Goal: Task Accomplishment & Management: Manage account settings

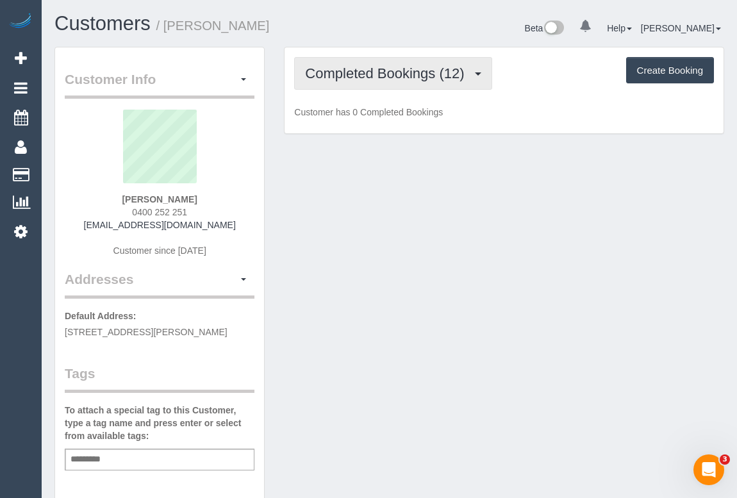
click at [414, 71] on span "Completed Bookings (12)" at bounding box center [387, 73] width 165 height 16
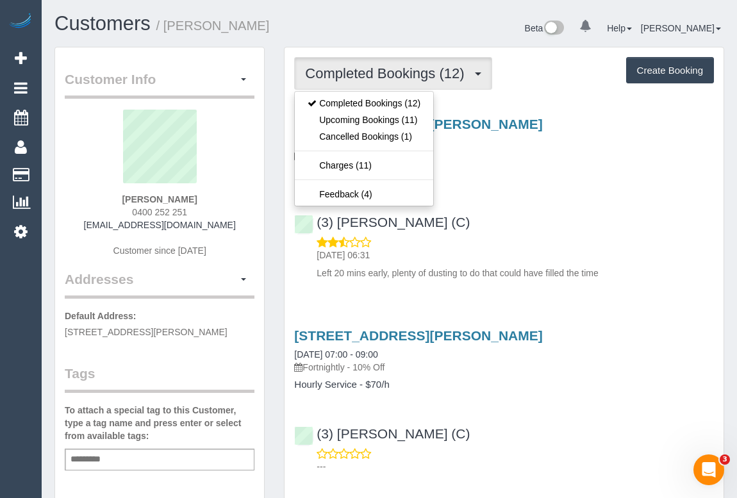
drag, startPoint x: 610, startPoint y: 159, endPoint x: 550, endPoint y: 147, distance: 61.6
click at [610, 159] on p "Fortnightly - 10% Off" at bounding box center [504, 155] width 420 height 13
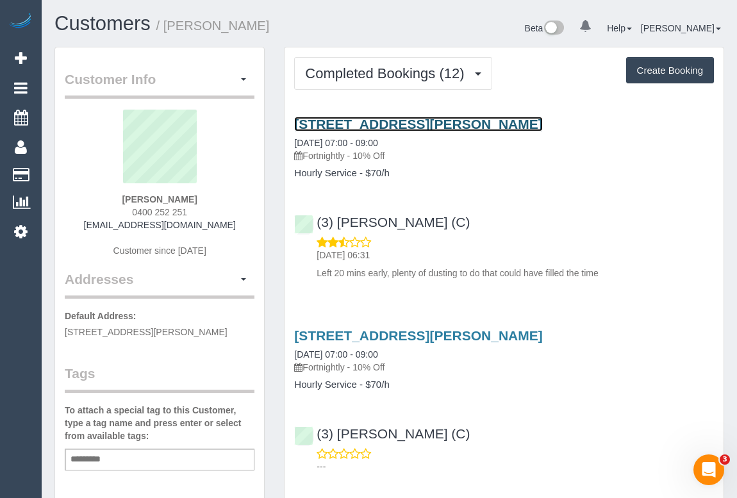
click at [445, 122] on link "9 Smith St, Unit 107, Fitzroy, VIC 3065" at bounding box center [418, 124] width 248 height 15
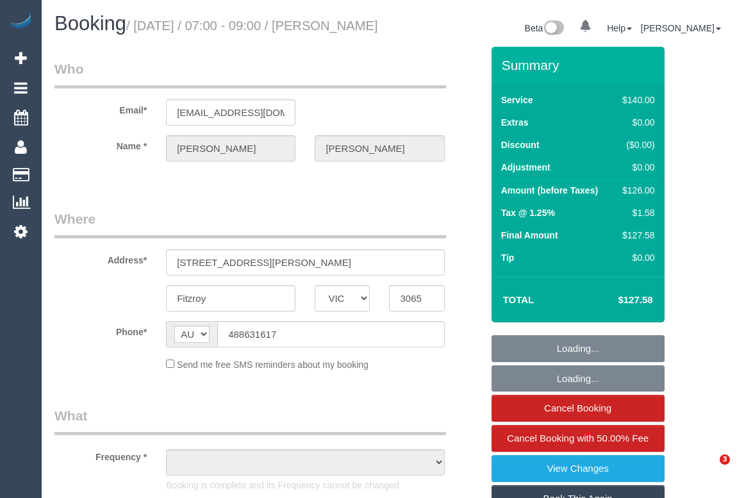
select select "VIC"
select select "object:537"
select select "string:stripe-pm_1R1mYU2GScqysDRVkwj9b1gX"
select select "number:29"
select select "number:14"
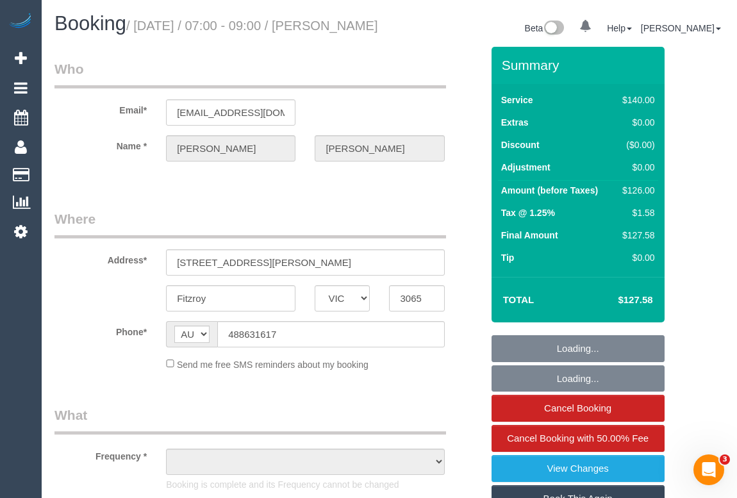
select select "number:18"
select select "number:24"
select select "number:34"
select select "number:12"
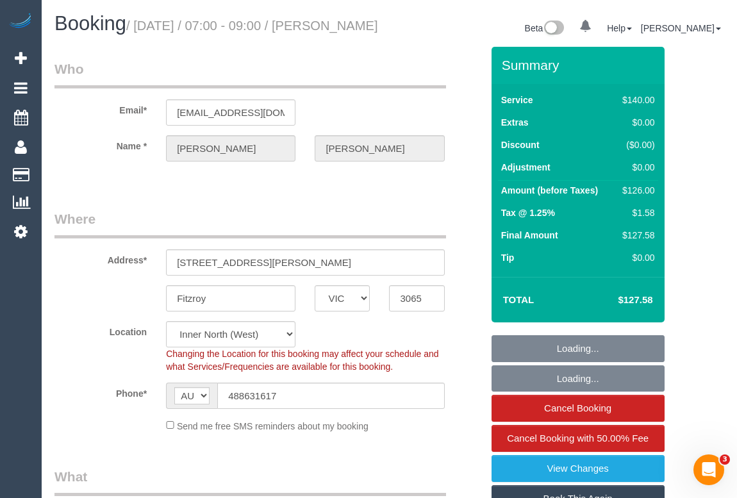
select select "object:854"
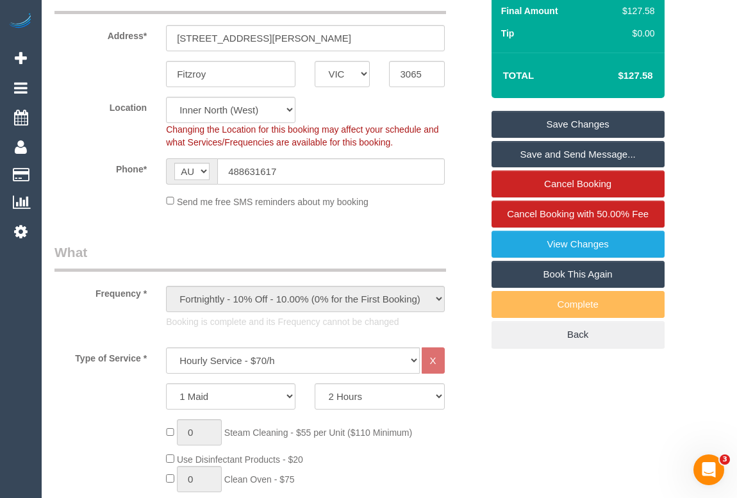
scroll to position [58, 0]
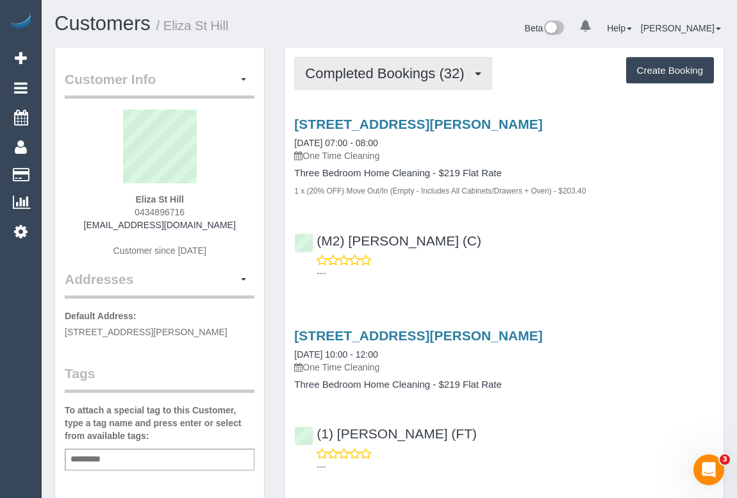
drag, startPoint x: 423, startPoint y: 74, endPoint x: 413, endPoint y: 81, distance: 12.4
click at [423, 73] on span "Completed Bookings (32)" at bounding box center [387, 73] width 165 height 16
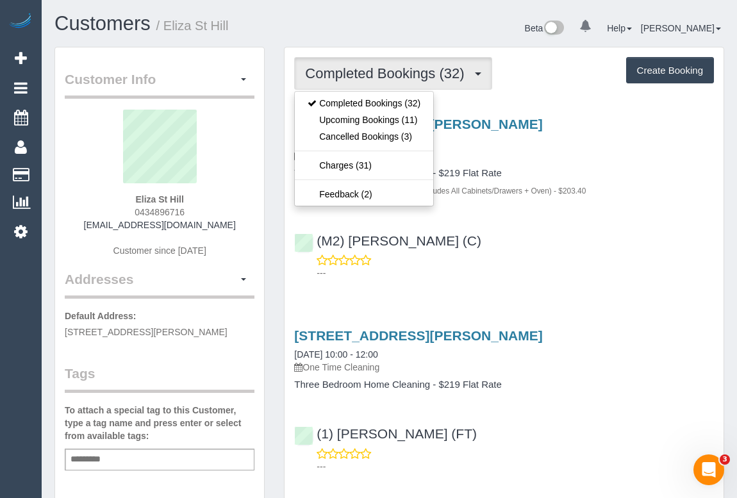
click at [571, 145] on div "15 Carnell Place, Balwyn North, VIC 3104 25/08/2025 07:00 - 08:00 One Time Clea…" at bounding box center [504, 140] width 420 height 46
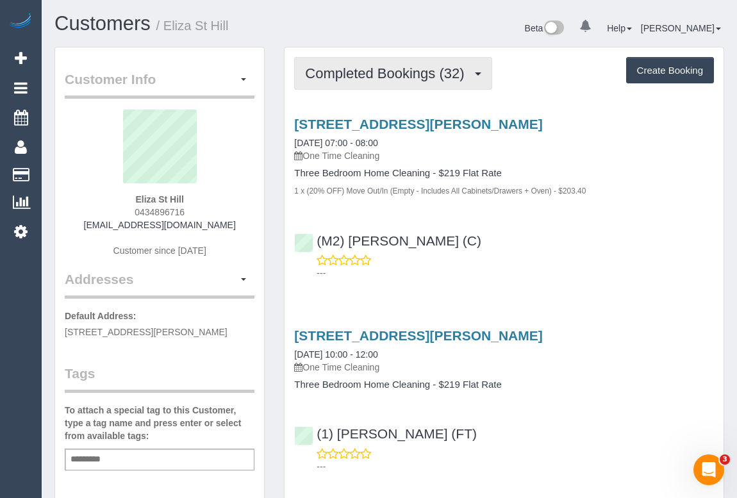
click at [404, 81] on button "Completed Bookings (32)" at bounding box center [392, 73] width 197 height 33
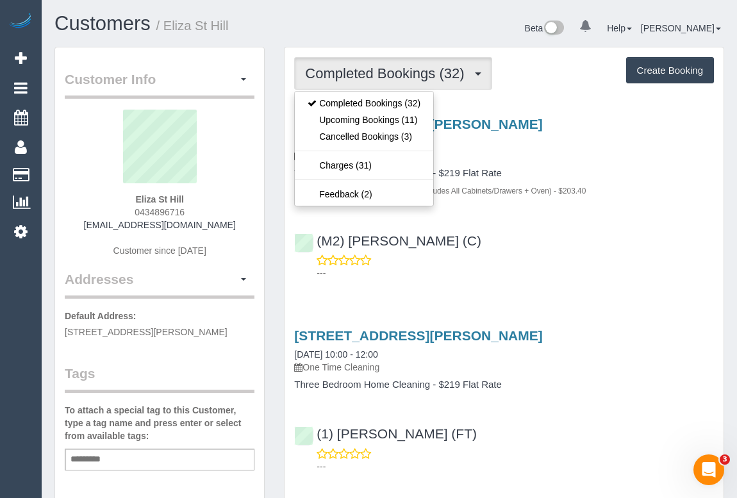
click at [606, 260] on div "---" at bounding box center [504, 267] width 420 height 26
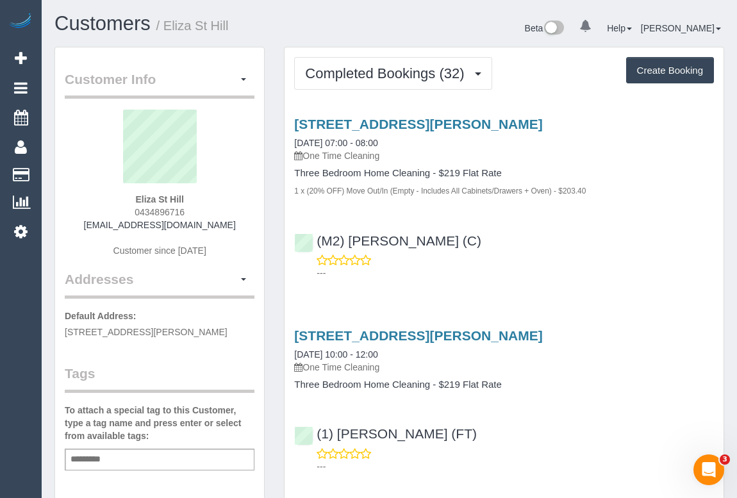
drag, startPoint x: 126, startPoint y: 194, endPoint x: 200, endPoint y: 195, distance: 74.3
click at [200, 195] on div "Eliza St Hill 0434896716 eliza.st.hill@gmail.com Customer since 2020" at bounding box center [160, 190] width 190 height 160
copy strong "Eliza St Hill"
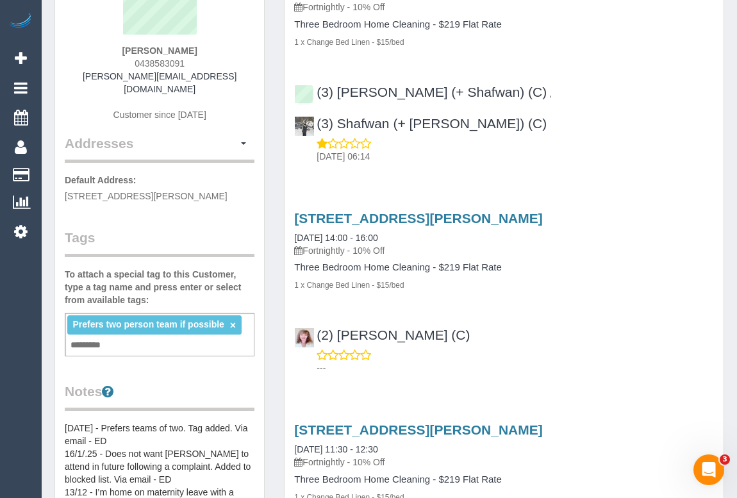
scroll to position [58, 0]
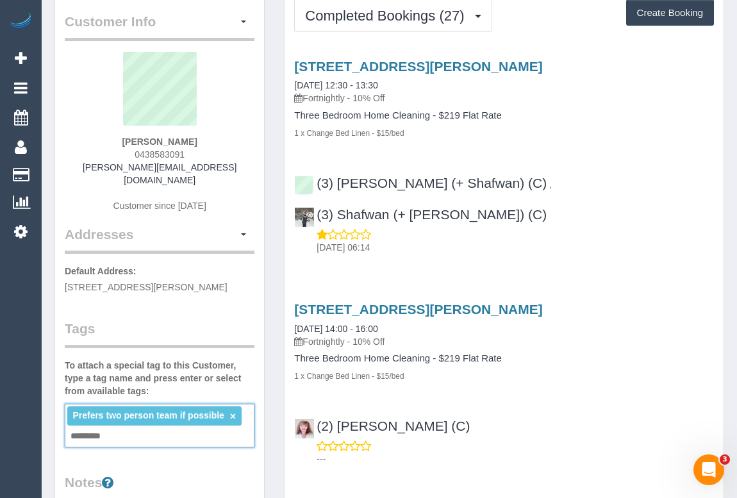
click at [106, 436] on input "text" at bounding box center [89, 436] width 44 height 17
type input "**********"
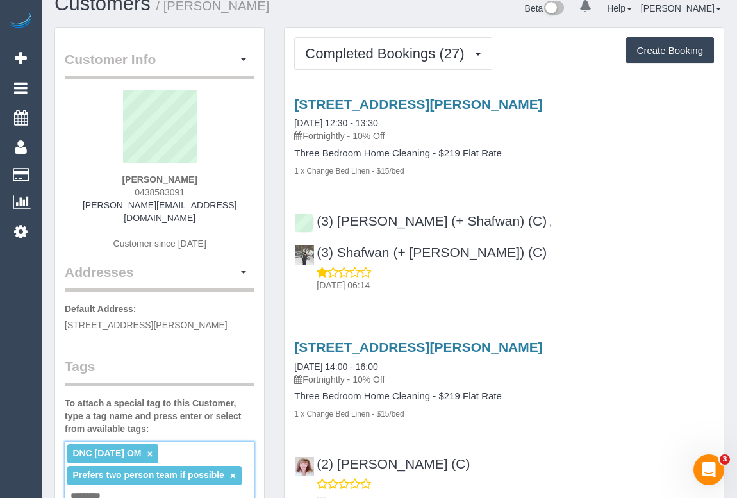
scroll to position [0, 0]
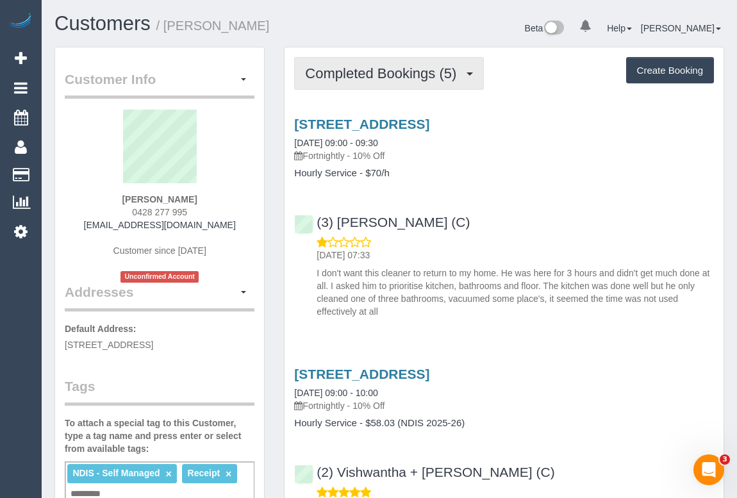
click at [399, 79] on span "Completed Bookings (5)" at bounding box center [384, 73] width 158 height 16
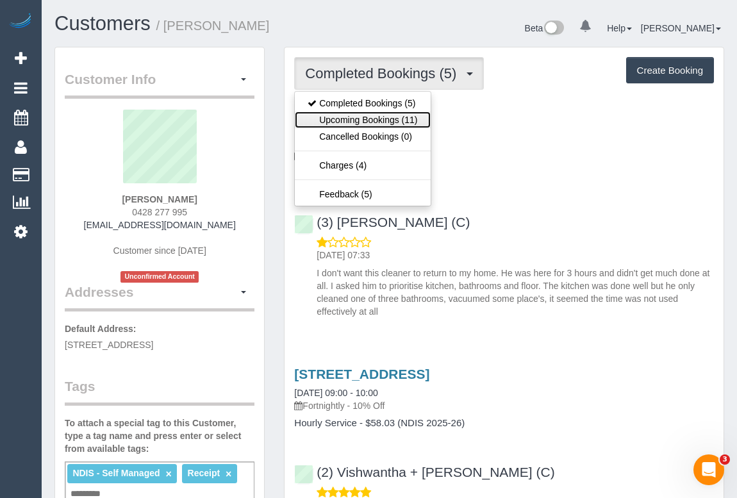
click at [373, 116] on link "Upcoming Bookings (11)" at bounding box center [362, 119] width 135 height 17
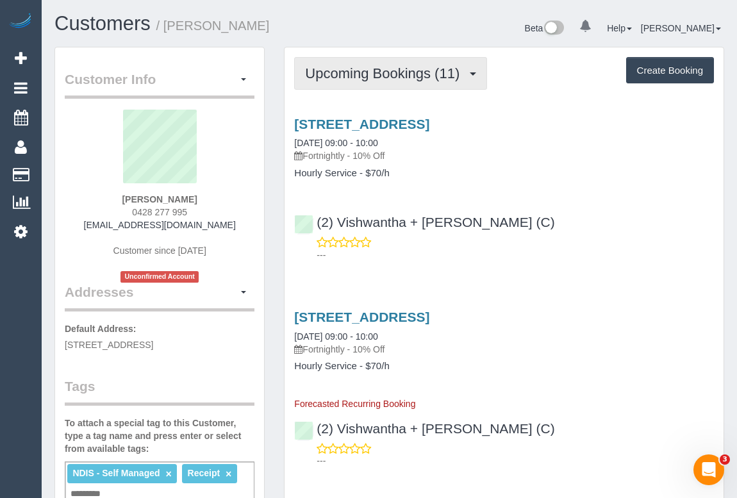
click at [400, 77] on span "Upcoming Bookings (11)" at bounding box center [385, 73] width 161 height 16
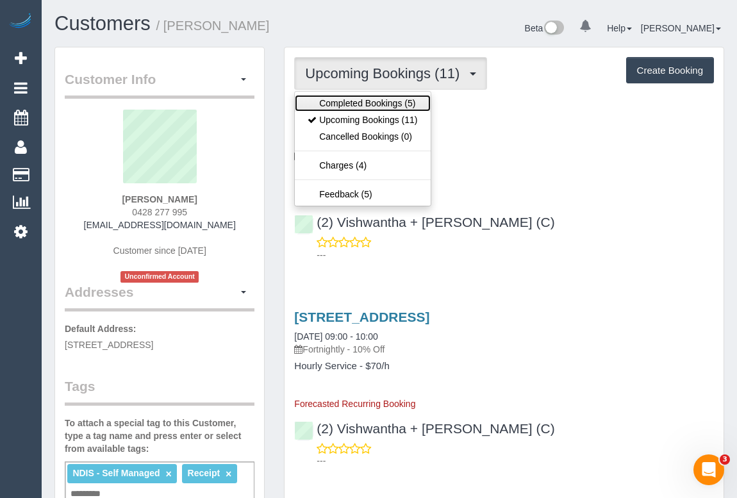
click at [377, 104] on link "Completed Bookings (5)" at bounding box center [362, 103] width 135 height 17
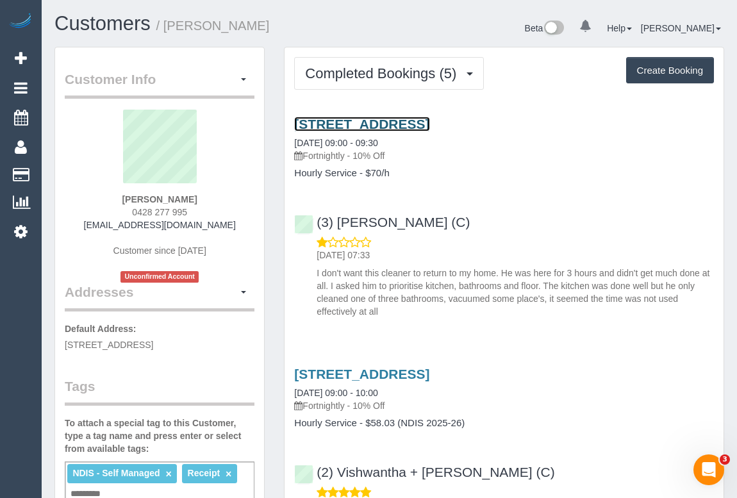
click at [401, 122] on link "80 Guildford Rd, Surrey Hills, VIC 3127" at bounding box center [361, 124] width 135 height 15
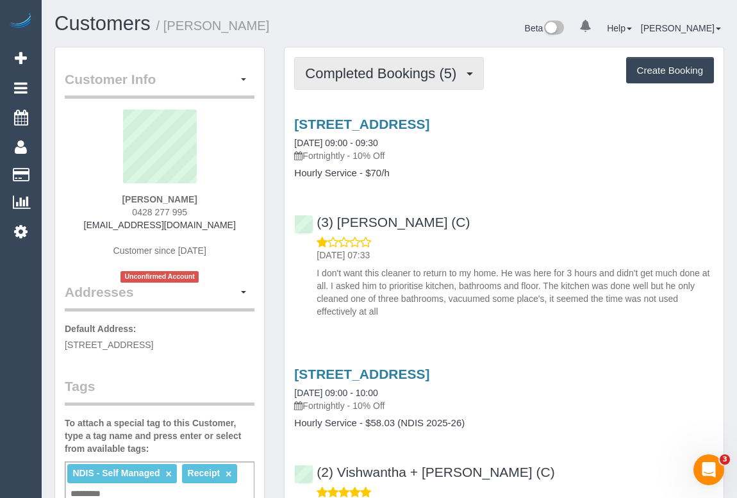
drag, startPoint x: 377, startPoint y: 76, endPoint x: 371, endPoint y: 88, distance: 14.0
click at [377, 76] on span "Completed Bookings (5)" at bounding box center [384, 73] width 158 height 16
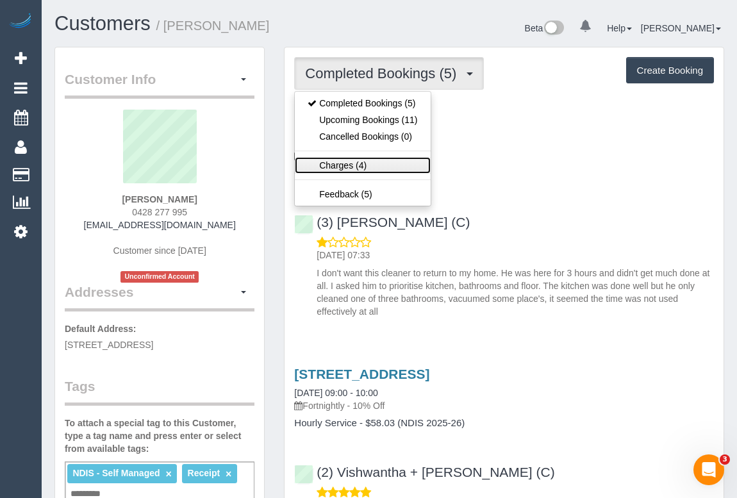
click at [339, 161] on link "Charges (4)" at bounding box center [362, 165] width 135 height 17
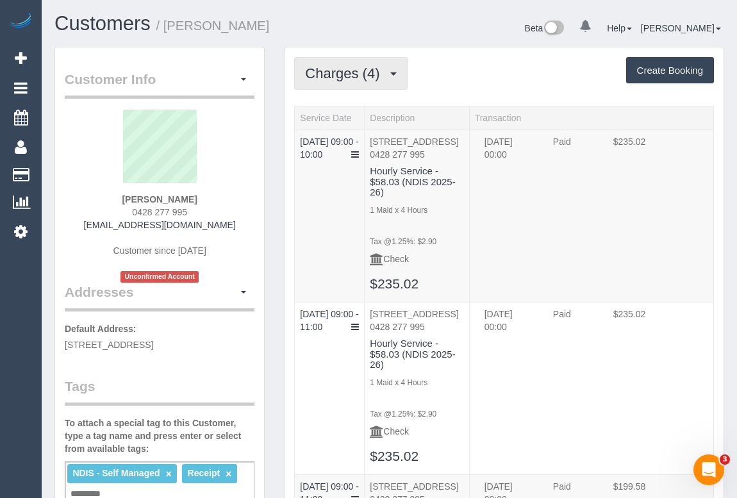
click at [367, 73] on span "Charges (4)" at bounding box center [345, 73] width 81 height 16
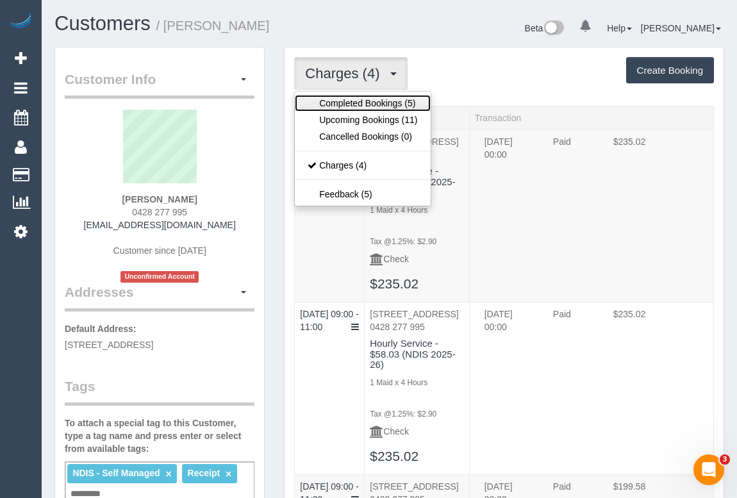
click at [360, 102] on link "Completed Bookings (5)" at bounding box center [362, 103] width 135 height 17
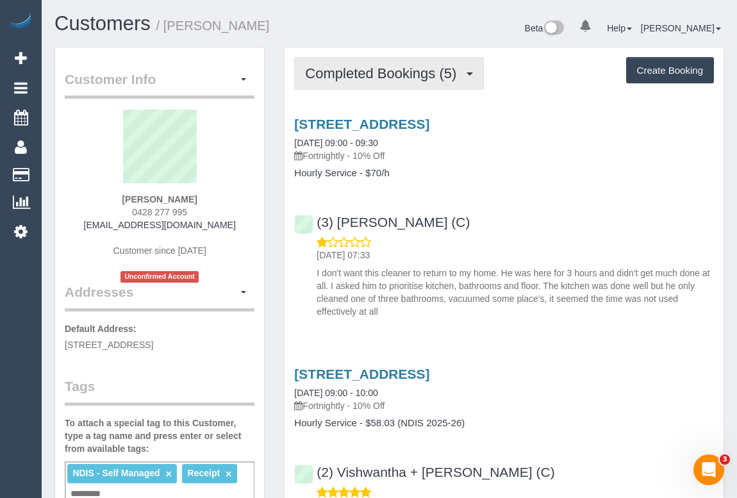
click at [372, 60] on button "Completed Bookings (5)" at bounding box center [389, 73] width 190 height 33
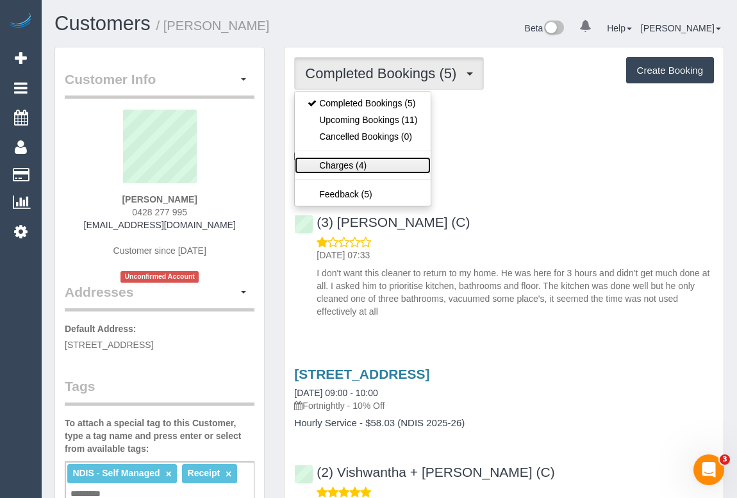
click at [338, 167] on link "Charges (4)" at bounding box center [362, 165] width 135 height 17
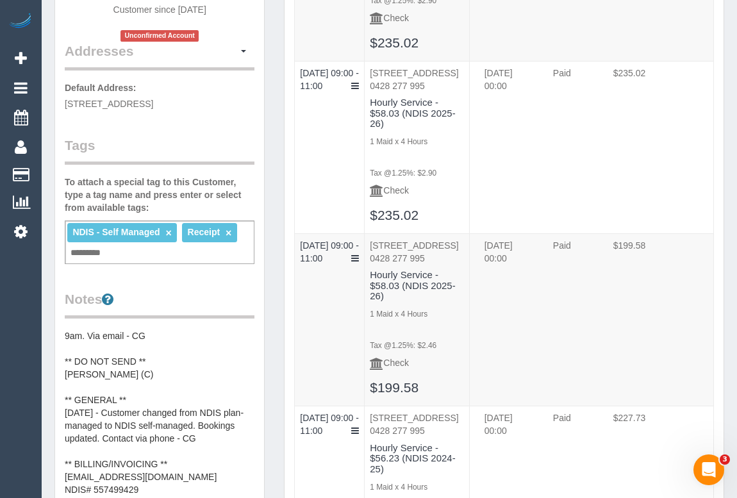
scroll to position [349, 0]
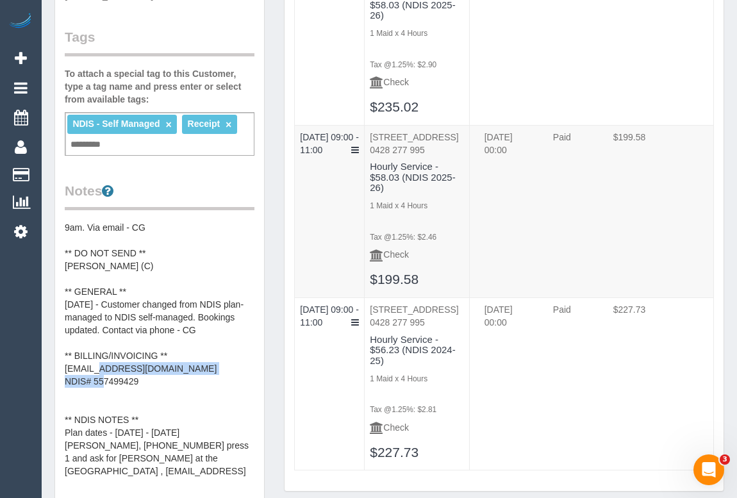
drag, startPoint x: 62, startPoint y: 368, endPoint x: 213, endPoint y: 368, distance: 150.5
click at [213, 368] on div "Customer Info Edit Contact Info Send Message Email Preferences Special Sales Ta…" at bounding box center [159, 262] width 209 height 1129
copy pre "accounts@pathwaystocare.com.au"
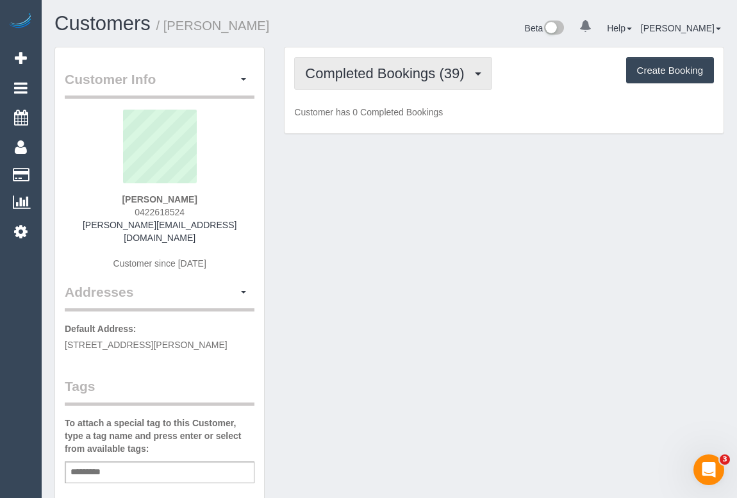
click at [427, 68] on span "Completed Bookings (39)" at bounding box center [387, 73] width 165 height 16
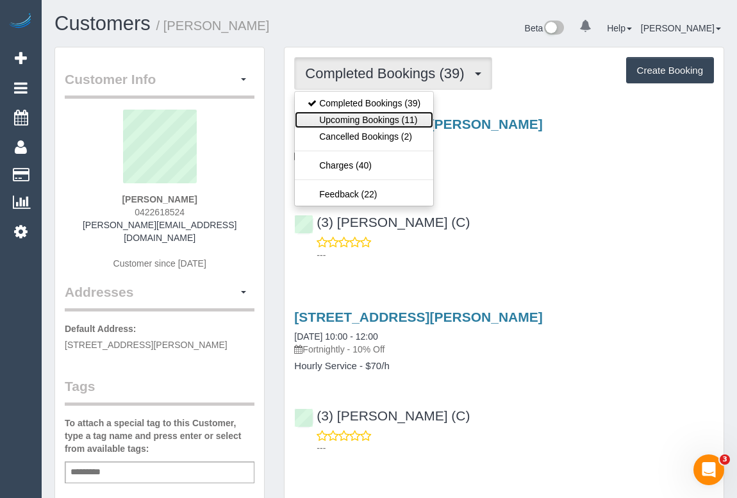
click at [385, 121] on link "Upcoming Bookings (11)" at bounding box center [364, 119] width 138 height 17
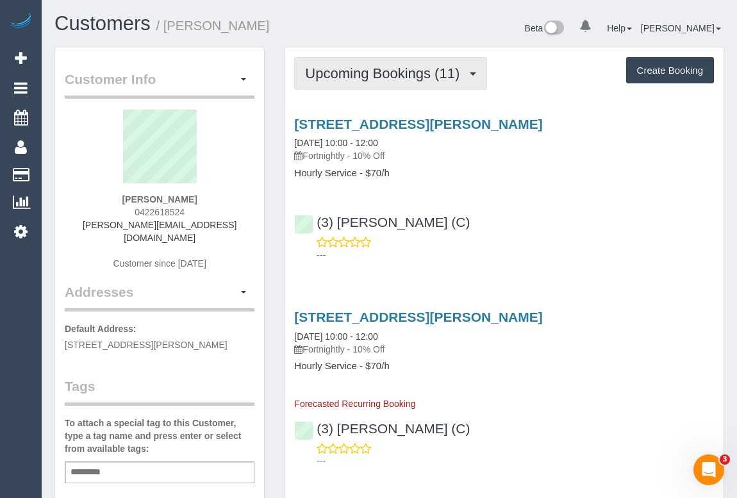
click at [366, 79] on span "Upcoming Bookings (11)" at bounding box center [385, 73] width 161 height 16
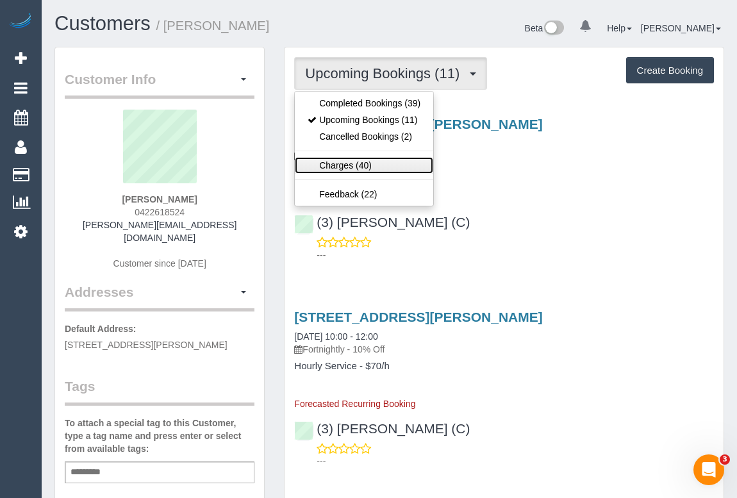
click at [349, 157] on link "Charges (40)" at bounding box center [364, 165] width 138 height 17
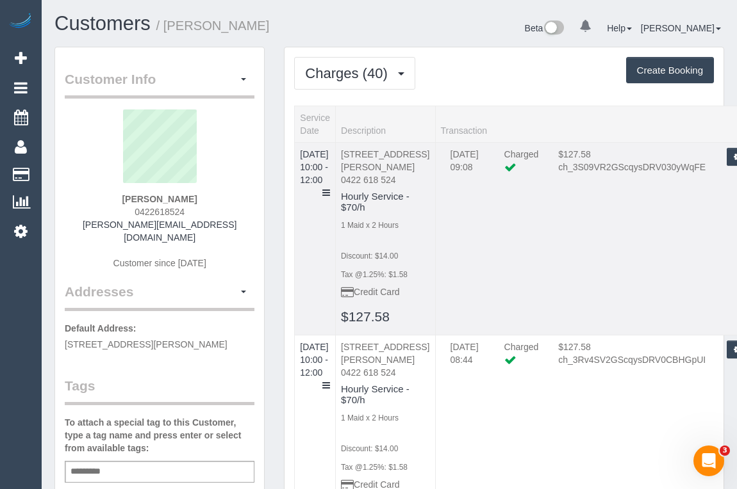
click at [336, 177] on td "25/08/2025 10:00 - 12:00" at bounding box center [315, 238] width 41 height 193
click at [330, 188] on icon at bounding box center [326, 192] width 8 height 9
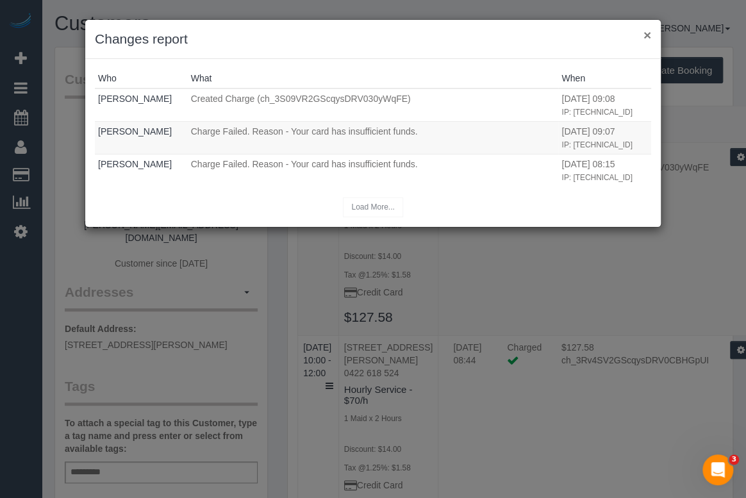
click at [645, 38] on button "×" at bounding box center [647, 34] width 8 height 13
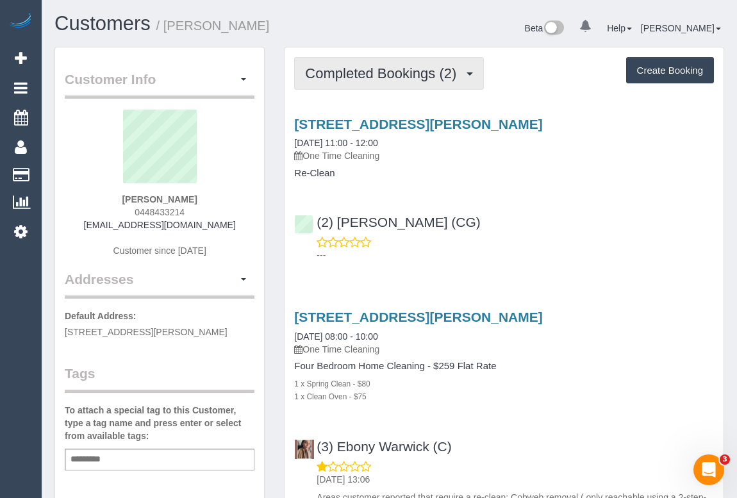
drag, startPoint x: 372, startPoint y: 82, endPoint x: 373, endPoint y: 89, distance: 7.2
click at [372, 82] on button "Completed Bookings (2)" at bounding box center [389, 73] width 190 height 33
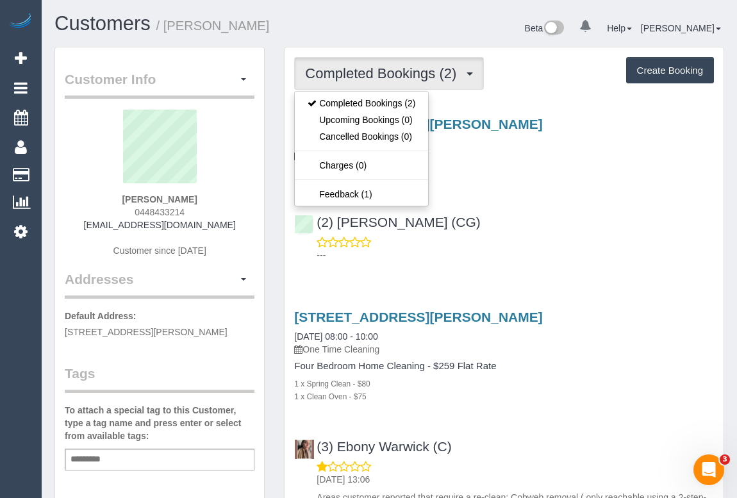
click at [517, 202] on div "[STREET_ADDRESS][PERSON_NAME] [DATE] 11:00 - 12:00 One Time Cleaning Re-Clean (…" at bounding box center [503, 186] width 439 height 161
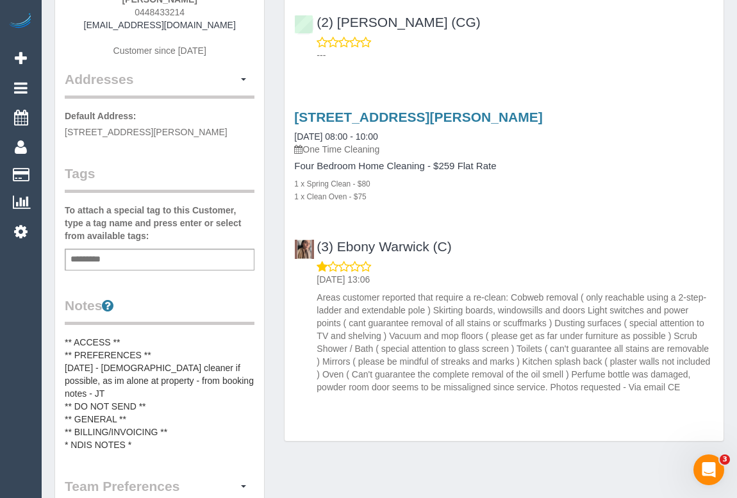
scroll to position [233, 0]
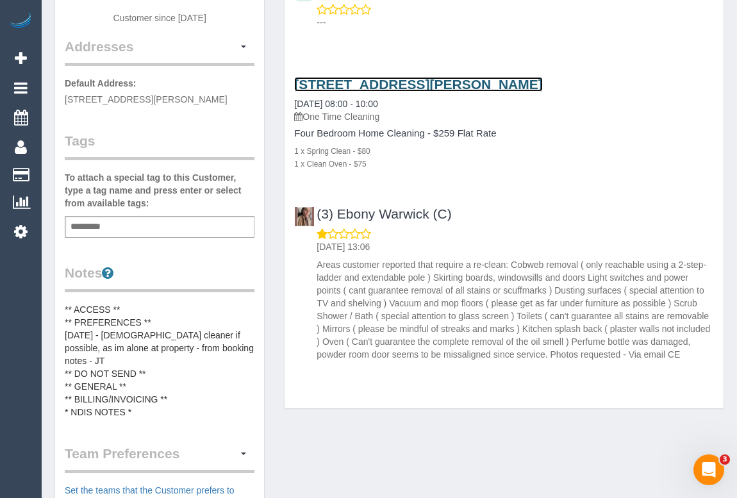
click at [460, 84] on link "[STREET_ADDRESS][PERSON_NAME]" at bounding box center [418, 84] width 248 height 15
click at [432, 77] on link "54 Umbrella Way, 54 Umbrella Way, Point Cook, VIC 3030" at bounding box center [418, 84] width 248 height 15
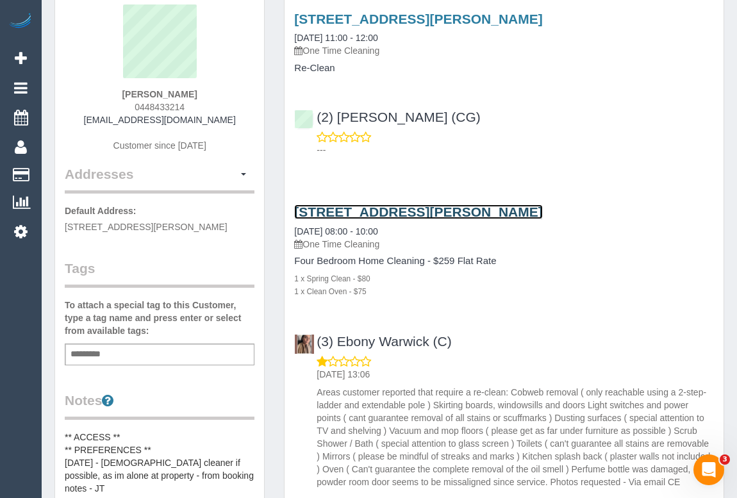
scroll to position [0, 0]
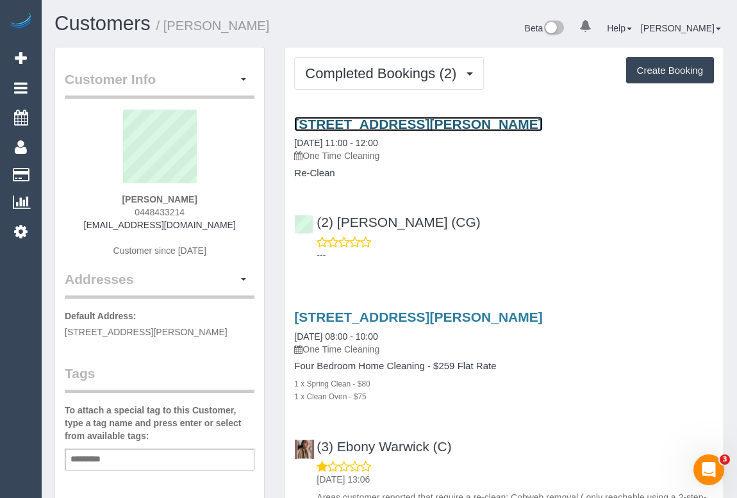
click at [389, 117] on link "54 Umbrella Way, 54 Umbrella Way, Point Cook, VIC 3030" at bounding box center [418, 124] width 248 height 15
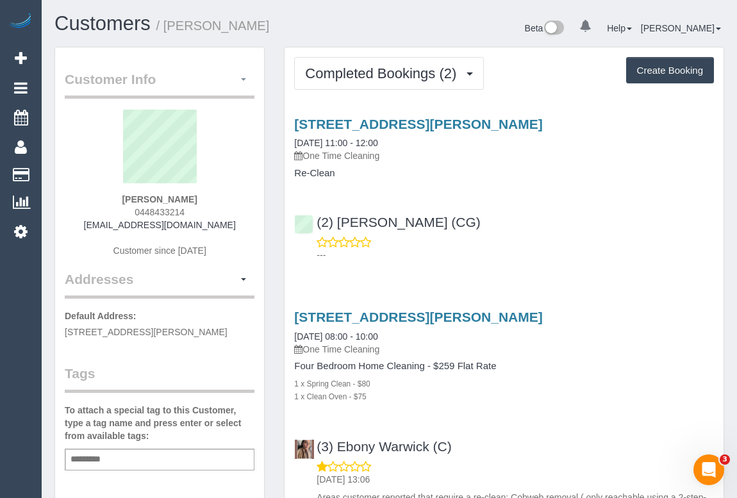
click at [246, 78] on button "button" at bounding box center [244, 80] width 22 height 20
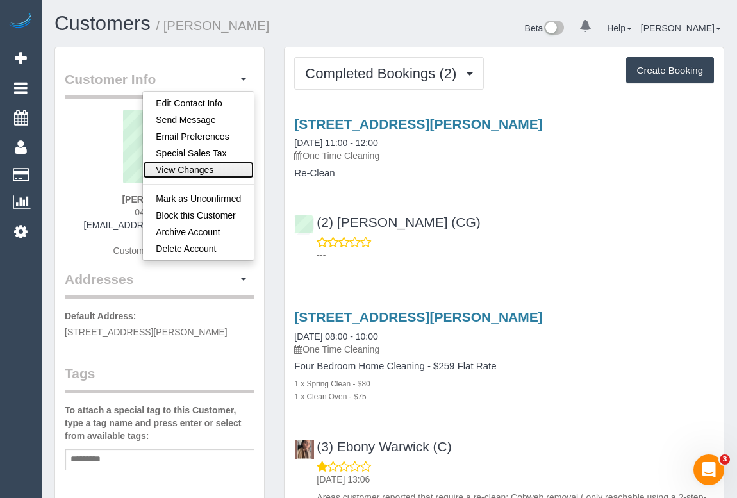
click at [203, 167] on link "View Changes" at bounding box center [198, 169] width 111 height 17
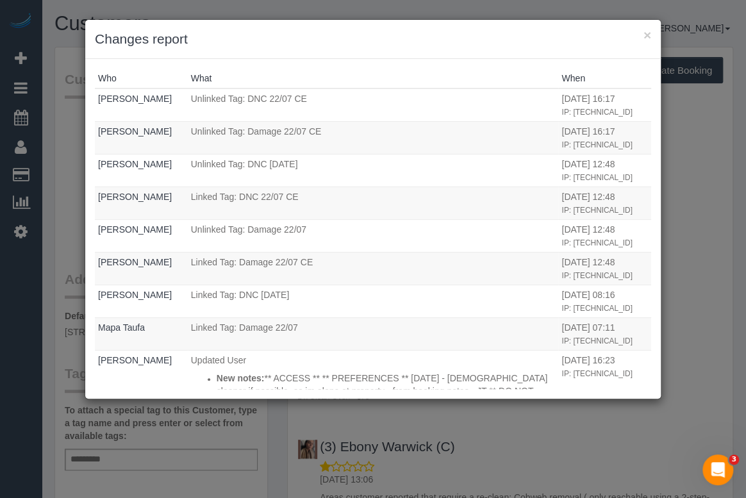
click at [651, 33] on div "× Changes report" at bounding box center [372, 39] width 575 height 39
click at [644, 37] on button "×" at bounding box center [647, 34] width 8 height 13
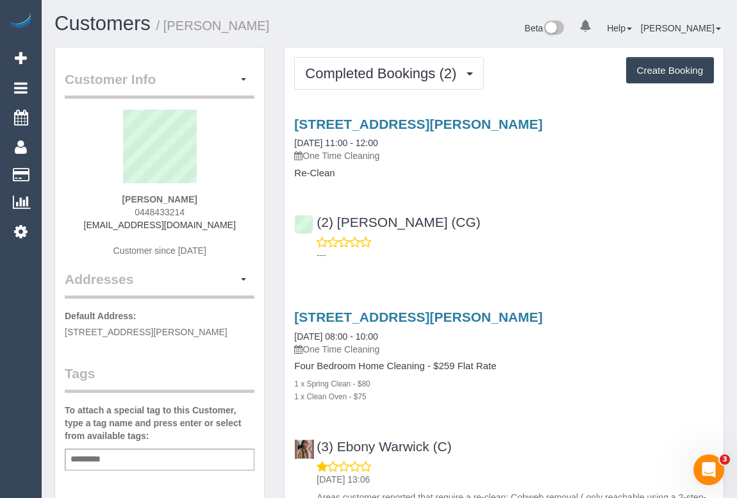
drag, startPoint x: 116, startPoint y: 199, endPoint x: 265, endPoint y: 199, distance: 148.6
click at [231, 202] on div "Claudia Estrada 0448433214 claudiaestrada404@gmail.com Customer since 2025" at bounding box center [160, 190] width 190 height 160
drag, startPoint x: 205, startPoint y: 197, endPoint x: 117, endPoint y: 199, distance: 88.4
click at [117, 199] on div "Claudia Estrada 0448433214 claudiaestrada404@gmail.com Customer since 2025" at bounding box center [160, 190] width 190 height 160
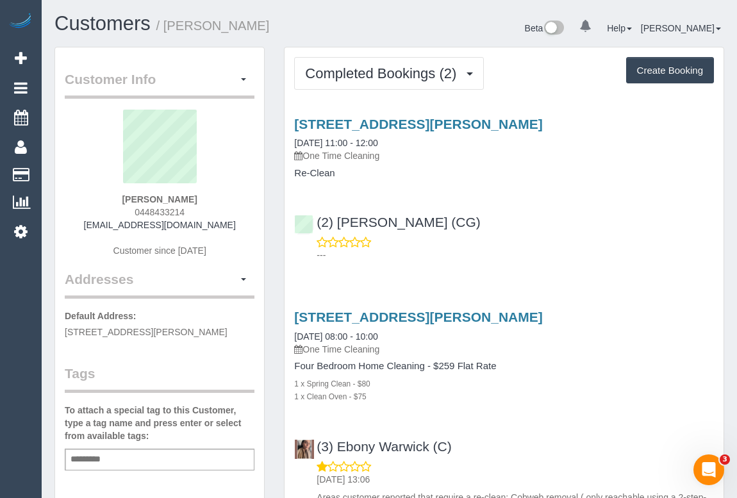
copy strong "Claudia Estrada"
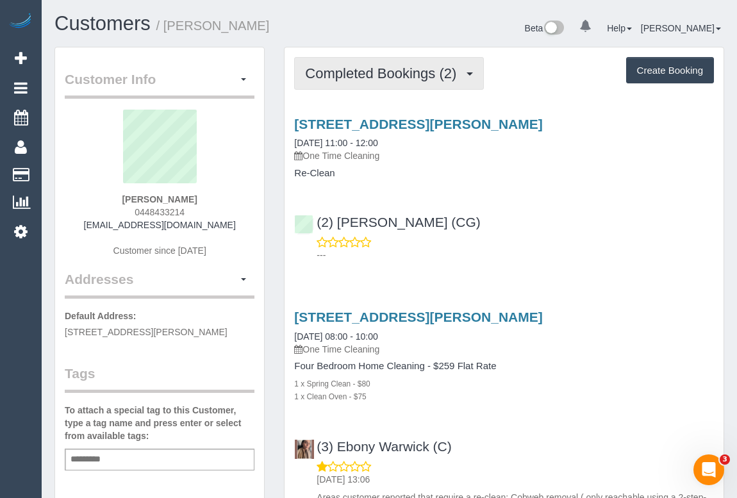
drag, startPoint x: 384, startPoint y: 79, endPoint x: 382, endPoint y: 85, distance: 6.7
click at [384, 79] on span "Completed Bookings (2)" at bounding box center [384, 73] width 158 height 16
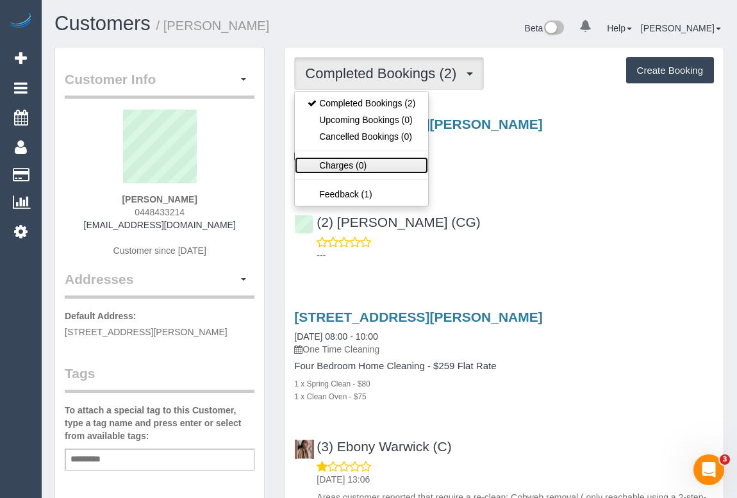
click at [349, 171] on link "Charges (0)" at bounding box center [361, 165] width 133 height 17
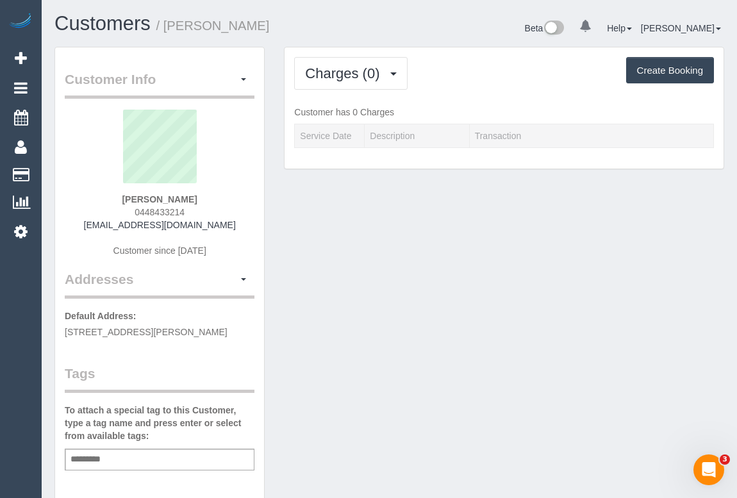
click at [106, 195] on div "Claudia Estrada 0448433214 claudiaestrada404@gmail.com Customer since 2025" at bounding box center [160, 190] width 190 height 160
copy strong "Claudia Estrada"
drag, startPoint x: 445, startPoint y: 282, endPoint x: 402, endPoint y: 131, distance: 157.3
click at [395, 81] on button "Charges (0)" at bounding box center [350, 73] width 113 height 33
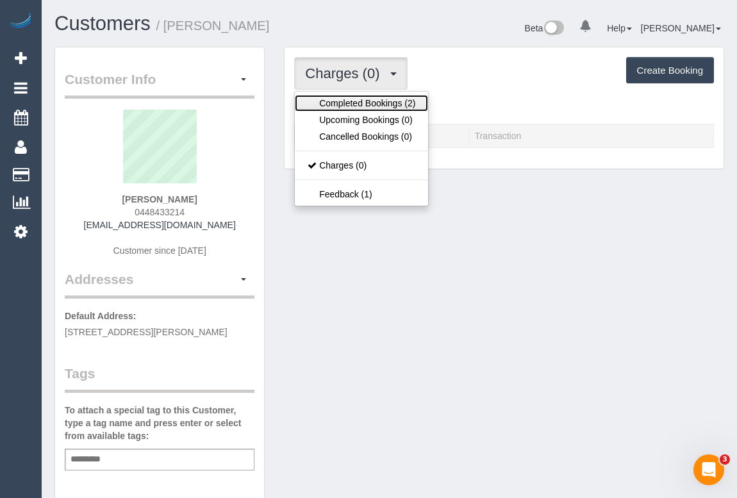
click at [389, 109] on link "Completed Bookings (2)" at bounding box center [361, 103] width 133 height 17
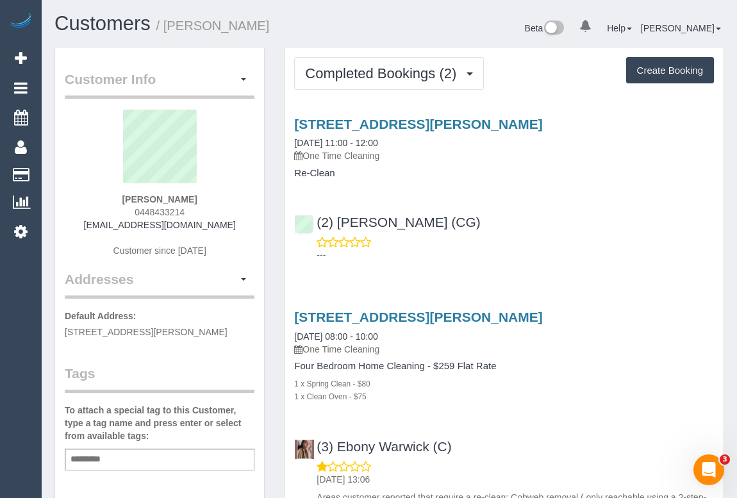
click at [569, 426] on div "54 Umbrella Way, 54 Umbrella Way, Point Cook, VIC 3030 22/07/2025 08:00 - 10:00…" at bounding box center [503, 448] width 439 height 300
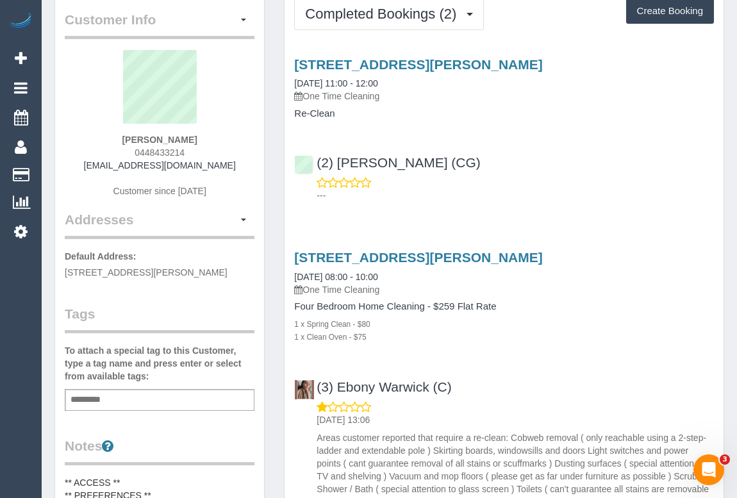
scroll to position [116, 0]
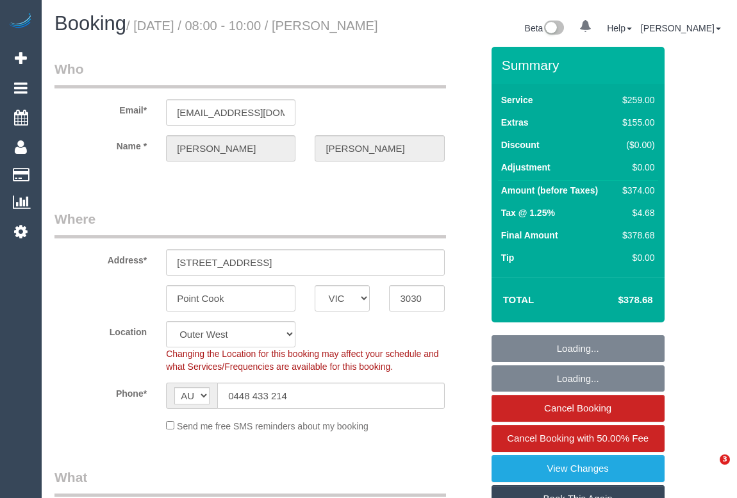
select select "VIC"
select select "number:29"
select select "number:14"
select select "number:19"
select select "number:22"
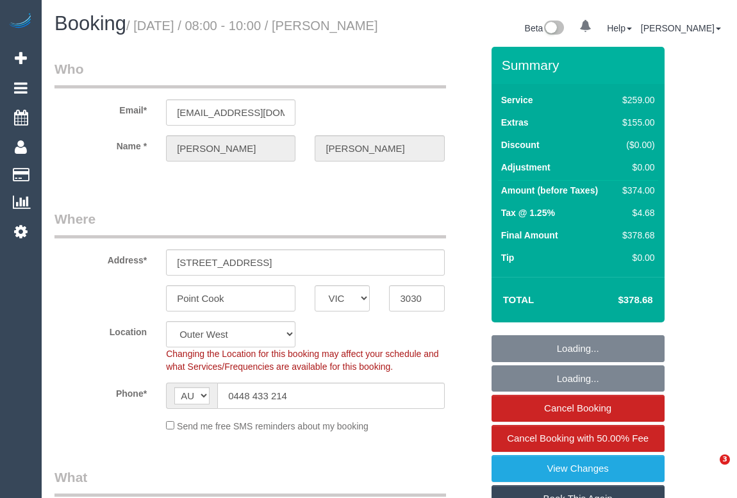
select select "spot1"
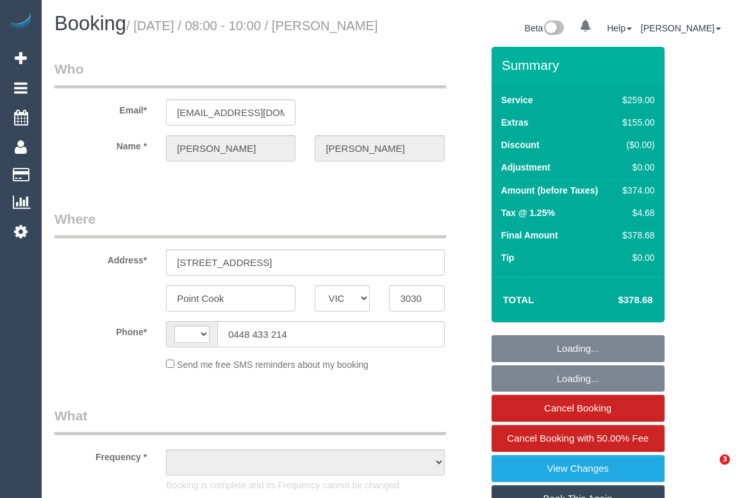
select select "VIC"
select select "string:stripe-pm_1RlOZL2GScqysDRVkaFi1kWg"
select select "number:29"
select select "number:14"
select select "number:19"
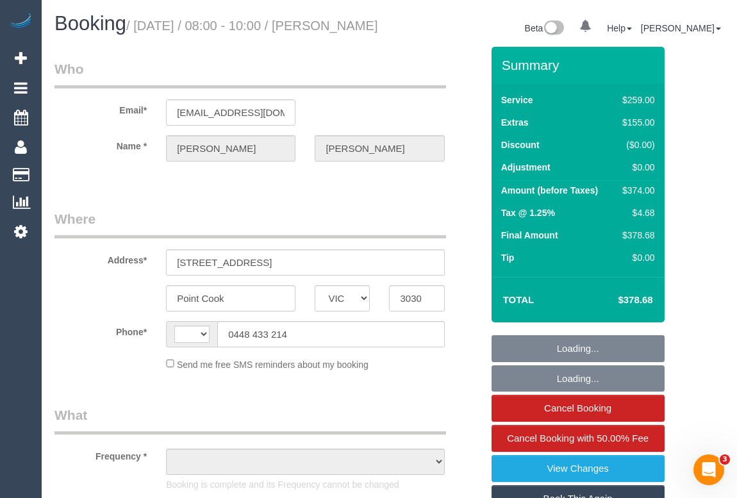
select select "number:22"
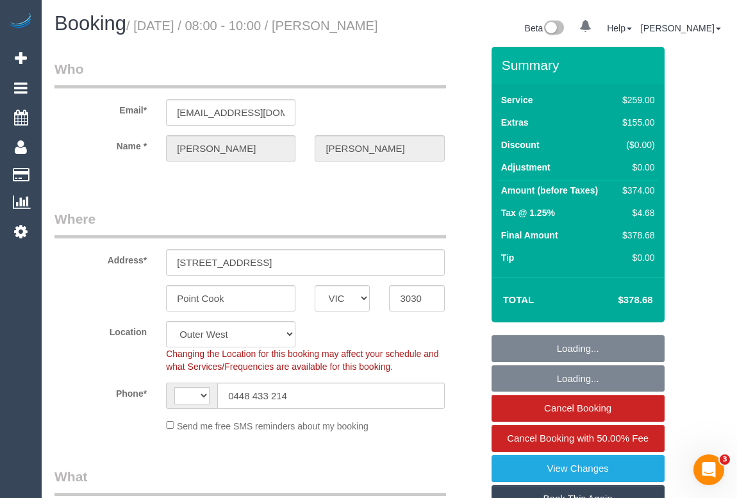
select select "string:AU"
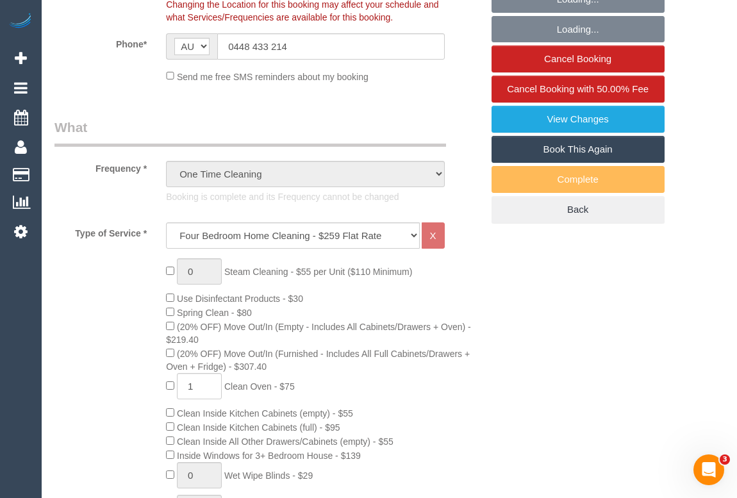
select select "object:1214"
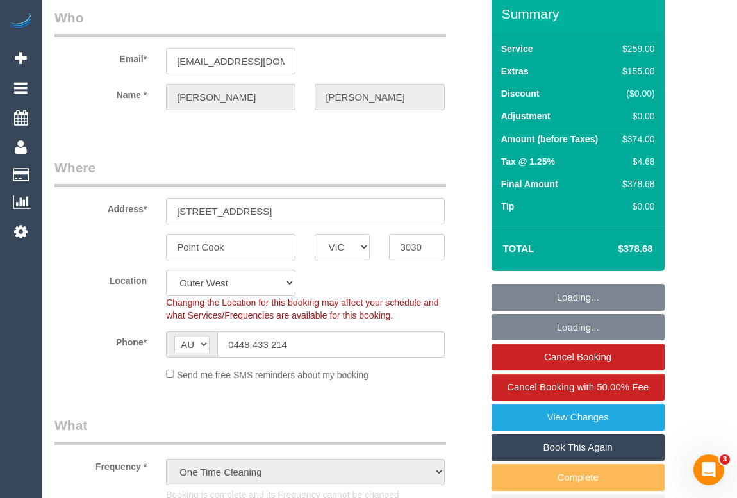
select select "spot1"
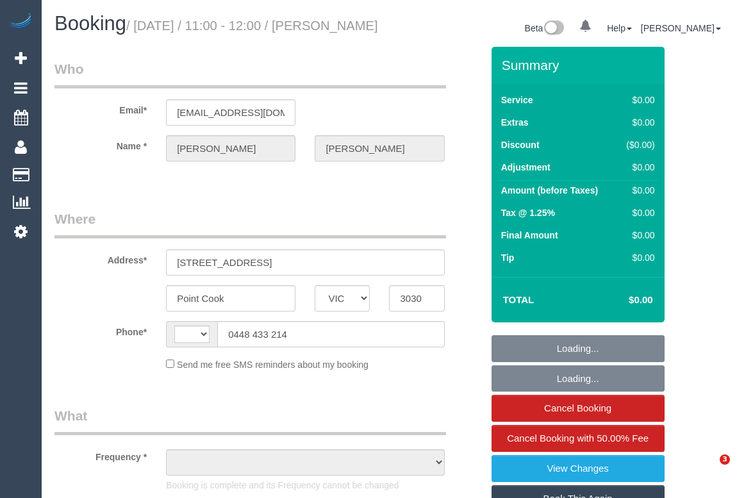
select select "VIC"
select select "object:347"
select select "string:stripe-pm_1RlOZL2GScqysDRVkaFi1kWg"
select select "number:29"
select select "number:14"
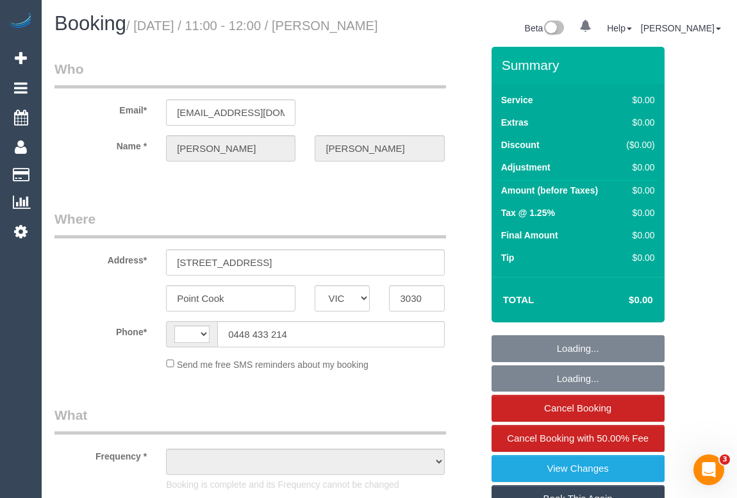
select select "number:19"
select select "number:22"
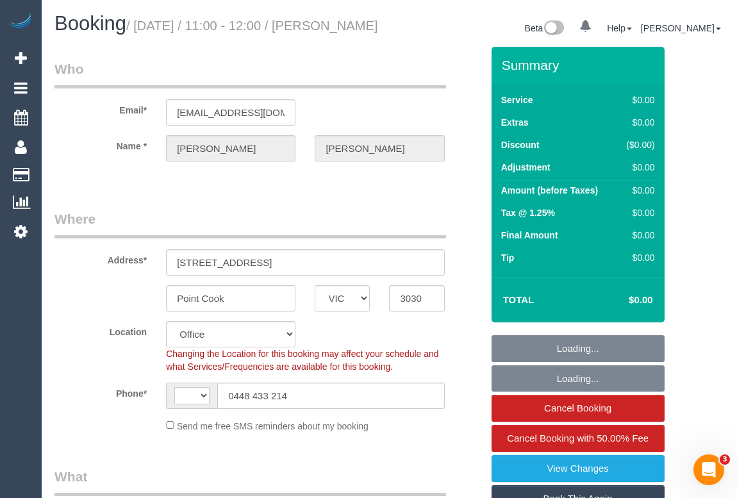
select select "object:500"
select select "string:AU"
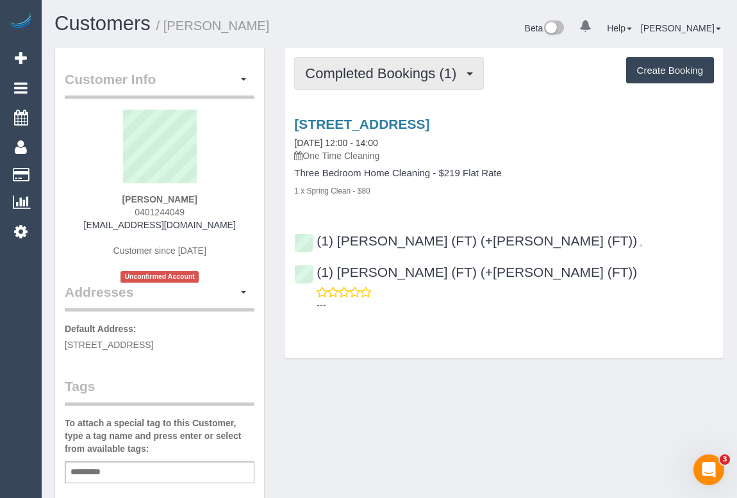
click at [391, 76] on span "Completed Bookings (1)" at bounding box center [384, 73] width 158 height 16
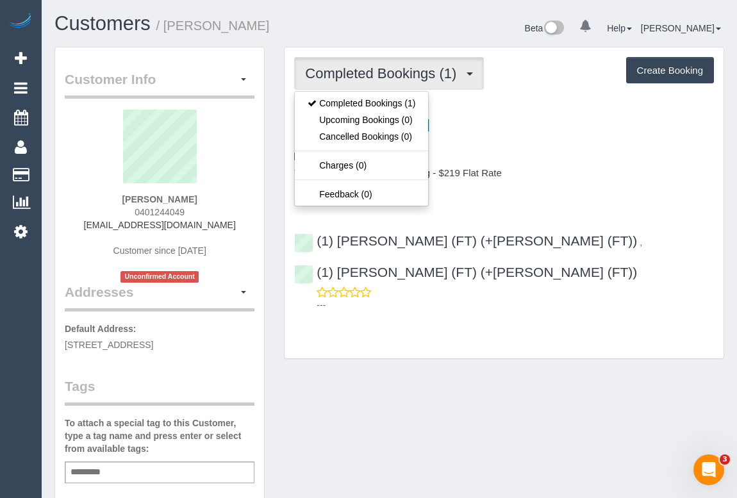
click at [599, 189] on div "1 x Spring Clean - $80" at bounding box center [504, 190] width 420 height 13
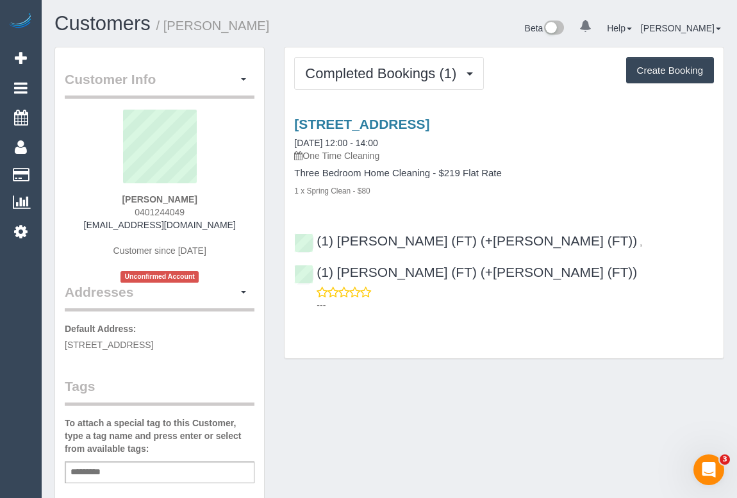
drag, startPoint x: 78, startPoint y: 221, endPoint x: 234, endPoint y: 229, distance: 157.2
click at [234, 229] on div "Samantha Stephenson 0401244049 samanthastephenson36@gmail.com Customer since 20…" at bounding box center [160, 196] width 190 height 173
copy link "samanthastephenson36@gmail.com"
drag, startPoint x: 104, startPoint y: 194, endPoint x: 229, endPoint y: 194, distance: 124.9
click at [229, 194] on div "Samantha Stephenson 0401244049 samanthastephenson36@gmail.com Customer since 20…" at bounding box center [160, 196] width 190 height 173
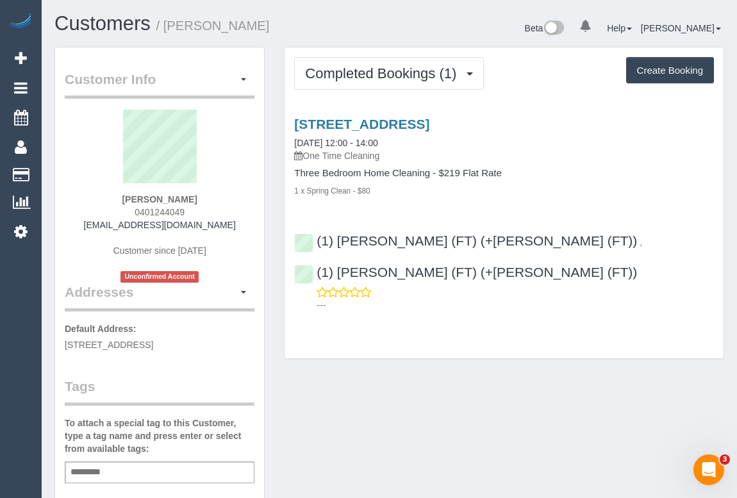
copy strong "Samantha Stephenson"
drag, startPoint x: 131, startPoint y: 209, endPoint x: 194, endPoint y: 210, distance: 63.4
click at [194, 210] on div "Samantha Stephenson 0401244049 samanthastephenson36@gmail.com Customer since 20…" at bounding box center [160, 196] width 190 height 173
copy span "0401244049"
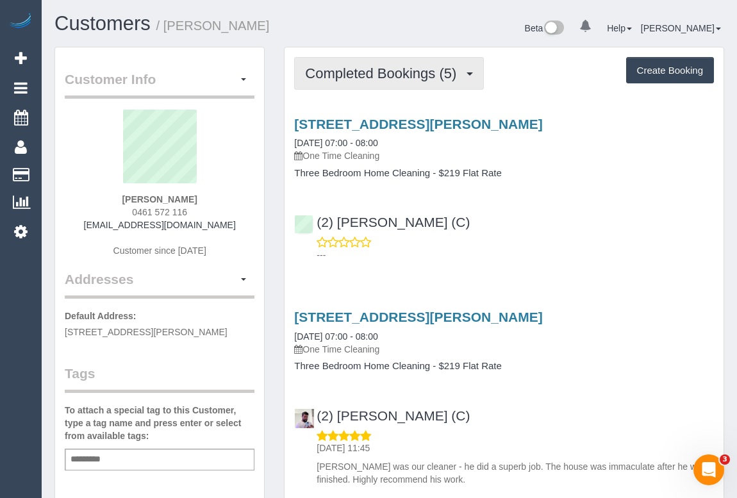
click at [385, 73] on span "Completed Bookings (5)" at bounding box center [384, 73] width 158 height 16
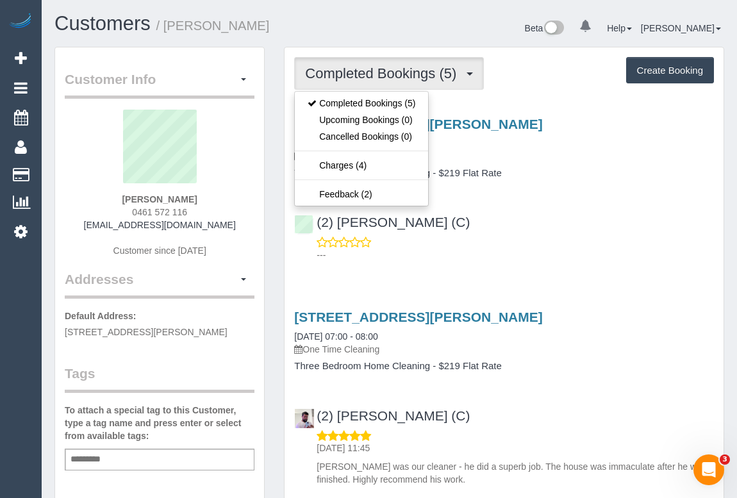
drag, startPoint x: 580, startPoint y: 213, endPoint x: 582, endPoint y: 227, distance: 14.2
click at [580, 213] on div "(2) Dasni Kalupahana (C) ---" at bounding box center [503, 233] width 439 height 58
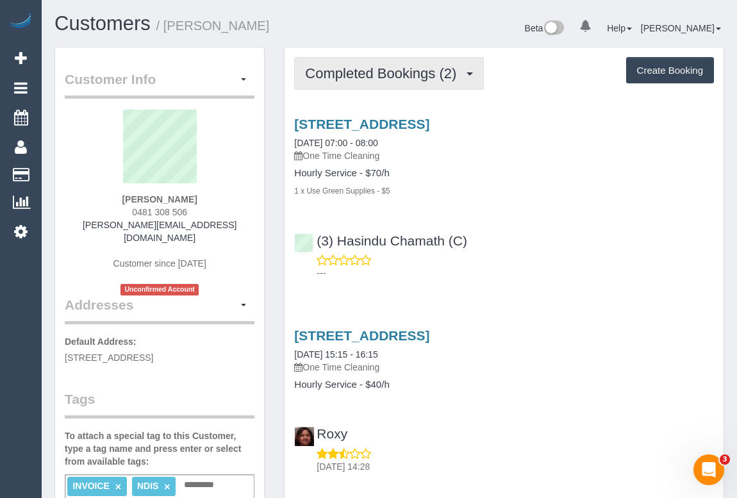
click at [339, 76] on span "Completed Bookings (2)" at bounding box center [384, 73] width 158 height 16
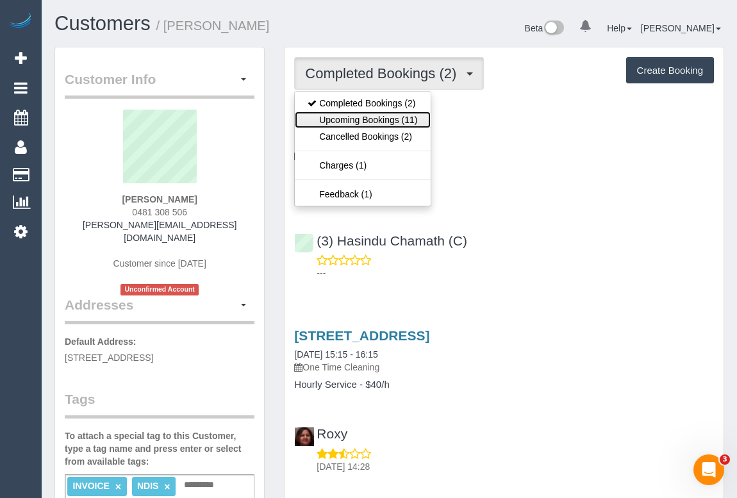
click at [392, 121] on link "Upcoming Bookings (11)" at bounding box center [362, 119] width 135 height 17
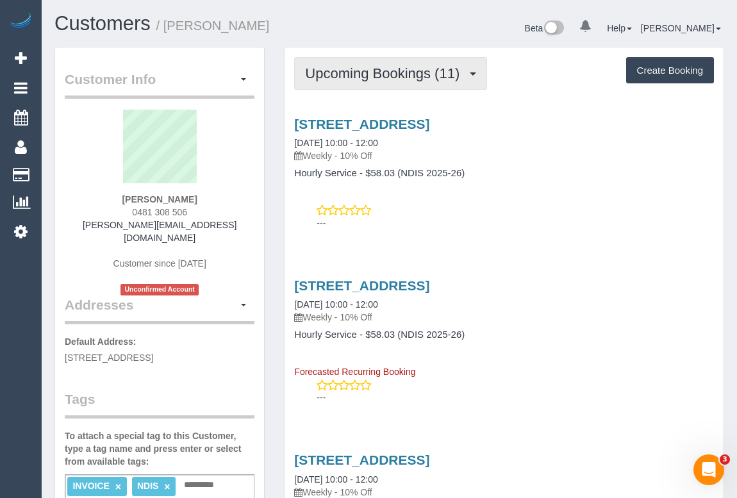
click at [389, 73] on span "Upcoming Bookings (11)" at bounding box center [385, 73] width 161 height 16
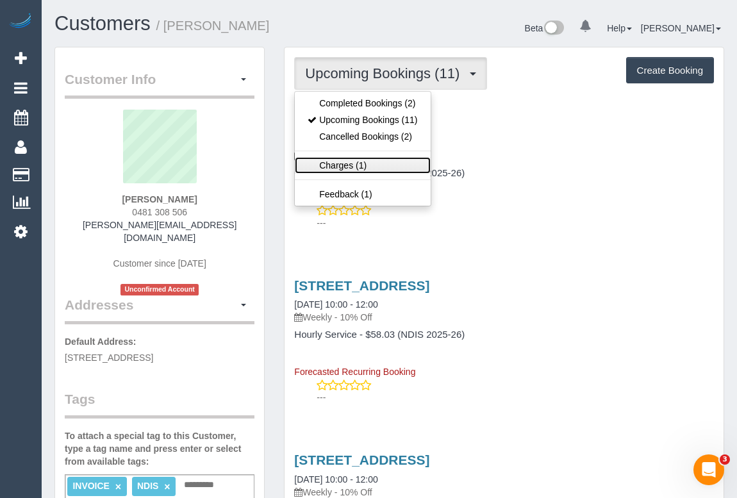
click at [339, 166] on link "Charges (1)" at bounding box center [362, 165] width 135 height 17
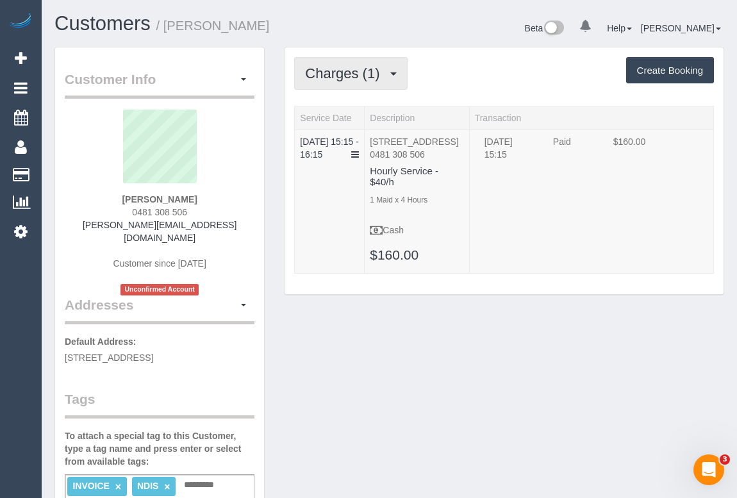
click at [346, 74] on span "Charges (1)" at bounding box center [345, 73] width 81 height 16
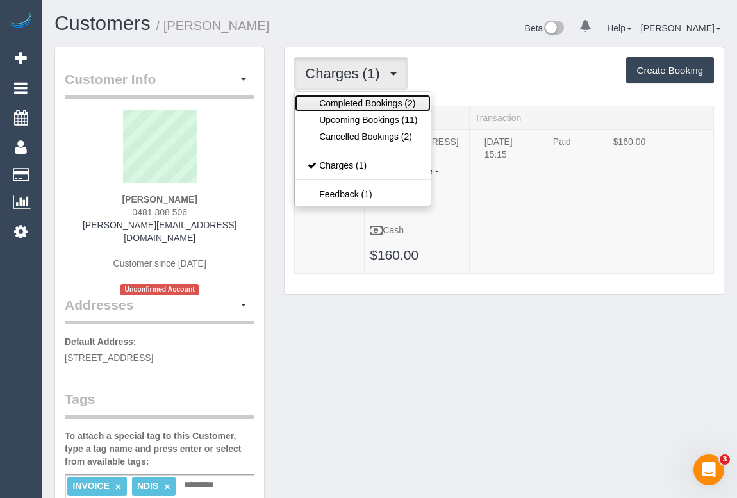
click at [347, 101] on link "Completed Bookings (2)" at bounding box center [362, 103] width 135 height 17
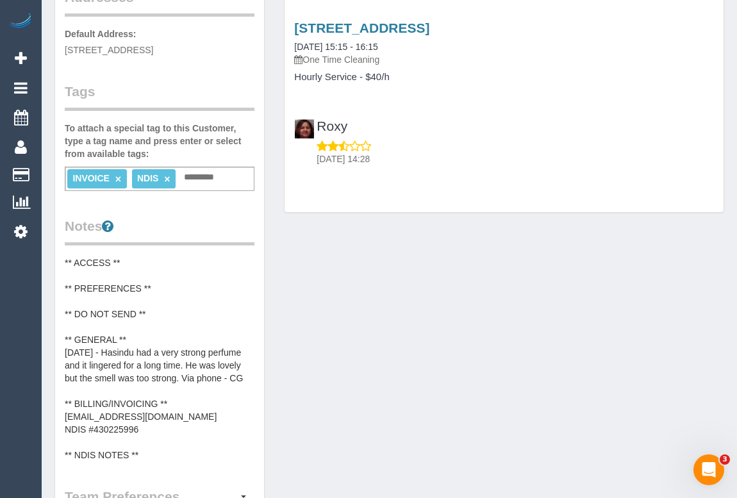
scroll to position [74, 0]
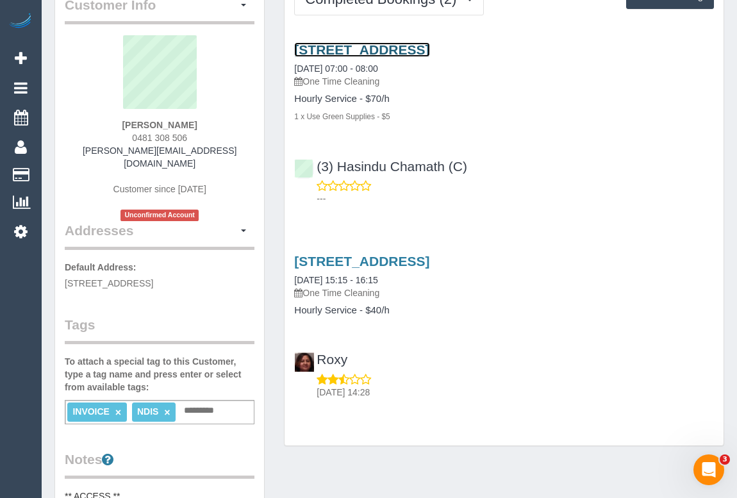
click at [429, 51] on link "2/130 Flinders Street, Thornbury, VIC 3071" at bounding box center [361, 49] width 135 height 15
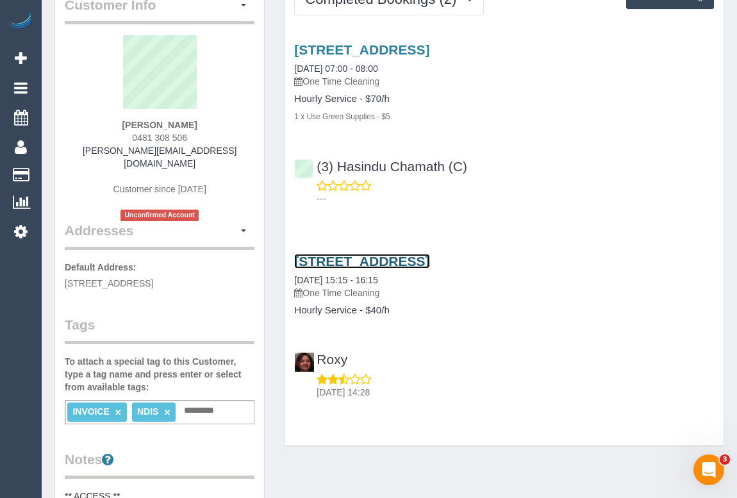
click at [411, 256] on link "2/130 Flinders Street, Thornbury, VIC 3071" at bounding box center [361, 261] width 135 height 15
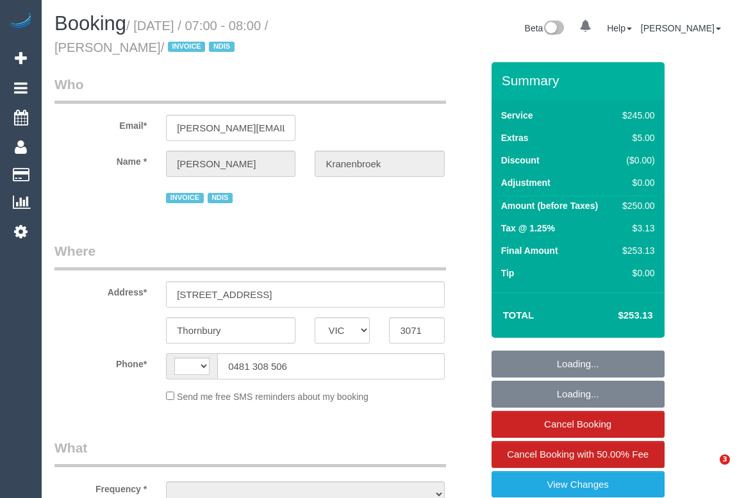
select select "VIC"
select select "object:333"
select select "string:AU"
select select "210"
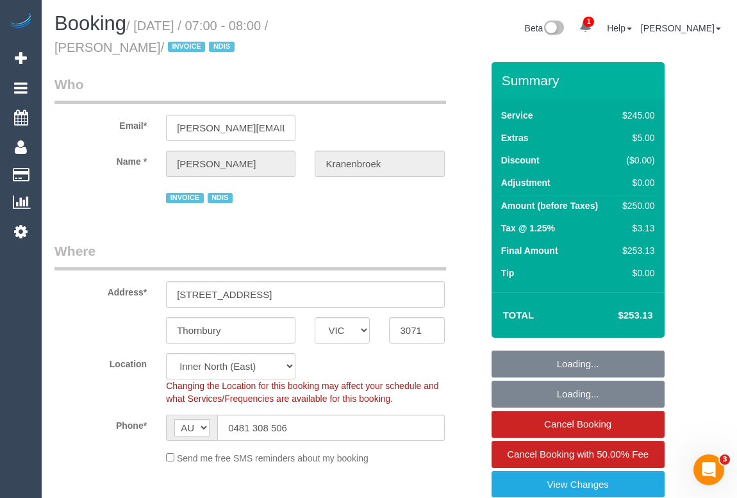
select select "string:stripe-pm_1RbWh12GScqysDRV7Rx2aVB7"
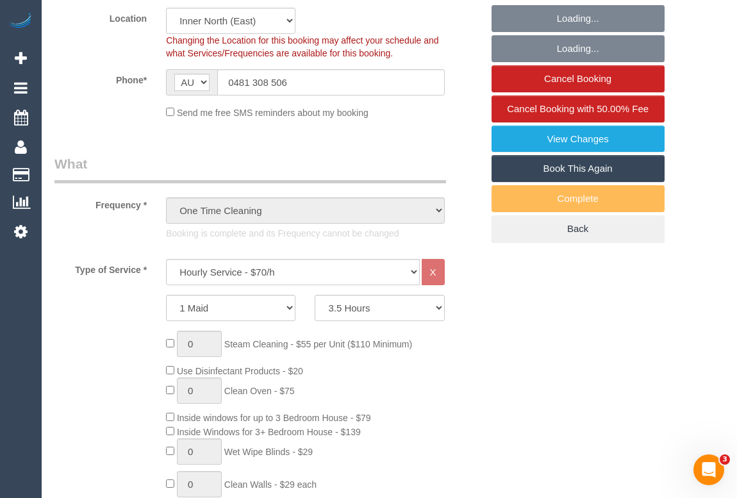
select select "object:751"
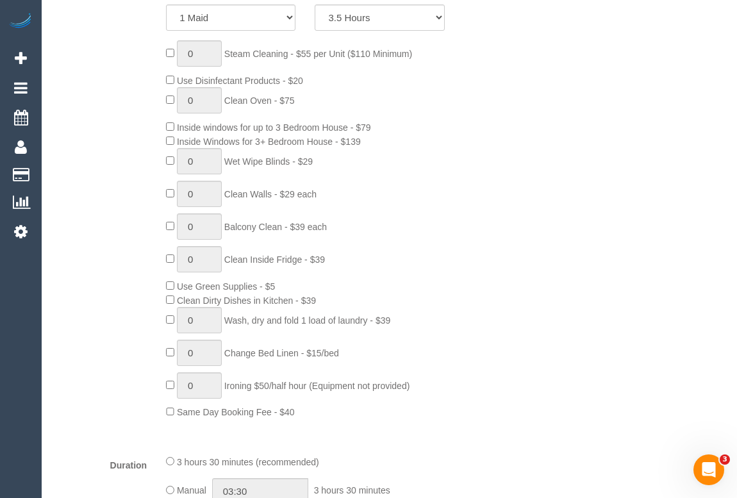
select select "number:28"
select select "number:14"
select select "number:19"
select select "number:24"
select select "spot1"
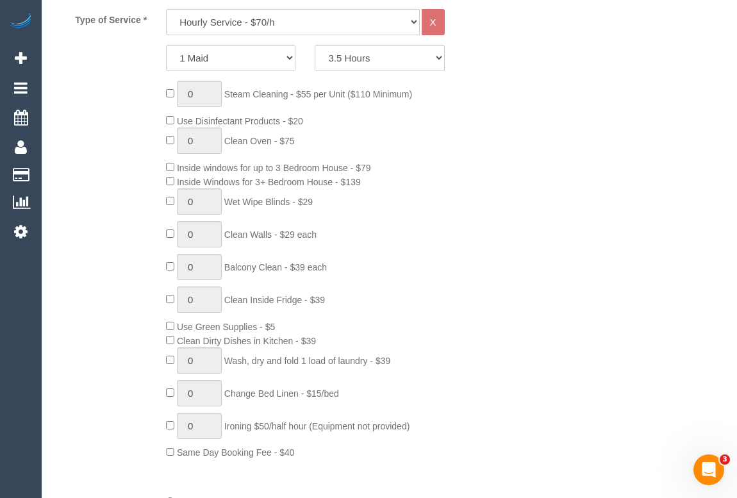
scroll to position [524, 0]
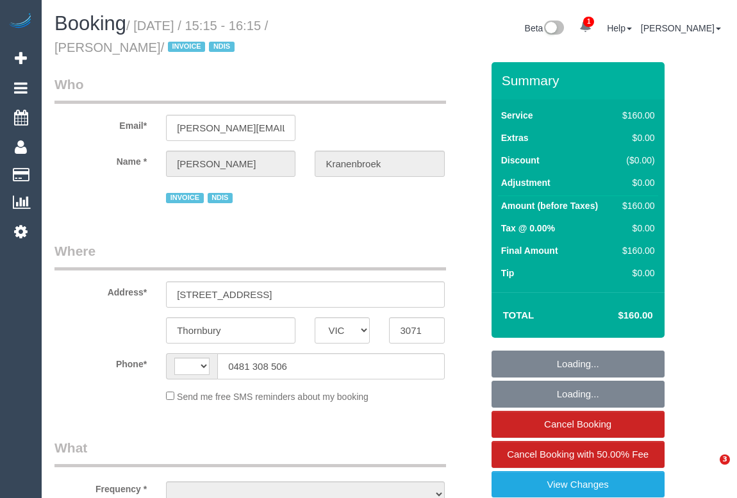
select select "VIC"
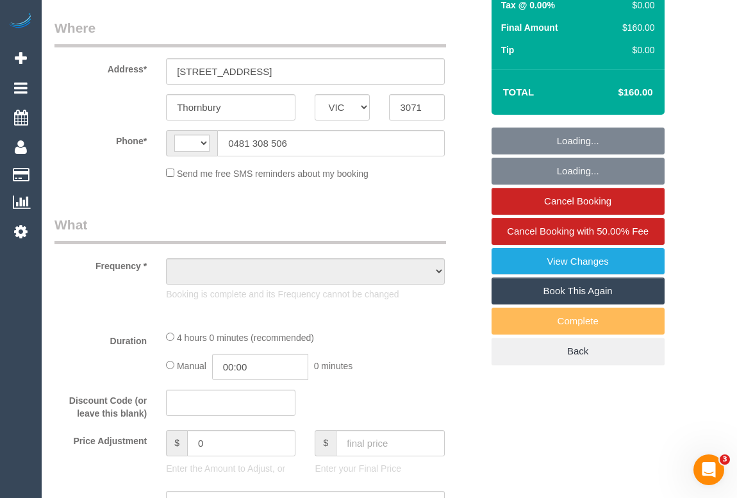
select select "string:AU"
select select "object:543"
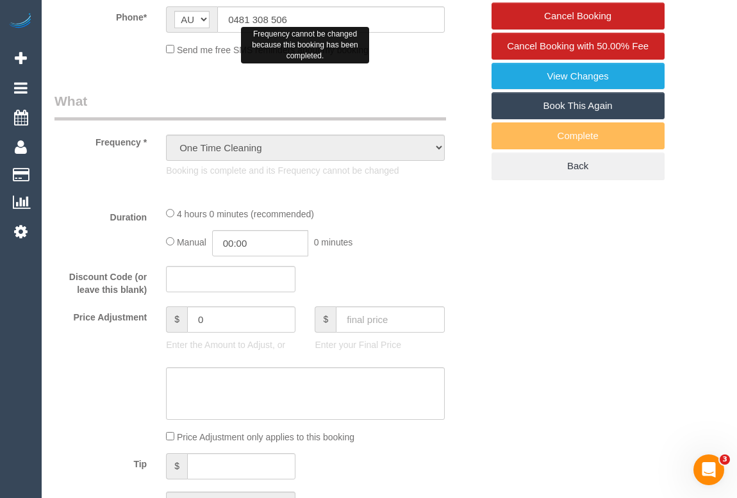
select select "240"
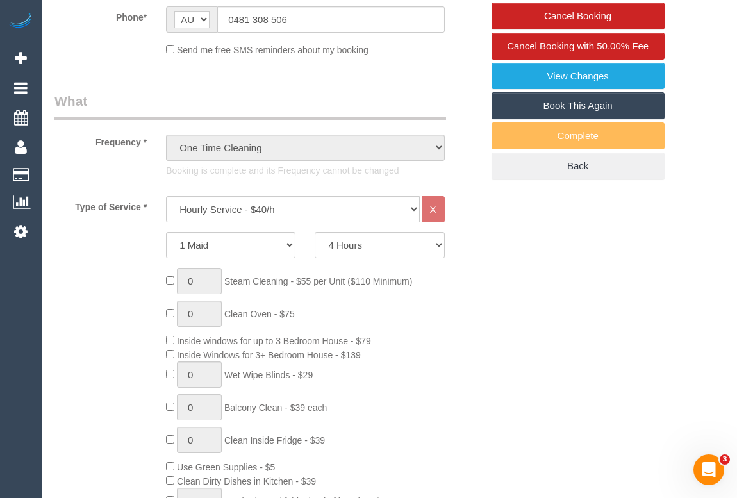
select select "object:821"
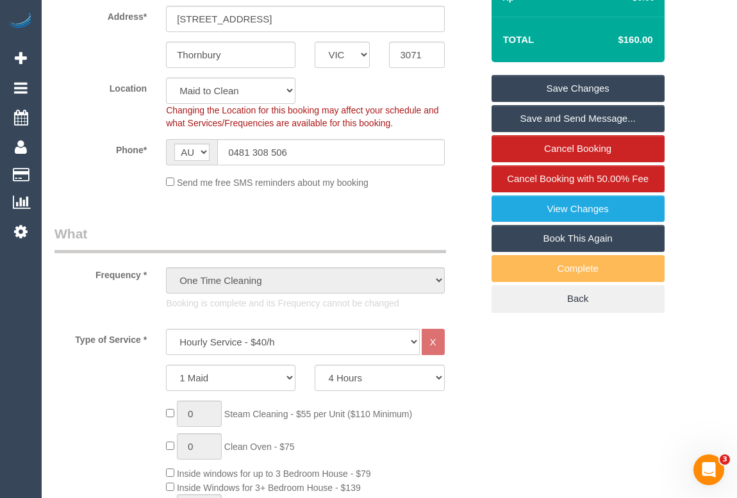
scroll to position [234, 0]
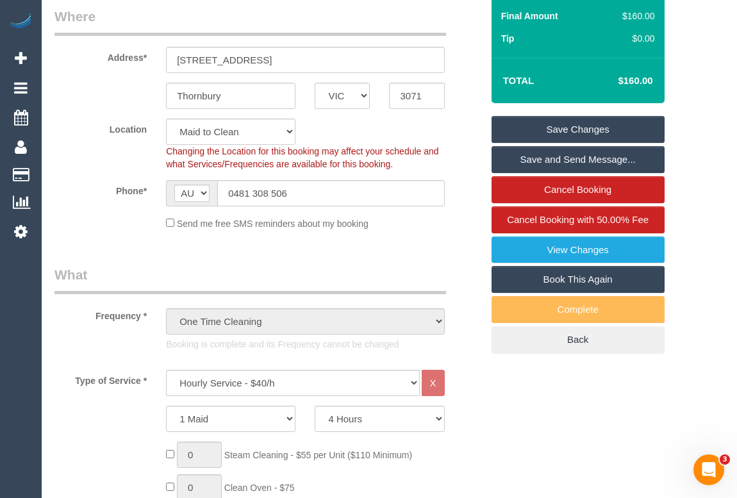
click at [368, 29] on legend "Where" at bounding box center [249, 21] width 391 height 29
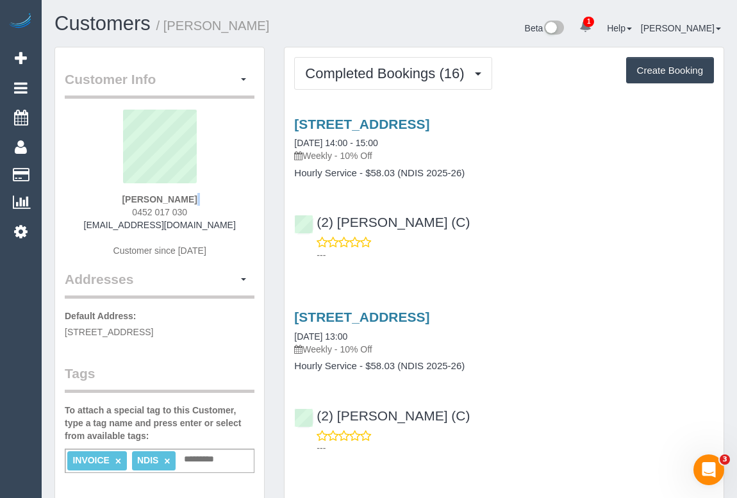
drag, startPoint x: 124, startPoint y: 208, endPoint x: 211, endPoint y: 204, distance: 86.6
click at [211, 204] on div "[PERSON_NAME] 0452 017 030 [EMAIL_ADDRESS][DOMAIN_NAME] Customer since [DATE]" at bounding box center [160, 190] width 190 height 160
copy div
click at [195, 209] on div "Amy Clarkson-Holborn 0452 017 030 amyclarksonholborn@gmail.com Customer since 2…" at bounding box center [160, 190] width 190 height 160
drag, startPoint x: 195, startPoint y: 210, endPoint x: 126, endPoint y: 213, distance: 69.3
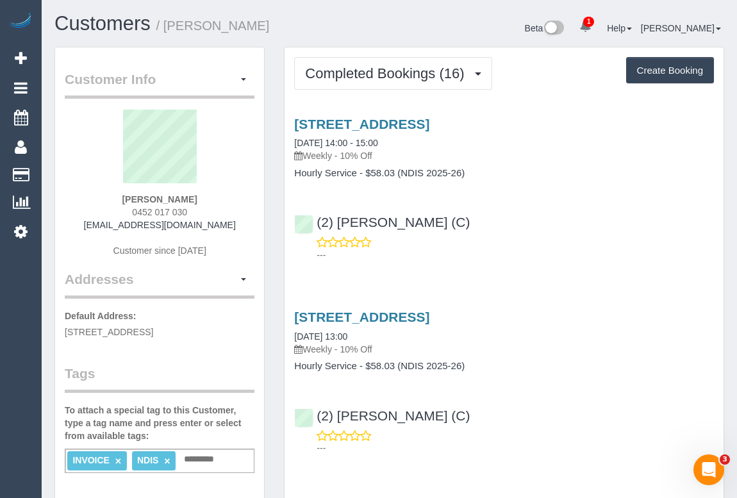
click at [126, 213] on div "Amy Clarkson-Holborn 0452 017 030 amyclarksonholborn@gmail.com Customer since 2…" at bounding box center [160, 190] width 190 height 160
copy span "0452 017 030"
click at [668, 300] on div "3/271 Albion Street, Brunswick, VIC 3056 13/08/2025 13:00 Weekly - 10% Off Hour…" at bounding box center [503, 378] width 439 height 161
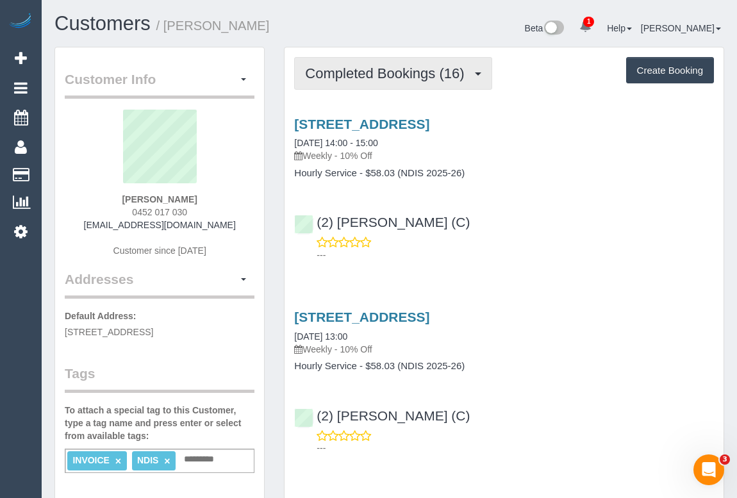
click at [407, 72] on span "Completed Bookings (16)" at bounding box center [387, 73] width 165 height 16
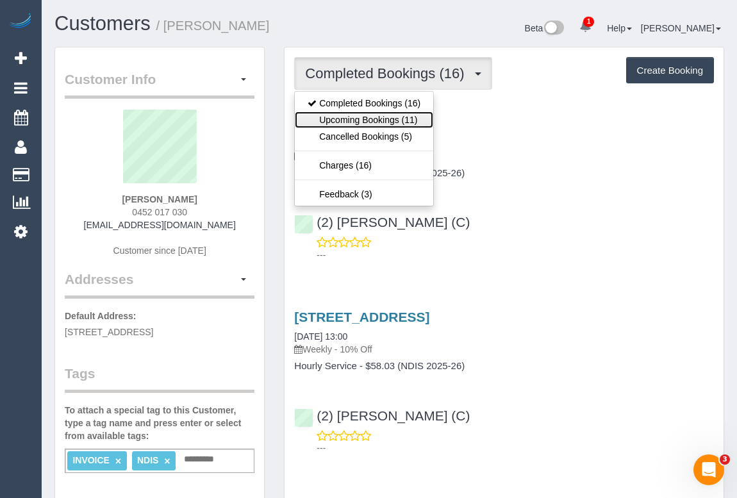
click at [370, 115] on link "Upcoming Bookings (11)" at bounding box center [364, 119] width 138 height 17
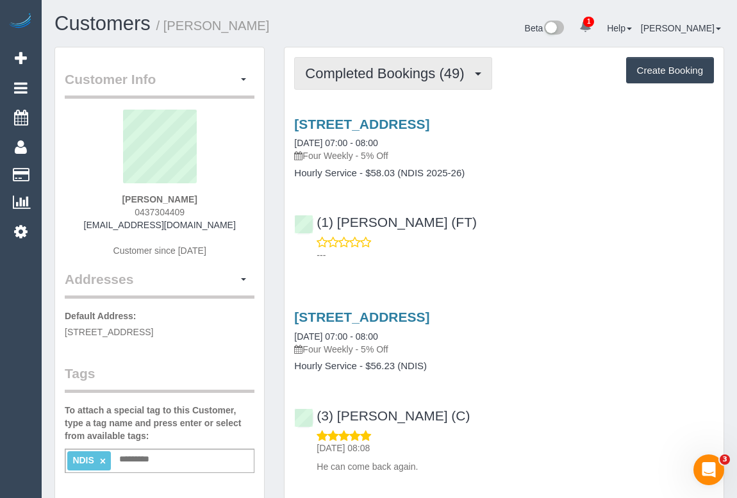
click at [389, 66] on span "Completed Bookings (49)" at bounding box center [387, 73] width 165 height 16
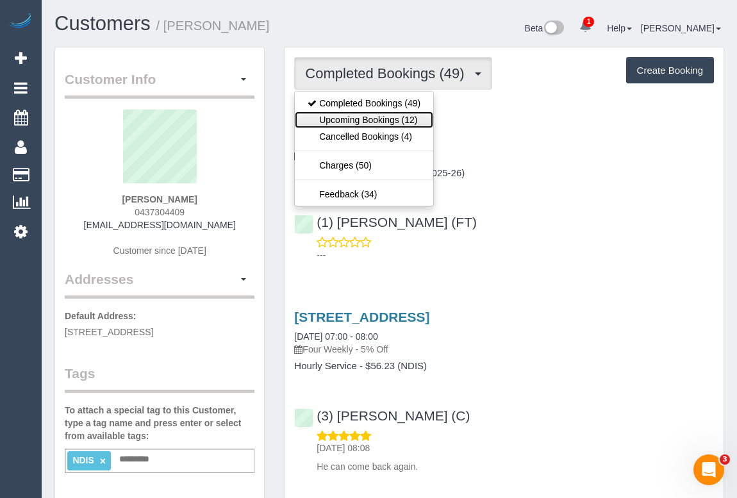
click at [377, 123] on link "Upcoming Bookings (12)" at bounding box center [364, 119] width 138 height 17
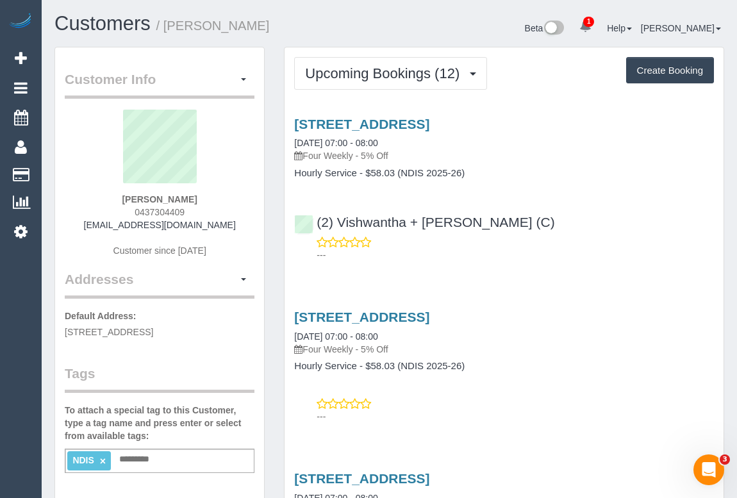
click at [581, 217] on div "(2) Vishwantha + Madhushika (C) ---" at bounding box center [503, 233] width 439 height 58
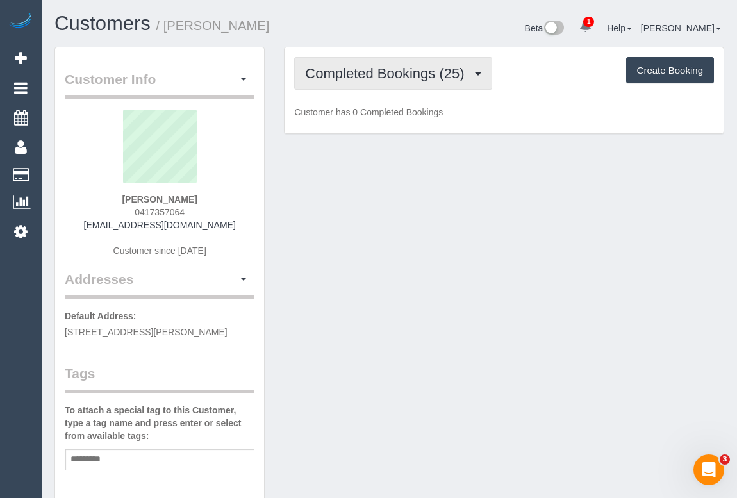
click at [398, 76] on span "Completed Bookings (25)" at bounding box center [387, 73] width 165 height 16
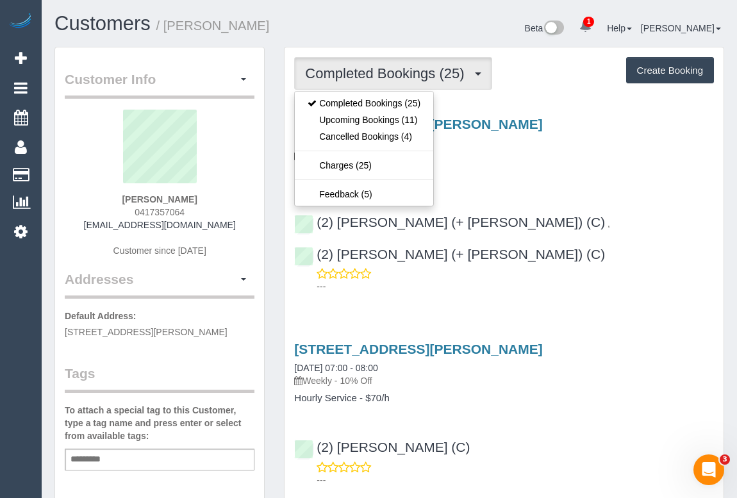
click at [610, 195] on div "1 Albert Road, 17, Melbourne, VIC 3004 23/08/2025 10:00 - 11:00 Weekly - 10% Of…" at bounding box center [503, 202] width 439 height 193
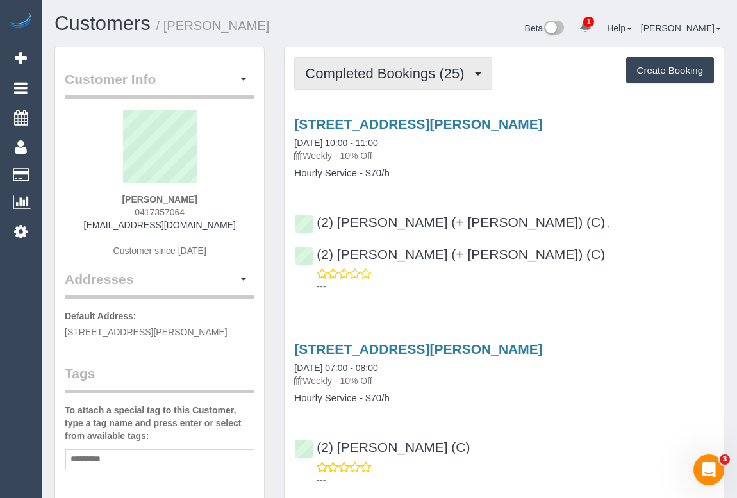
click at [357, 83] on button "Completed Bookings (25)" at bounding box center [392, 73] width 197 height 33
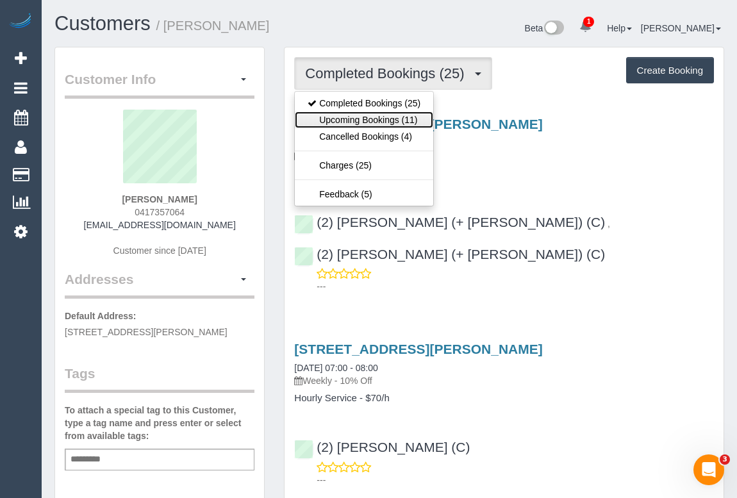
click at [361, 120] on link "Upcoming Bookings (11)" at bounding box center [364, 119] width 138 height 17
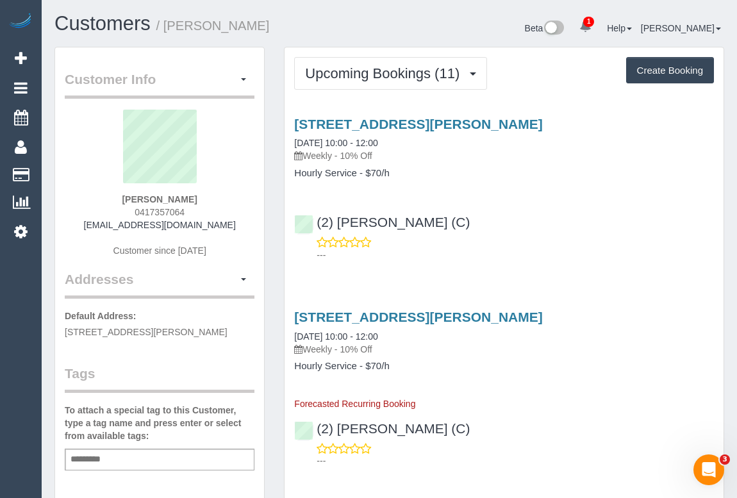
click at [573, 204] on div "(2) Megan Kaewpinich (C) ---" at bounding box center [503, 233] width 439 height 58
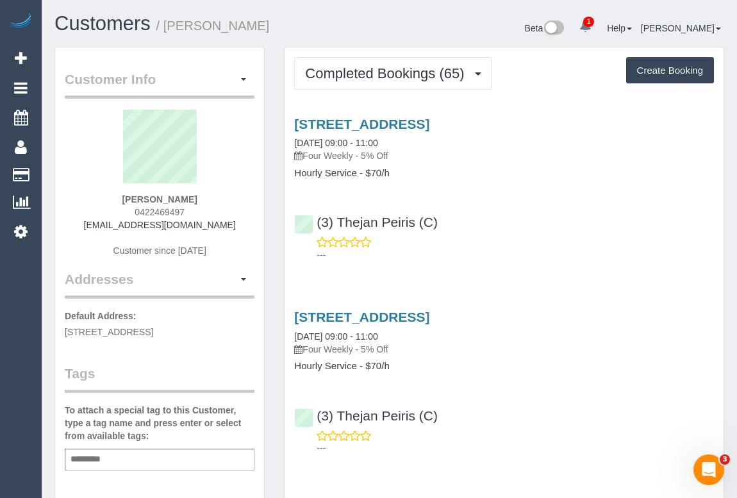
drag, startPoint x: 127, startPoint y: 209, endPoint x: 215, endPoint y: 211, distance: 87.1
click at [215, 211] on div "[PERSON_NAME] 0422469497 [EMAIL_ADDRESS][DOMAIN_NAME] Customer since [DATE]" at bounding box center [160, 190] width 190 height 160
copy span "0422469497"
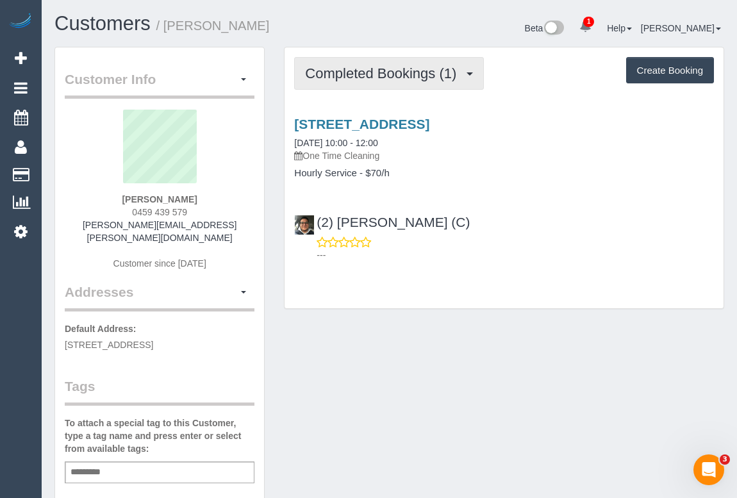
click at [406, 76] on span "Completed Bookings (1)" at bounding box center [384, 73] width 158 height 16
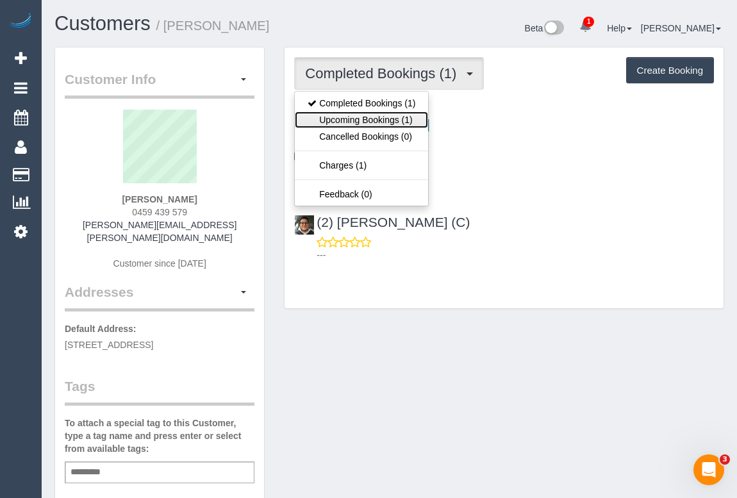
click at [397, 117] on link "Upcoming Bookings (1)" at bounding box center [361, 119] width 133 height 17
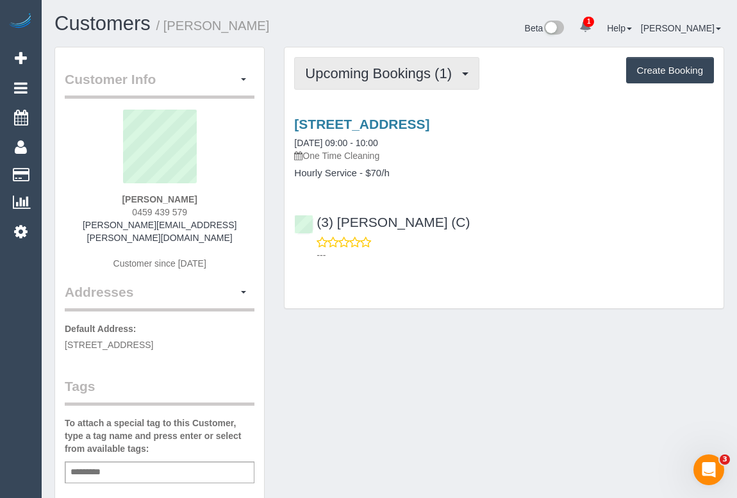
click at [382, 70] on span "Upcoming Bookings (1)" at bounding box center [381, 73] width 153 height 16
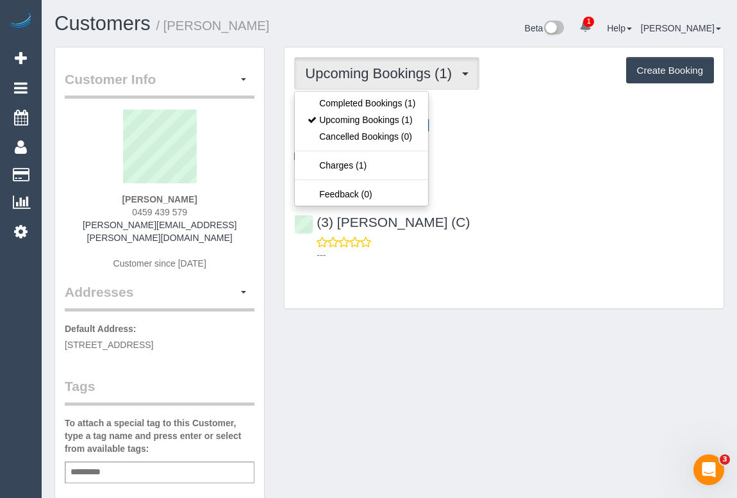
drag, startPoint x: 576, startPoint y: 227, endPoint x: 551, endPoint y: 237, distance: 27.6
click at [575, 225] on div "(3) Denuwan Lamahewa (C) ---" at bounding box center [503, 233] width 439 height 58
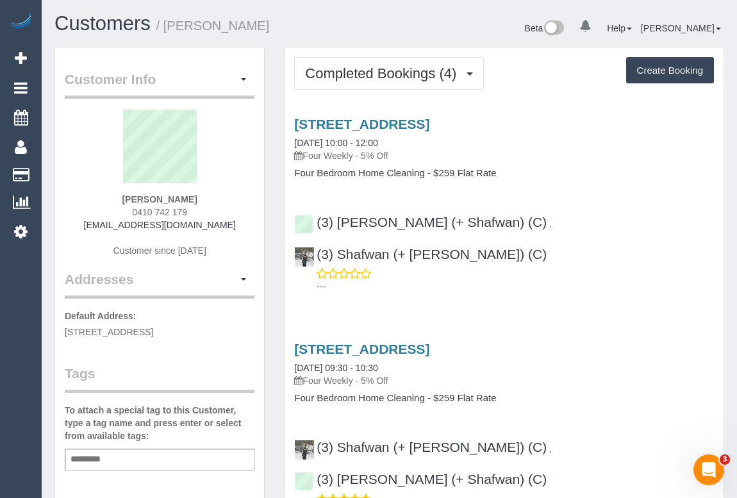
drag, startPoint x: 131, startPoint y: 209, endPoint x: 192, endPoint y: 208, distance: 60.2
click at [192, 208] on div "Cindy Biggs 0410 742 179 cindyvr2001@yahoo.com Customer since 2025" at bounding box center [160, 190] width 190 height 160
copy span "0410 742 179"
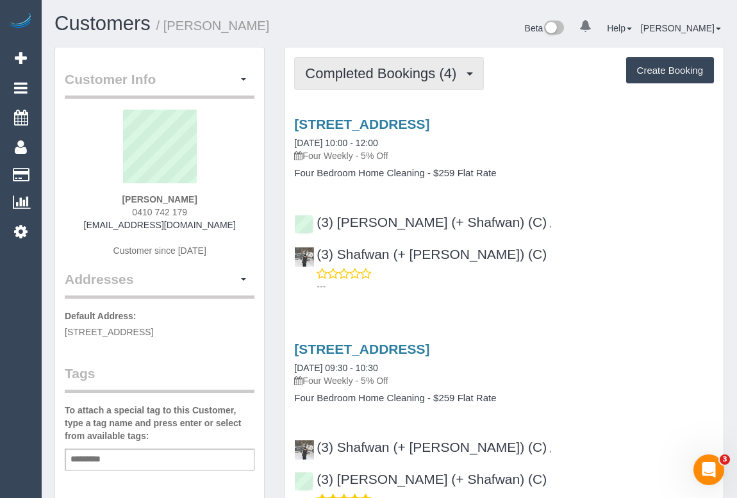
drag, startPoint x: 379, startPoint y: 68, endPoint x: 373, endPoint y: 101, distance: 33.3
click at [379, 68] on span "Completed Bookings (4)" at bounding box center [384, 73] width 158 height 16
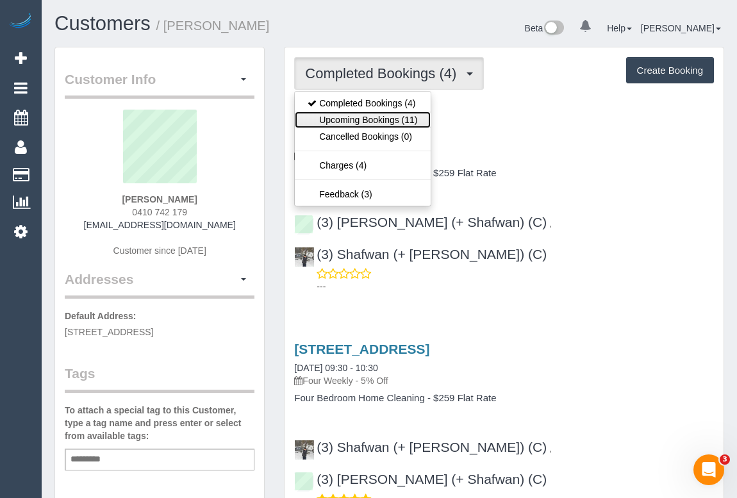
click at [366, 115] on link "Upcoming Bookings (11)" at bounding box center [362, 119] width 135 height 17
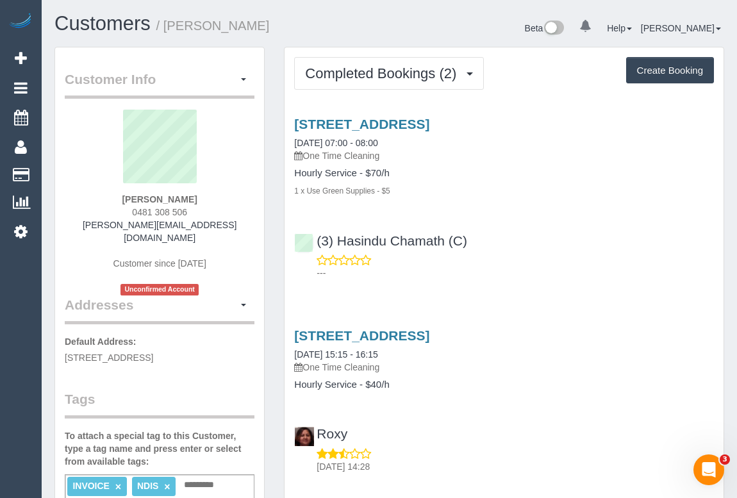
click at [576, 247] on div "(3) Hasindu Chamath (C) ---" at bounding box center [503, 251] width 439 height 58
drag, startPoint x: 127, startPoint y: 210, endPoint x: 200, endPoint y: 209, distance: 73.0
click at [200, 209] on div "Fiona Kranenbroek 0481 308 506 fiona.kranenbroek@yahoo.com.au Customer since 20…" at bounding box center [160, 203] width 190 height 186
copy span "0481 308 506"
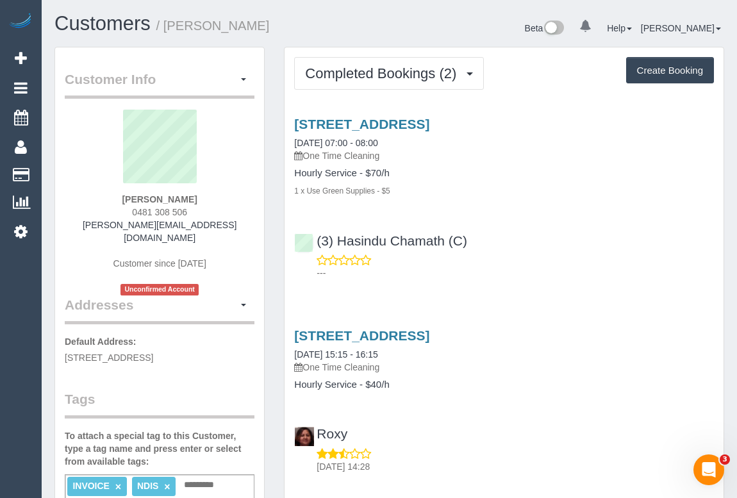
click at [125, 211] on div "Fiona Kranenbroek 0481 308 506 fiona.kranenbroek@yahoo.com.au Customer since 20…" at bounding box center [160, 203] width 190 height 186
drag, startPoint x: 124, startPoint y: 211, endPoint x: 187, endPoint y: 208, distance: 62.8
click at [187, 208] on div "Fiona Kranenbroek 0481 308 506 fiona.kranenbroek@yahoo.com.au Customer since 20…" at bounding box center [160, 203] width 190 height 186
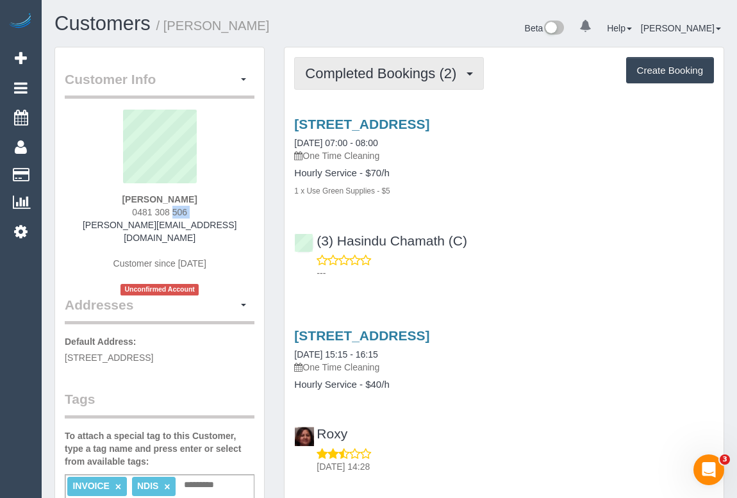
click at [391, 81] on button "Completed Bookings (2)" at bounding box center [389, 73] width 190 height 33
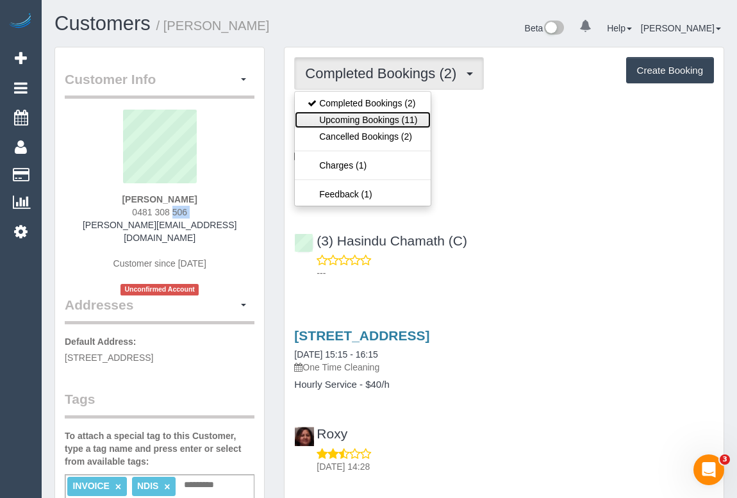
click at [390, 118] on link "Upcoming Bookings (11)" at bounding box center [362, 119] width 135 height 17
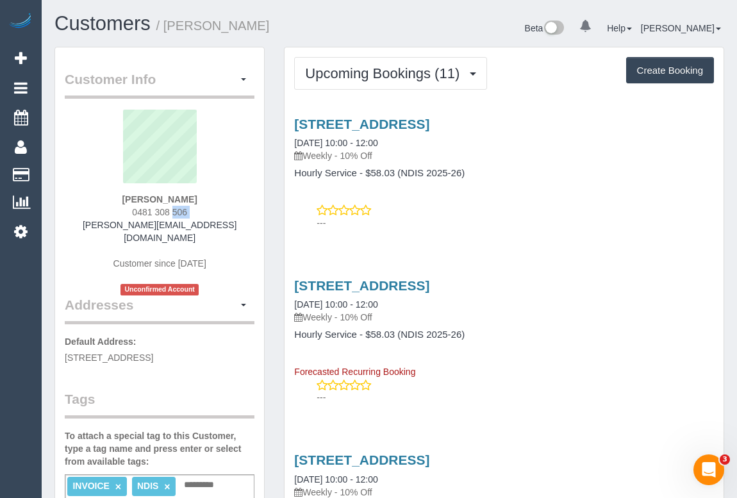
click at [432, 206] on div "---" at bounding box center [504, 217] width 420 height 26
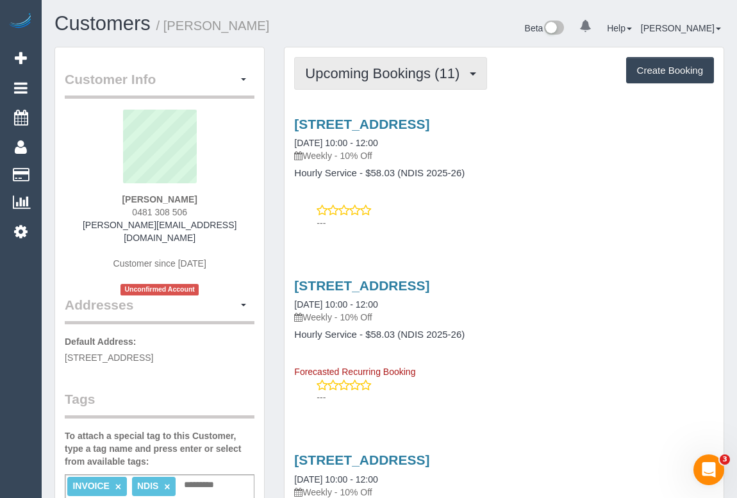
click at [373, 84] on button "Upcoming Bookings (11)" at bounding box center [390, 73] width 193 height 33
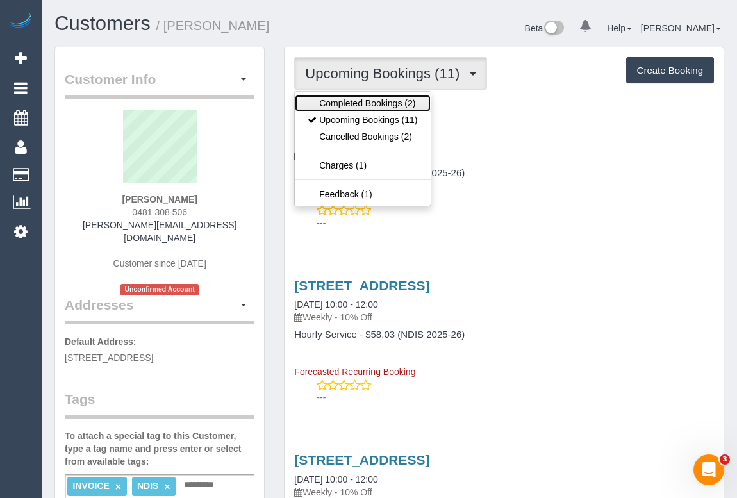
click at [391, 104] on link "Completed Bookings (2)" at bounding box center [362, 103] width 135 height 17
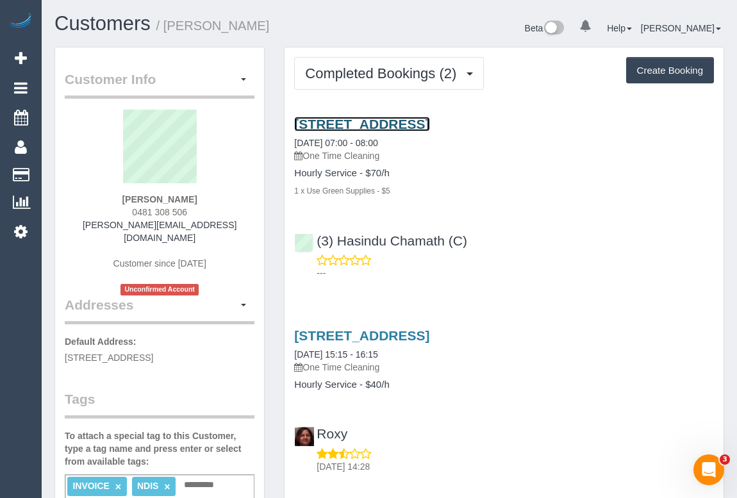
click at [393, 125] on link "2/130 Flinders Street, Thornbury, VIC 3071" at bounding box center [361, 124] width 135 height 15
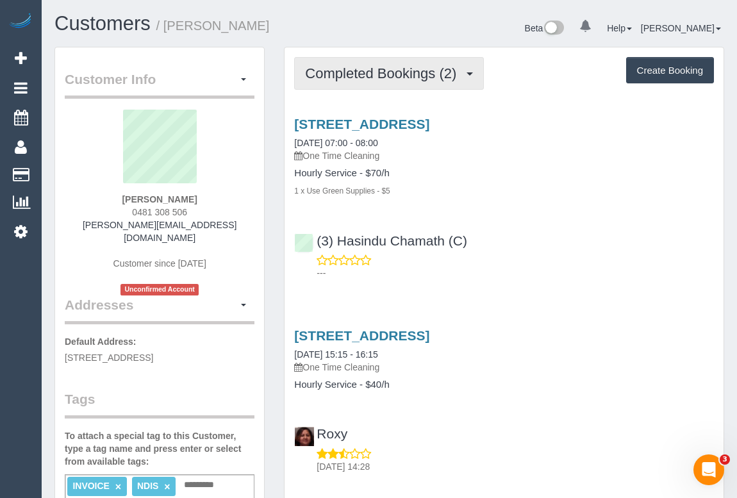
click at [388, 68] on span "Completed Bookings (2)" at bounding box center [384, 73] width 158 height 16
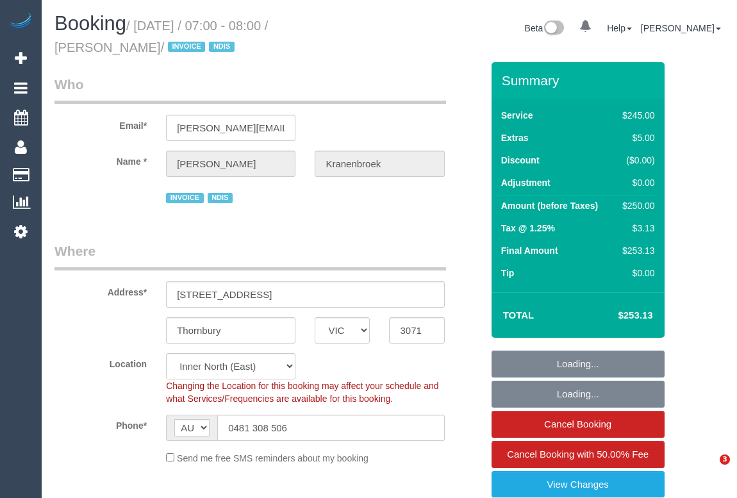
select select "VIC"
select select "string:stripe-pm_1RbWh12GScqysDRV7Rx2aVB7"
select select "number:28"
select select "number:14"
select select "number:19"
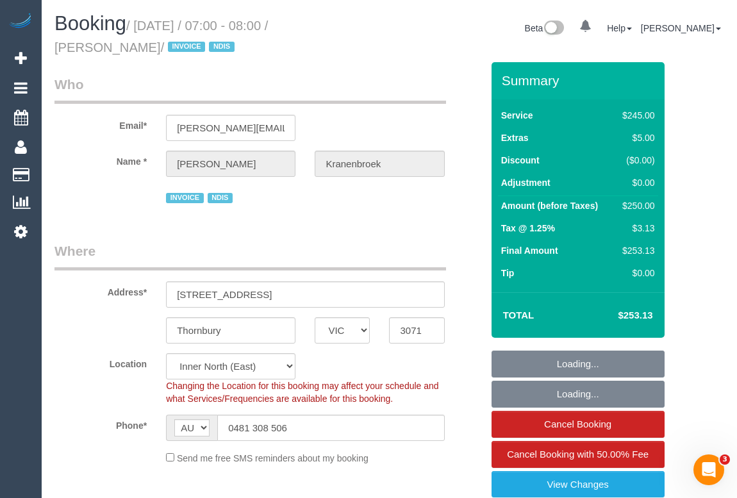
select select "number:24"
select select "object:719"
select select "210"
select select "object:1529"
select select "spot1"
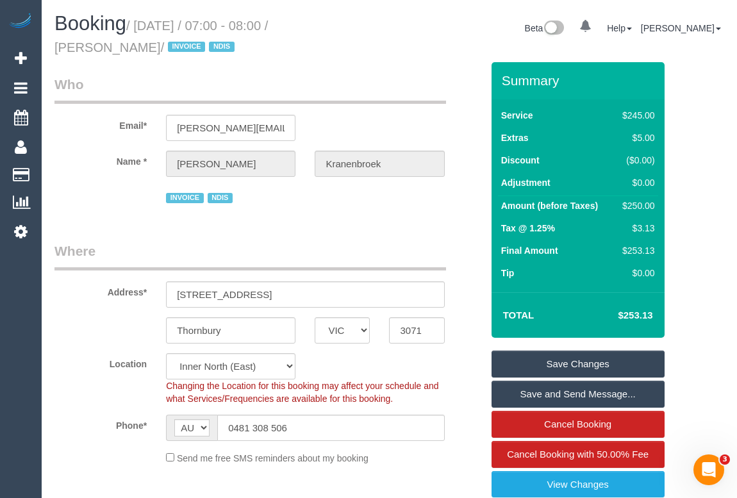
scroll to position [174, 0]
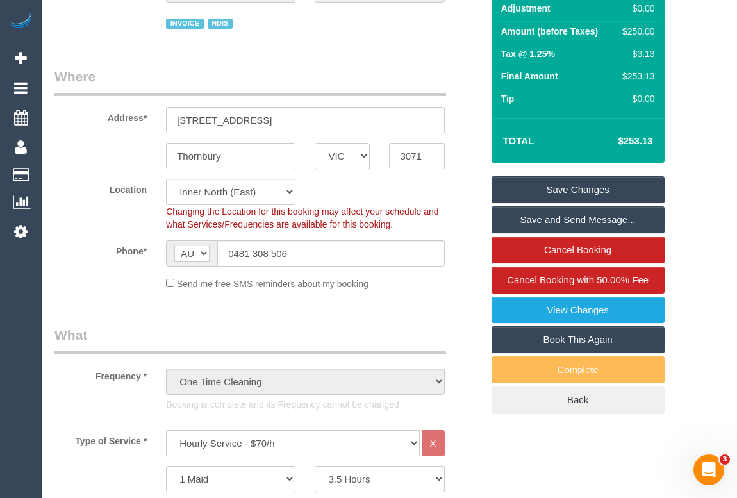
click at [581, 336] on link "Book This Again" at bounding box center [577, 339] width 173 height 27
select select "VIC"
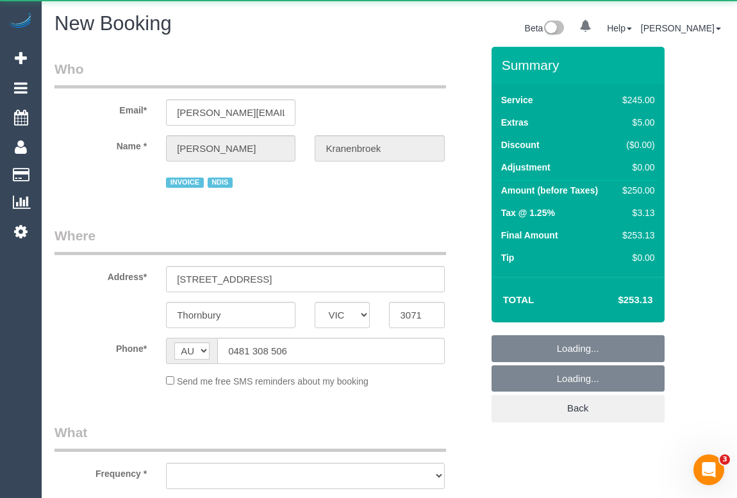
select select "string:stripe-pm_1RbWh12GScqysDRV7Rx2aVB7"
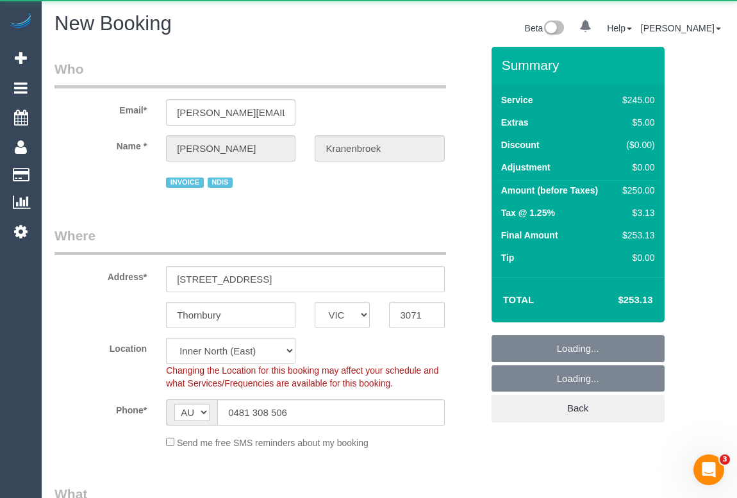
select select "210"
select select "number:28"
select select "number:14"
select select "number:19"
select select "number:24"
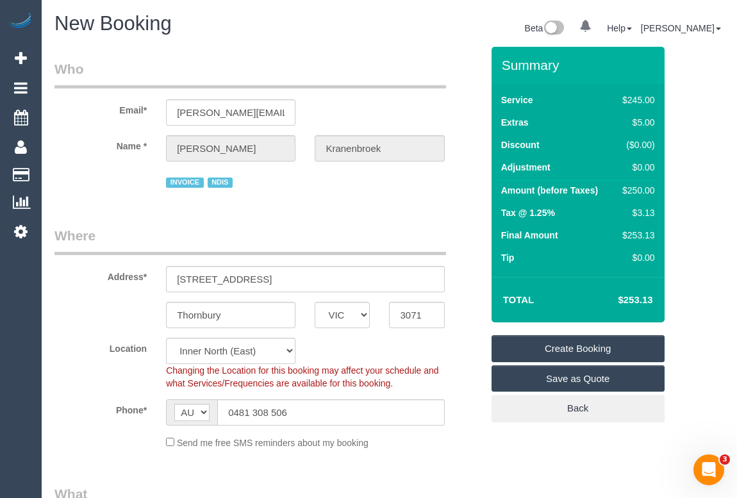
select select "object:3799"
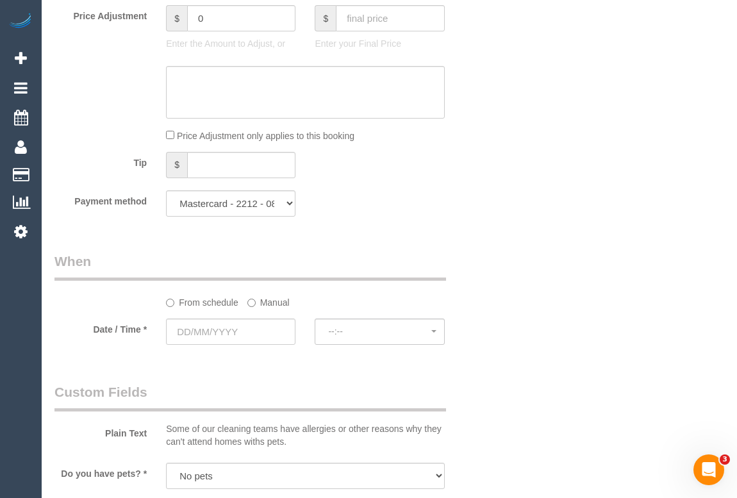
scroll to position [1455, 0]
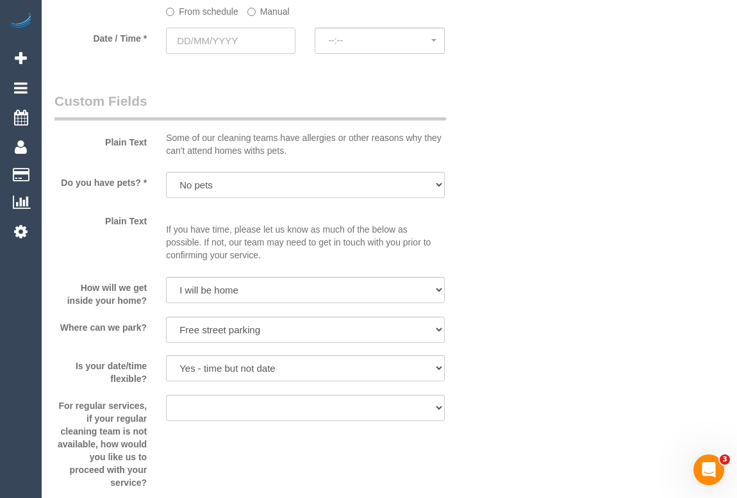
click at [222, 40] on input "text" at bounding box center [230, 41] width 129 height 26
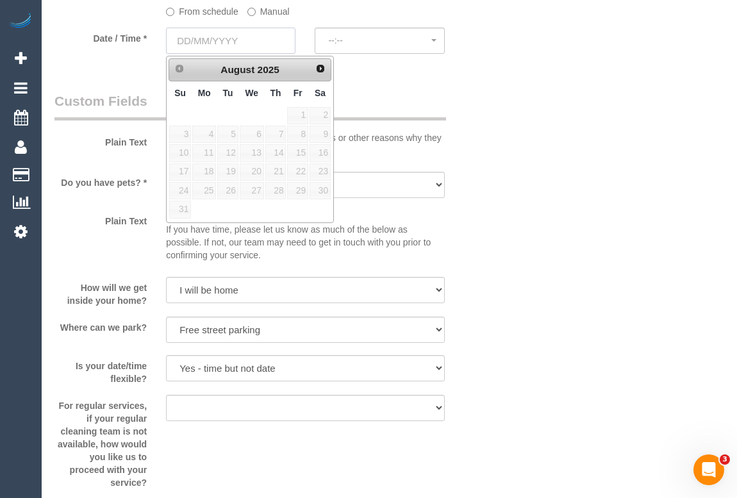
click at [238, 43] on input "text" at bounding box center [230, 41] width 129 height 26
click at [325, 70] on span "Next" at bounding box center [321, 68] width 10 height 10
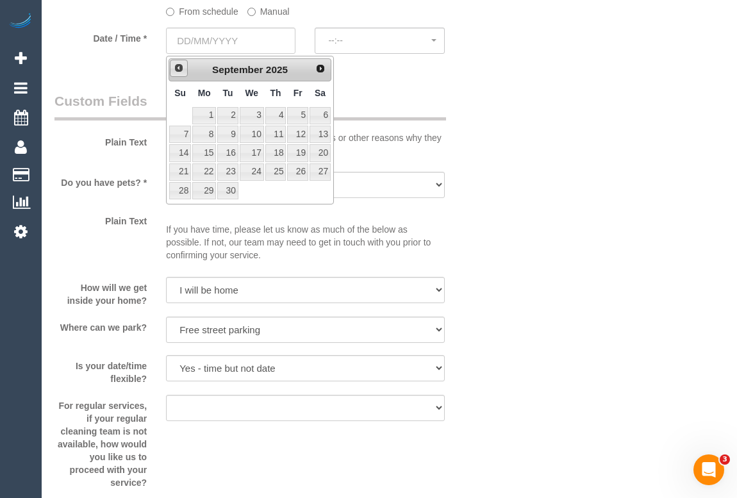
click at [179, 69] on span "Prev" at bounding box center [179, 68] width 10 height 10
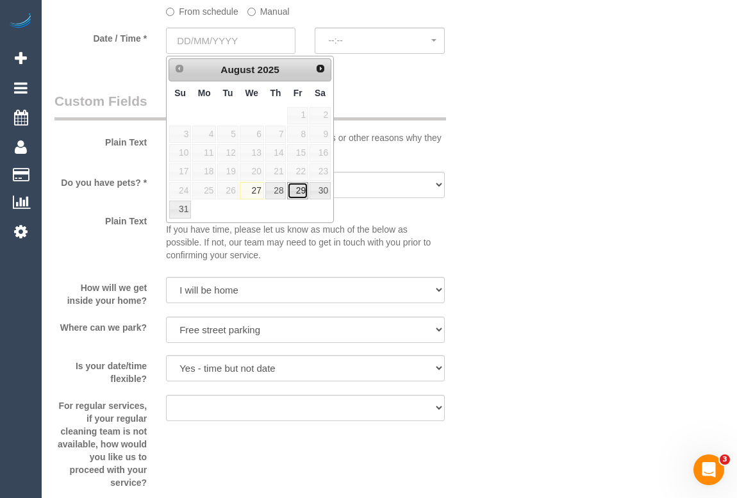
click at [304, 188] on link "29" at bounding box center [297, 190] width 20 height 17
type input "[DATE]"
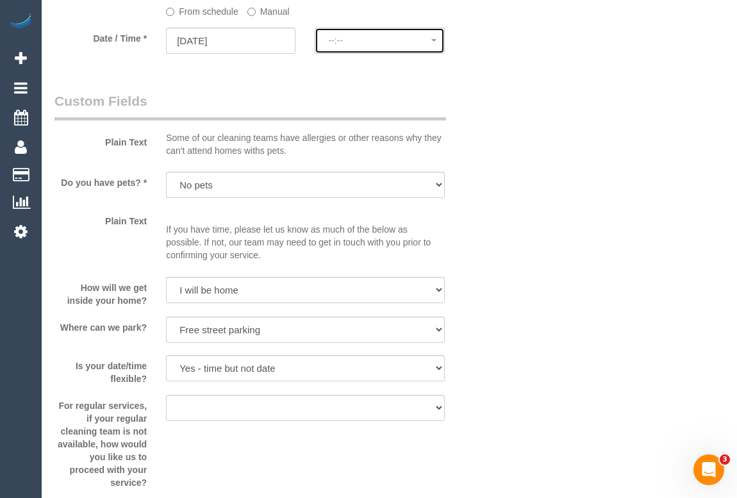
click at [398, 40] on span "--:--" at bounding box center [379, 40] width 102 height 10
select select "spot11"
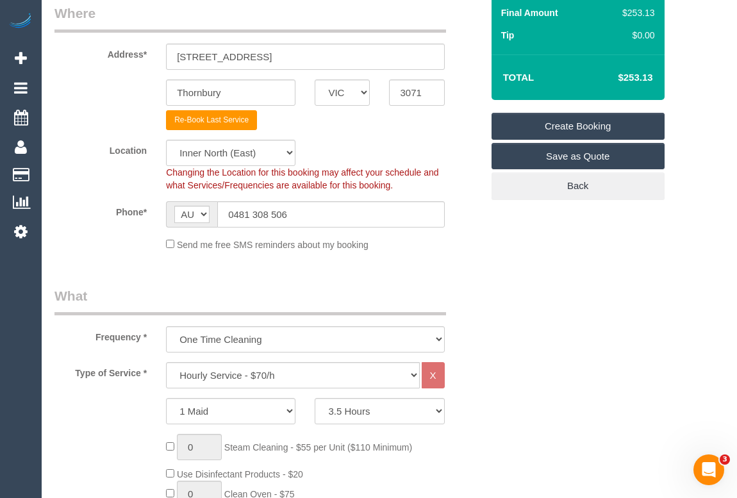
scroll to position [116, 0]
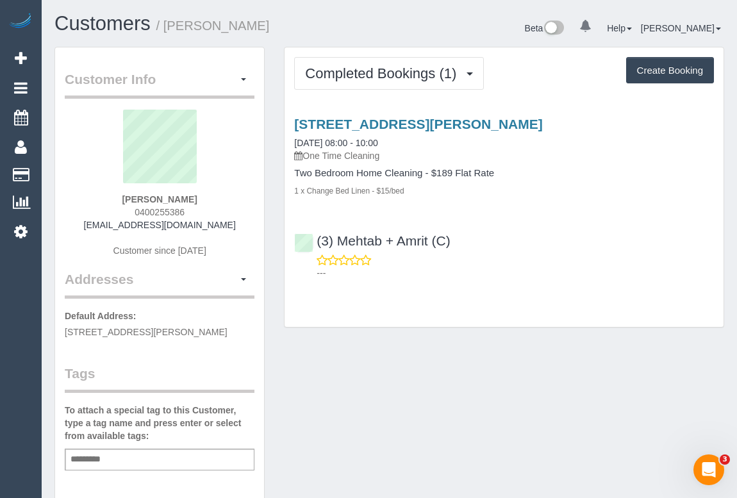
drag, startPoint x: 123, startPoint y: 211, endPoint x: 216, endPoint y: 211, distance: 92.9
click at [216, 211] on div "Emily Ross 0400255386 emilyjmross@gmail.com Customer since 2025" at bounding box center [160, 190] width 190 height 160
copy span "0400255386"
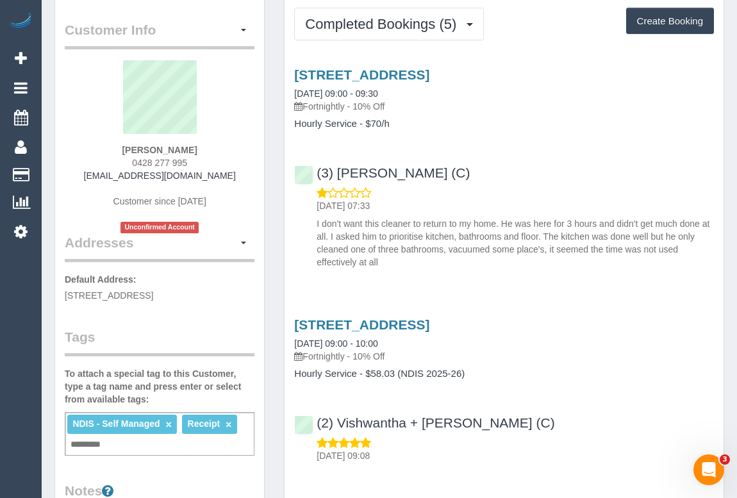
scroll to position [291, 0]
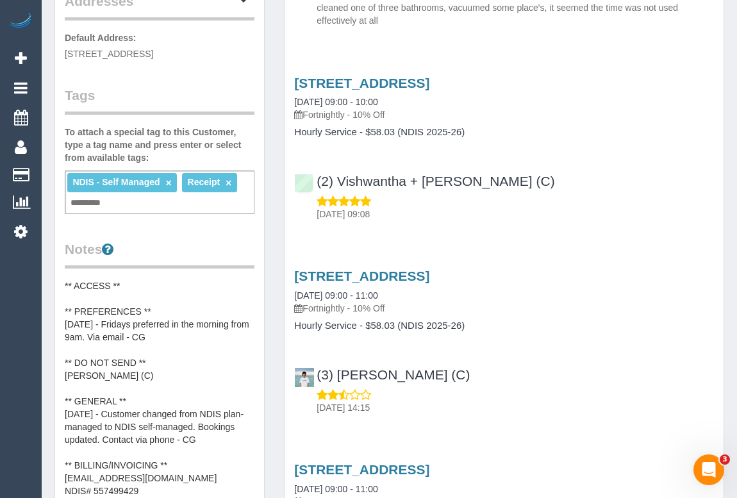
click at [96, 205] on input "text" at bounding box center [89, 203] width 44 height 17
click at [119, 205] on div "NDIS - Self Managed × Receipt × Add a tag" at bounding box center [160, 192] width 190 height 44
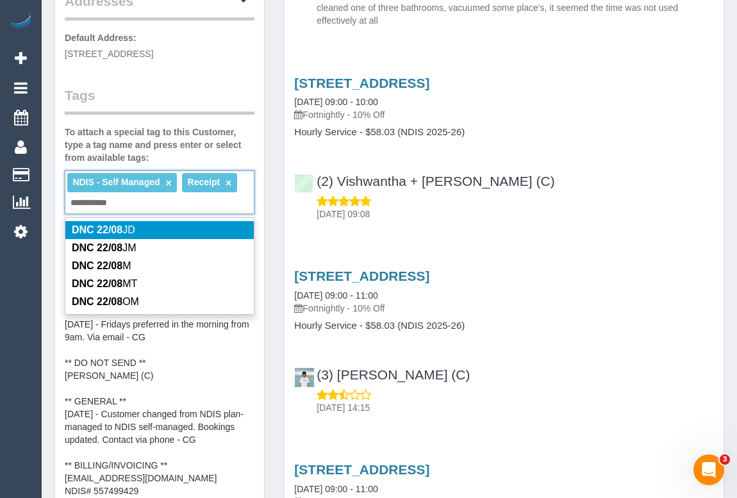
type input "**********"
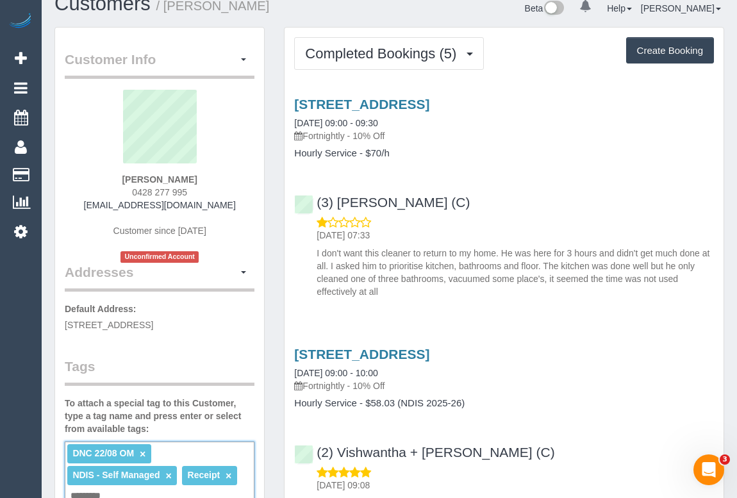
scroll to position [0, 0]
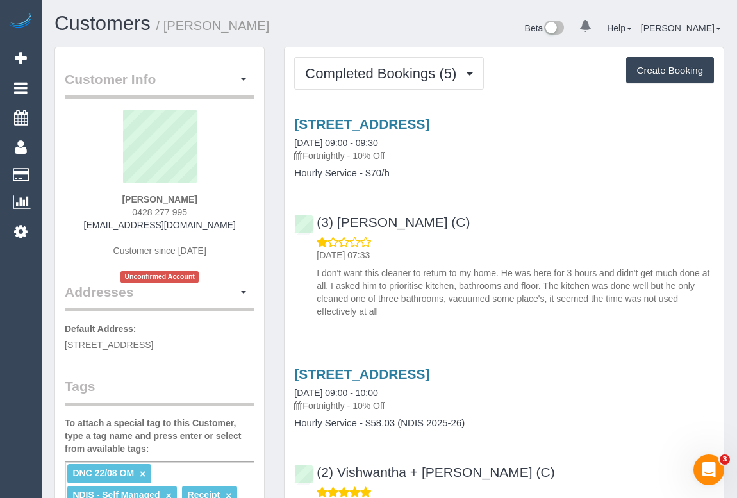
drag, startPoint x: 127, startPoint y: 210, endPoint x: 192, endPoint y: 211, distance: 64.1
click at [192, 211] on div "Alison Graham 0428 277 995 a_darmody@hotmail.com Customer since 2025 Unconfirme…" at bounding box center [160, 196] width 190 height 173
drag, startPoint x: 111, startPoint y: 197, endPoint x: 207, endPoint y: 199, distance: 96.1
click at [207, 199] on div "Alison Graham 0428 277 995 a_darmody@hotmail.com Customer since 2025 Unconfirme…" at bounding box center [160, 196] width 190 height 173
copy strong "Alison Graham"
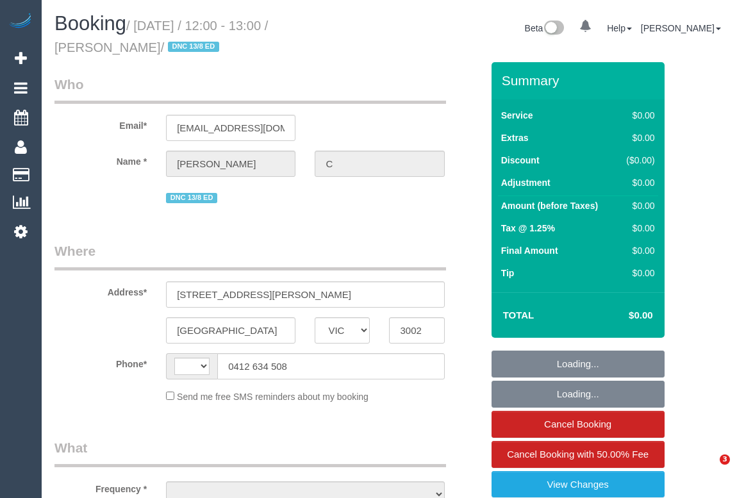
select select "VIC"
select select "string:stripe-pm_1RukgY2GScqysDRVVvtP8RBP"
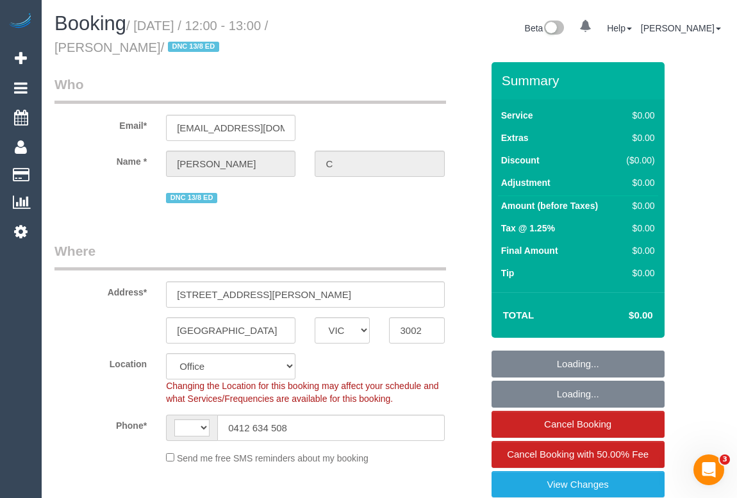
select select "string:AU"
select select "number:28"
select select "number:14"
select select "number:19"
select select "number:24"
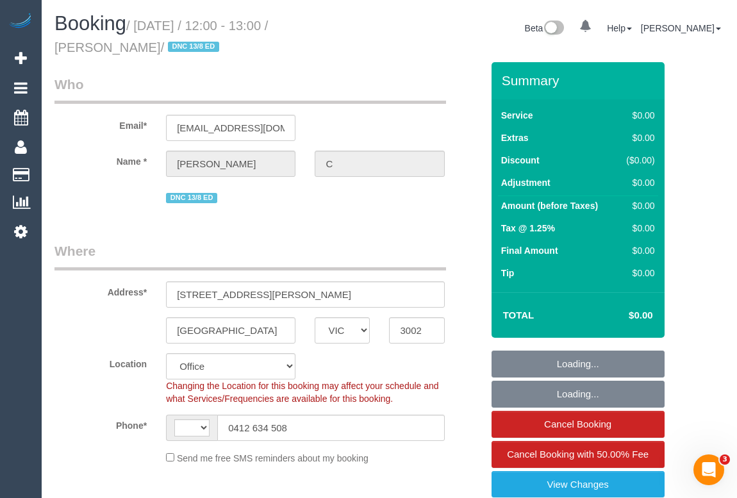
select select "number:26"
select select "object:1958"
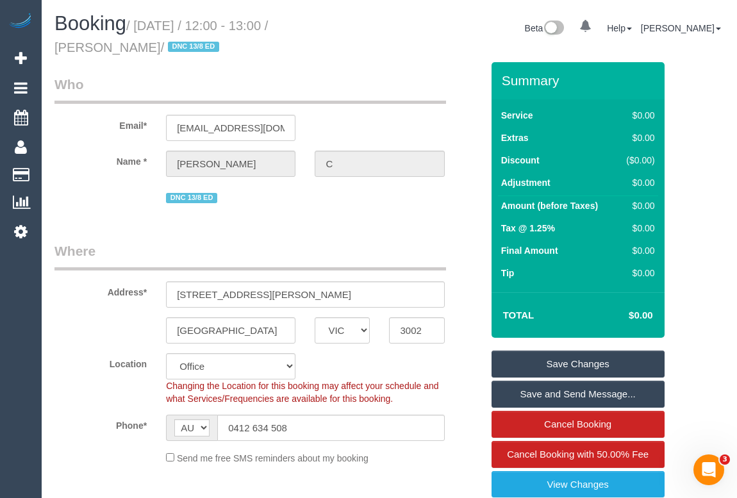
drag, startPoint x: 332, startPoint y: 22, endPoint x: 364, endPoint y: 25, distance: 31.5
click at [268, 25] on small "/ August 25, 2025 / 12:00 - 13:00 / Tim C / DNC 13/8 ED" at bounding box center [160, 37] width 213 height 36
copy small "[PERSON_NAME]"
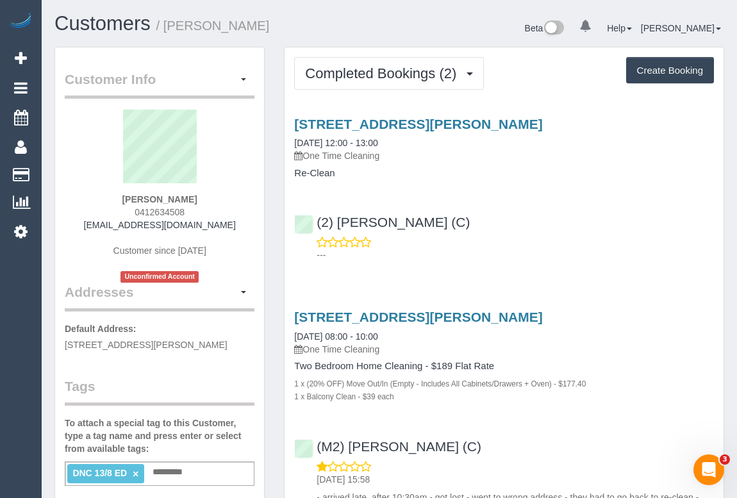
click at [535, 245] on div "---" at bounding box center [504, 249] width 420 height 26
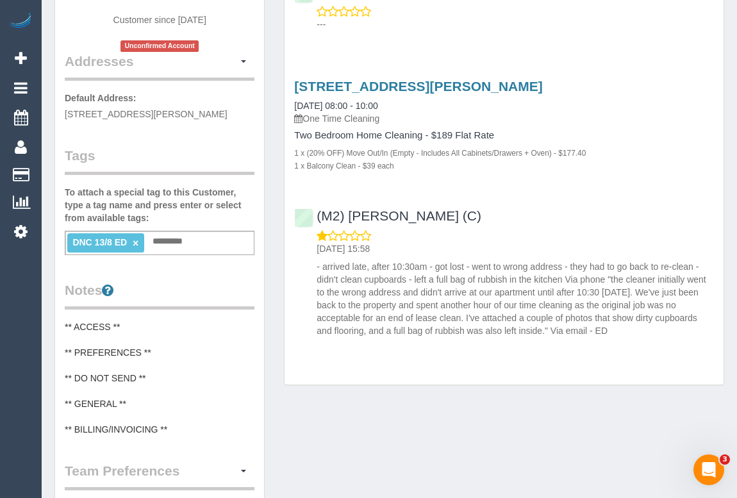
scroll to position [58, 0]
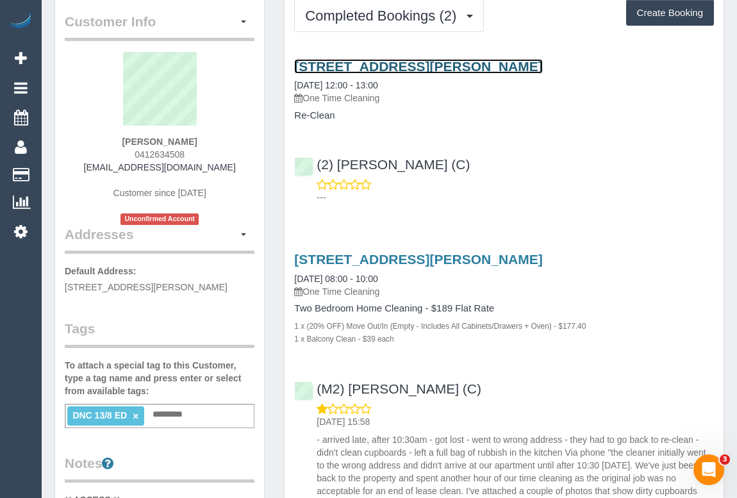
click at [412, 64] on link "190 Albert Street, 23, East Melbourne, VIC 3002" at bounding box center [418, 66] width 248 height 15
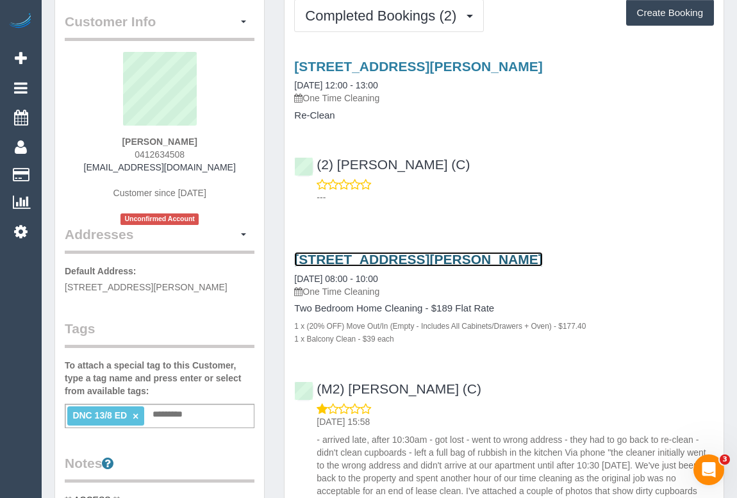
click at [389, 258] on link "190 Albert Street, 23, East Melbourne, VIC 3002" at bounding box center [418, 259] width 248 height 15
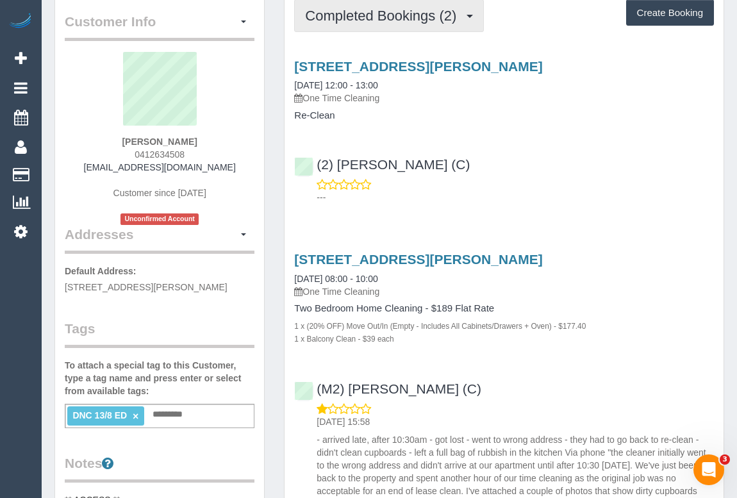
click at [407, 21] on span "Completed Bookings (2)" at bounding box center [384, 16] width 158 height 16
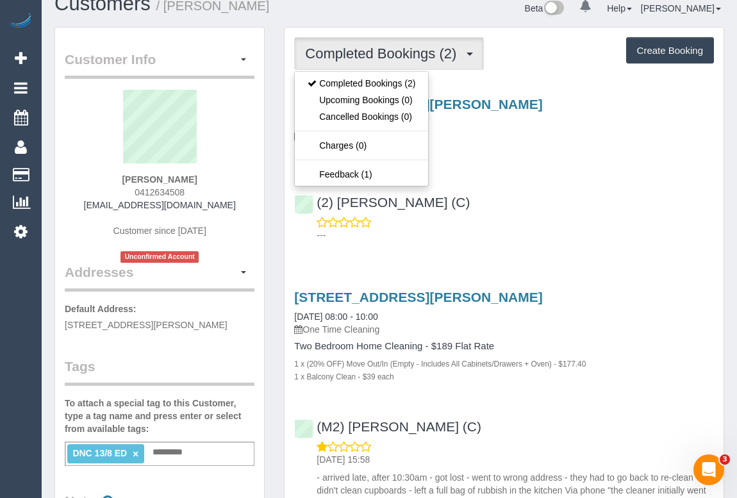
scroll to position [0, 0]
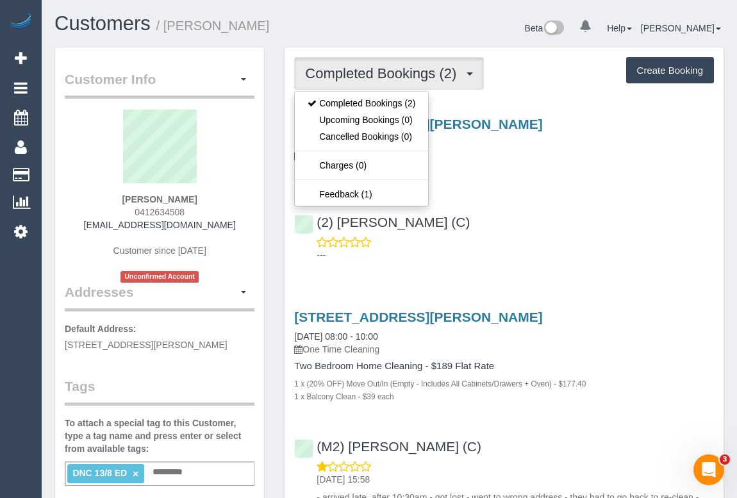
click at [615, 220] on div "(2) Marco Sanchez (C) ---" at bounding box center [503, 233] width 439 height 58
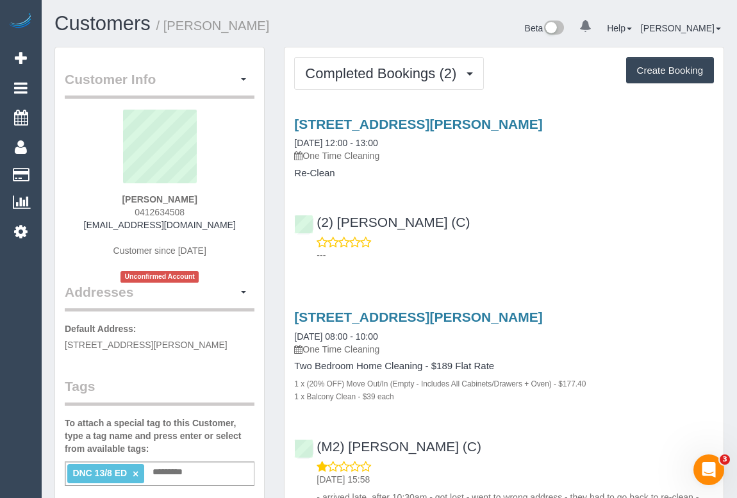
click at [543, 220] on div "(2) Marco Sanchez (C) ---" at bounding box center [503, 233] width 439 height 58
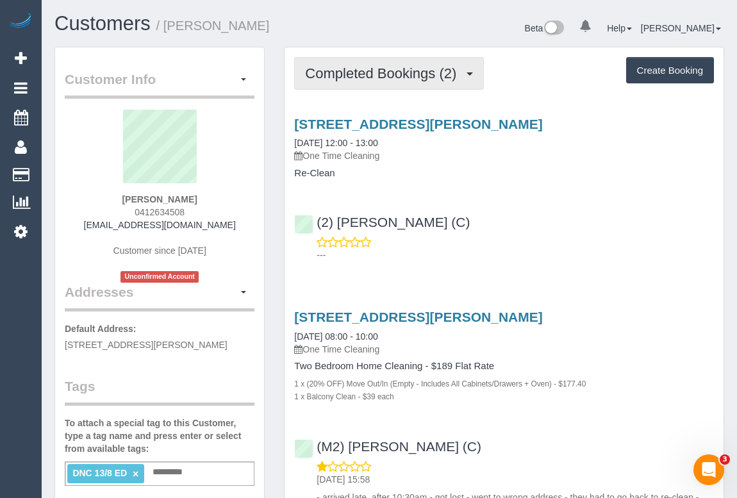
click at [369, 59] on button "Completed Bookings (2)" at bounding box center [389, 73] width 190 height 33
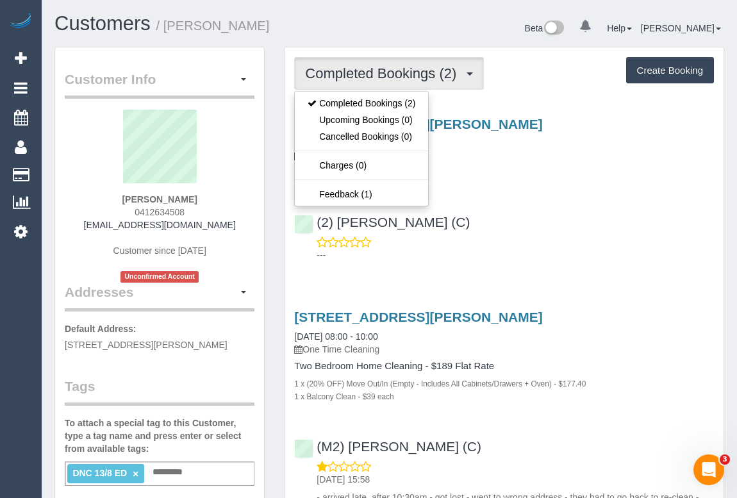
click at [479, 208] on div "(2) Marco Sanchez (C) ---" at bounding box center [503, 233] width 439 height 58
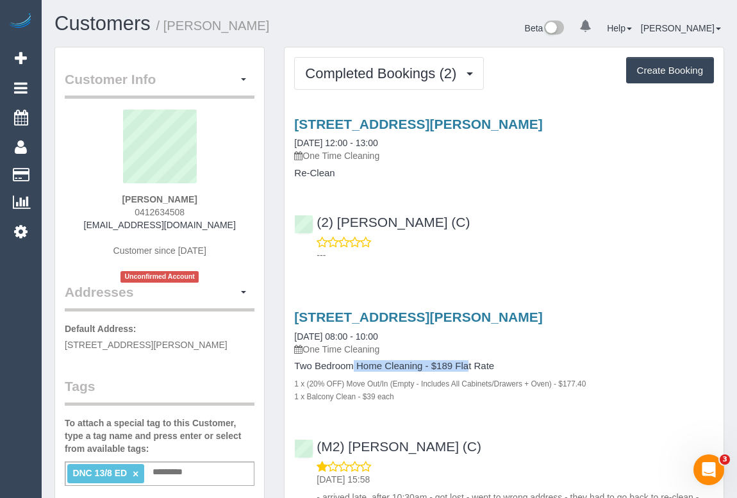
drag, startPoint x: 292, startPoint y: 365, endPoint x: 421, endPoint y: 366, distance: 129.4
click at [421, 366] on div "190 Albert Street, 23, East Melbourne, VIC 3002 13/08/2025 08:00 - 10:00 One Ti…" at bounding box center [503, 355] width 439 height 93
copy h4 "Two Bedroom Home Cleaning"
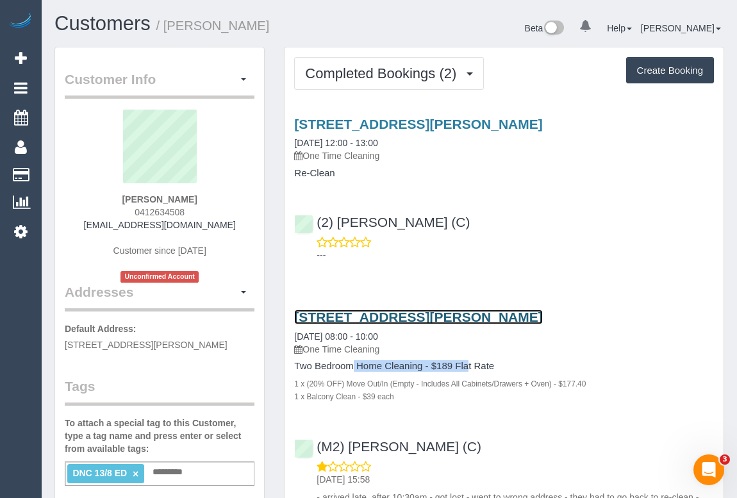
click at [395, 318] on link "190 Albert Street, 23, East Melbourne, VIC 3002" at bounding box center [418, 316] width 248 height 15
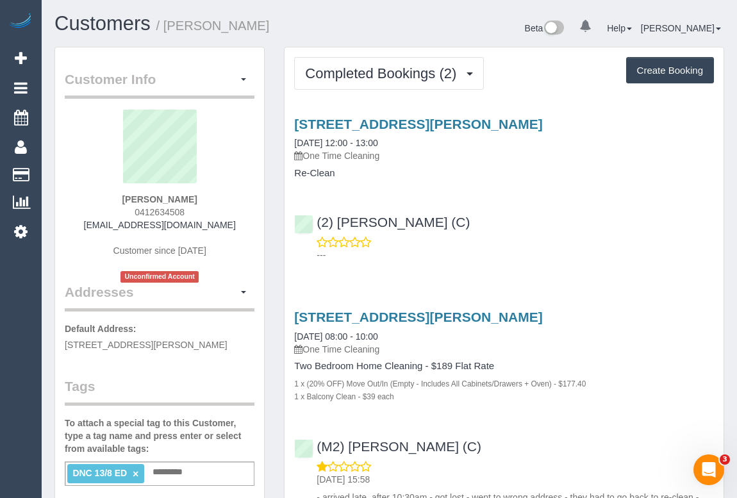
click at [640, 259] on p "---" at bounding box center [514, 255] width 397 height 13
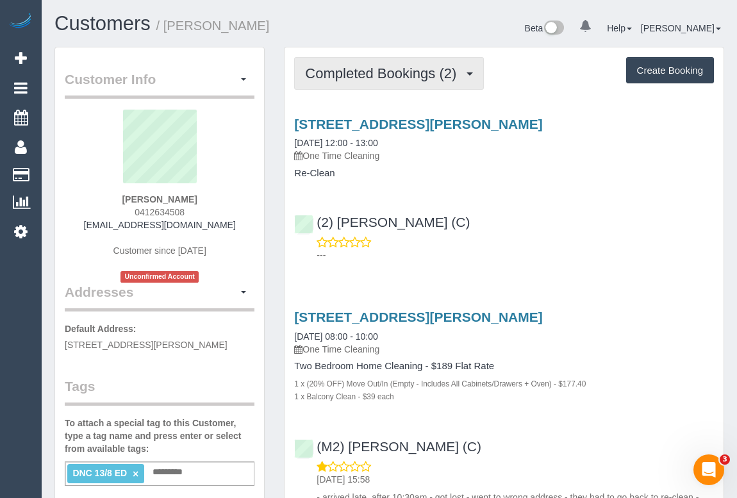
click at [363, 76] on span "Completed Bookings (2)" at bounding box center [384, 73] width 158 height 16
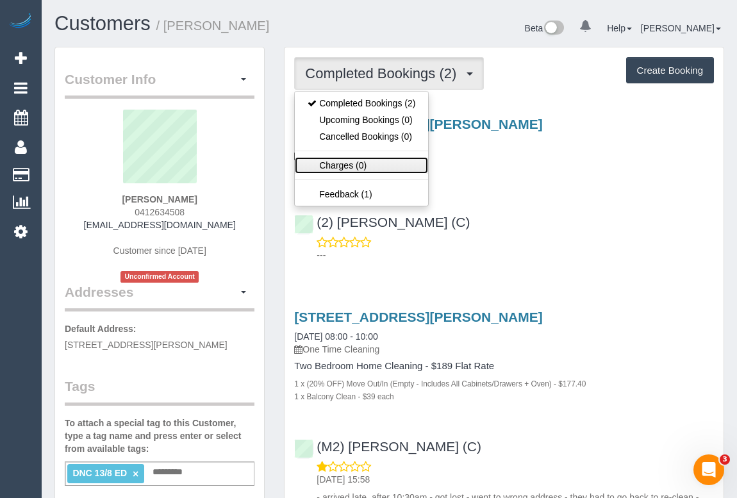
click at [336, 163] on link "Charges (0)" at bounding box center [361, 165] width 133 height 17
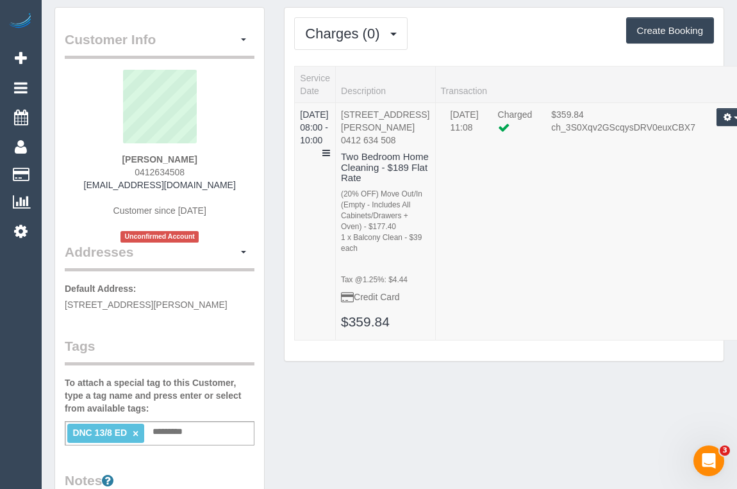
scroll to position [58, 0]
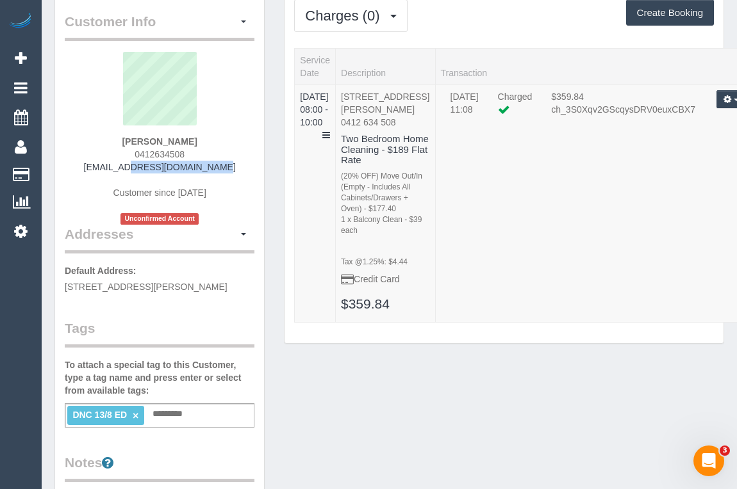
drag, startPoint x: 110, startPoint y: 169, endPoint x: 202, endPoint y: 169, distance: 92.2
click at [202, 169] on div "Tim C 0412634508 cornisht@gmail.com Customer since 2025 Unconfirmed Account" at bounding box center [160, 138] width 190 height 173
copy link "[EMAIL_ADDRESS][DOMAIN_NAME]"
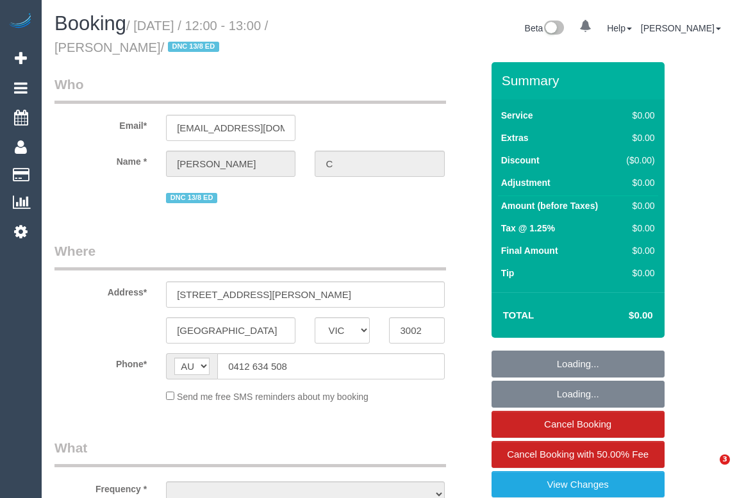
select select "VIC"
select select "object:569"
select select "string:stripe-pm_1RukgY2GScqysDRVVvtP8RBP"
select select "number:28"
select select "number:14"
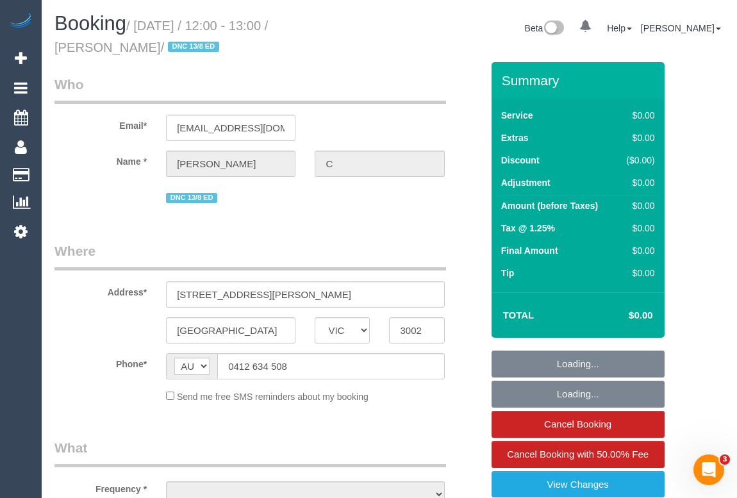
select select "number:19"
select select "number:24"
select select "number:26"
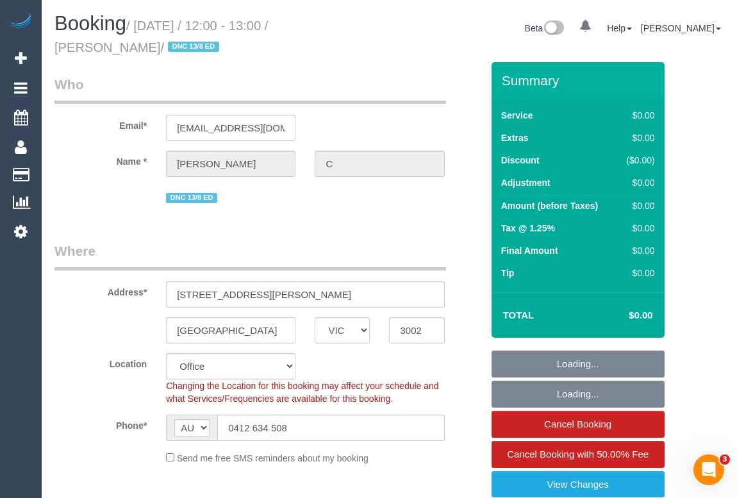
select select "object:720"
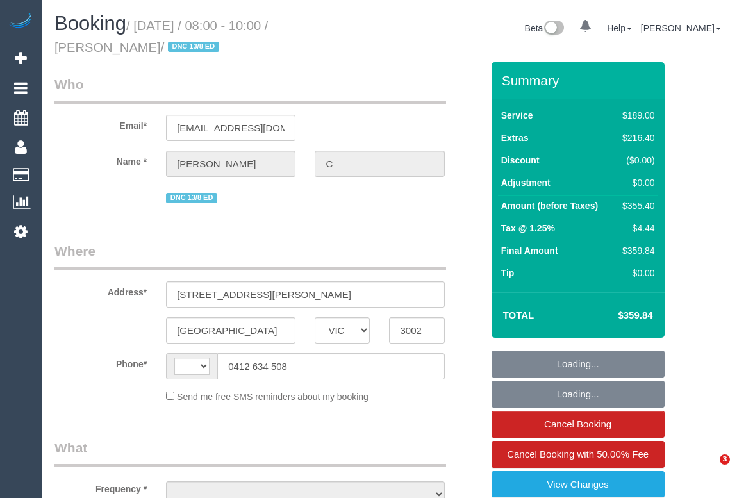
select select "VIC"
select select "string:AU"
select select "object:585"
select select "string:stripe-pm_1RukgY2GScqysDRVVvtP8RBP"
select select "number:28"
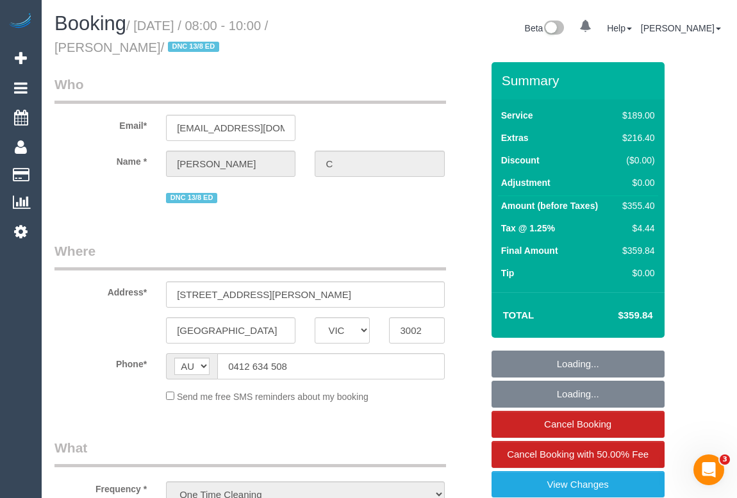
select select "number:14"
select select "number:19"
select select "number:24"
select select "number:26"
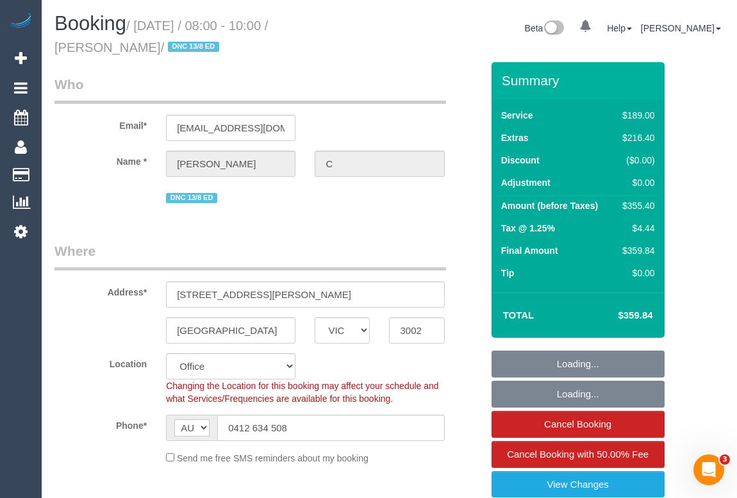
select select "object:2088"
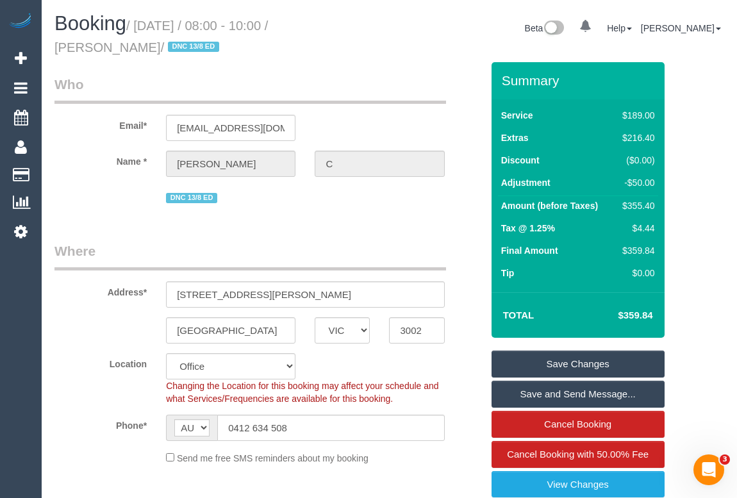
drag, startPoint x: 326, startPoint y: 24, endPoint x: 361, endPoint y: 25, distance: 34.6
click at [268, 25] on small "/ [DATE] / 08:00 - 10:00 / [PERSON_NAME] / DNC 13/8 ED" at bounding box center [160, 37] width 213 height 36
copy small "[PERSON_NAME]"
click at [377, 104] on div "Email* [EMAIL_ADDRESS][DOMAIN_NAME]" at bounding box center [268, 108] width 446 height 66
drag, startPoint x: 176, startPoint y: 128, endPoint x: 290, endPoint y: 126, distance: 113.4
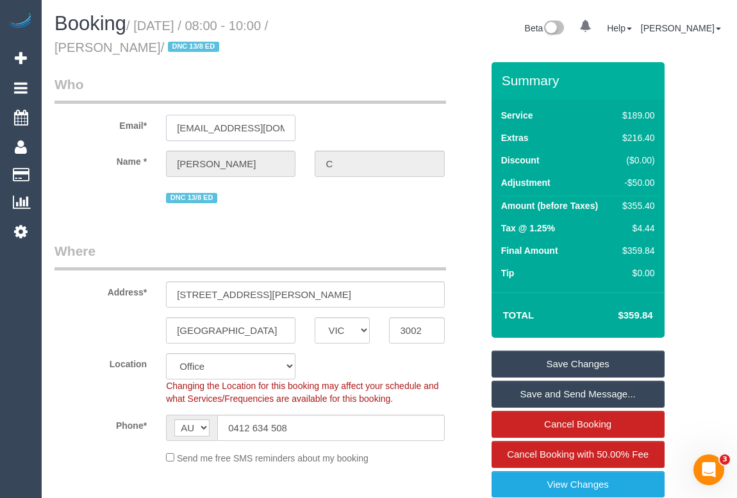
click at [290, 126] on input "[EMAIL_ADDRESS][DOMAIN_NAME]" at bounding box center [230, 128] width 129 height 26
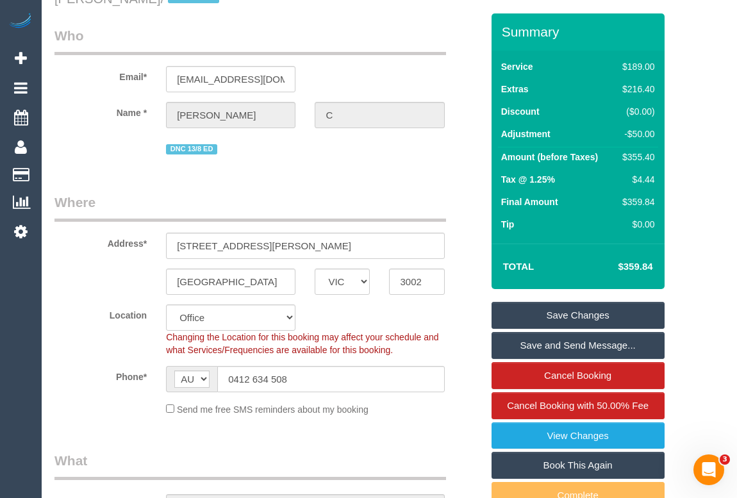
scroll to position [116, 0]
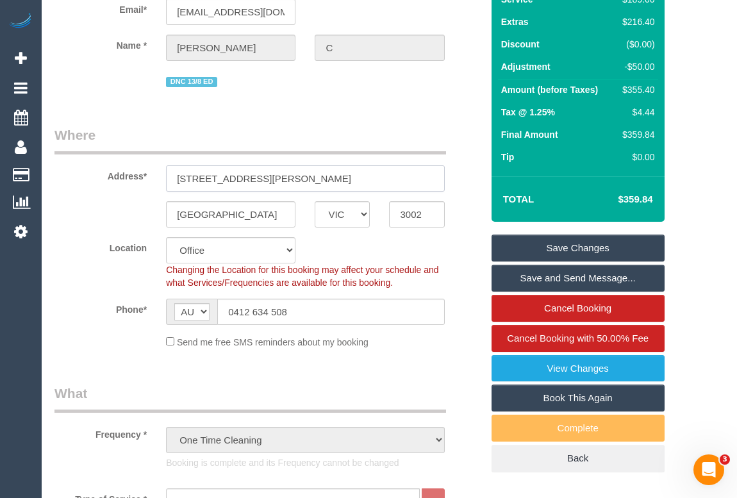
drag, startPoint x: 268, startPoint y: 184, endPoint x: 174, endPoint y: 179, distance: 94.3
click at [174, 179] on input "[STREET_ADDRESS][PERSON_NAME]" at bounding box center [305, 178] width 278 height 26
drag, startPoint x: 251, startPoint y: 214, endPoint x: 83, endPoint y: 225, distance: 168.2
click at [83, 225] on div "East Melbourne ACT NSW NT QLD SA TAS VIC WA 3002" at bounding box center [268, 214] width 446 height 26
drag, startPoint x: 429, startPoint y: 214, endPoint x: 385, endPoint y: 234, distance: 48.1
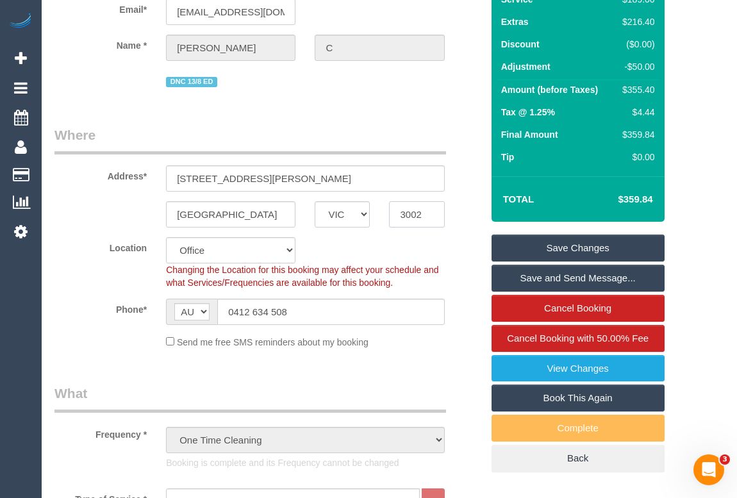
click at [373, 224] on div "East Melbourne ACT NSW NT QLD SA TAS VIC WA 3002" at bounding box center [268, 214] width 446 height 26
drag, startPoint x: 336, startPoint y: 310, endPoint x: 582, endPoint y: 449, distance: 282.5
click at [142, 315] on div "Phone* AF AL DZ AD AO AI AQ AG AR AM AW AU AT AZ BS BH BD BB BY BE BZ BJ BM BT …" at bounding box center [268, 311] width 446 height 26
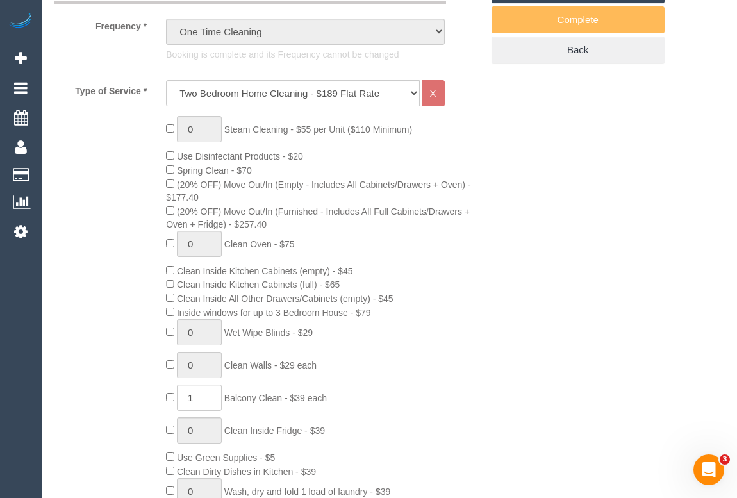
scroll to position [466, 0]
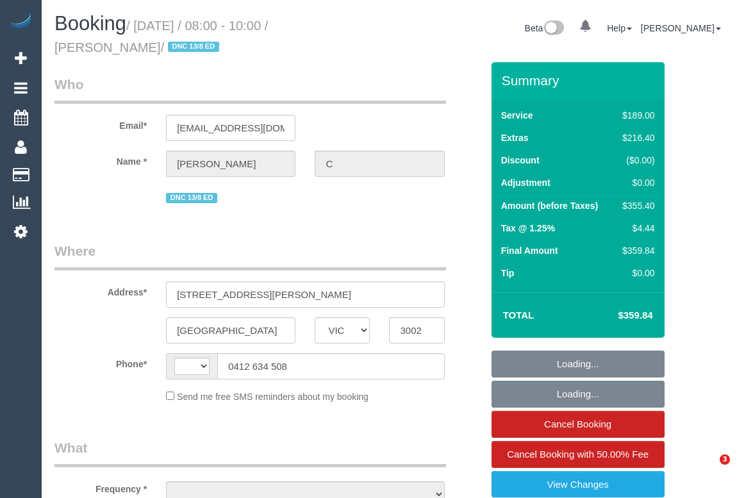
select select "VIC"
select select "object:340"
select select "string:stripe-pm_1RukgY2GScqysDRVVvtP8RBP"
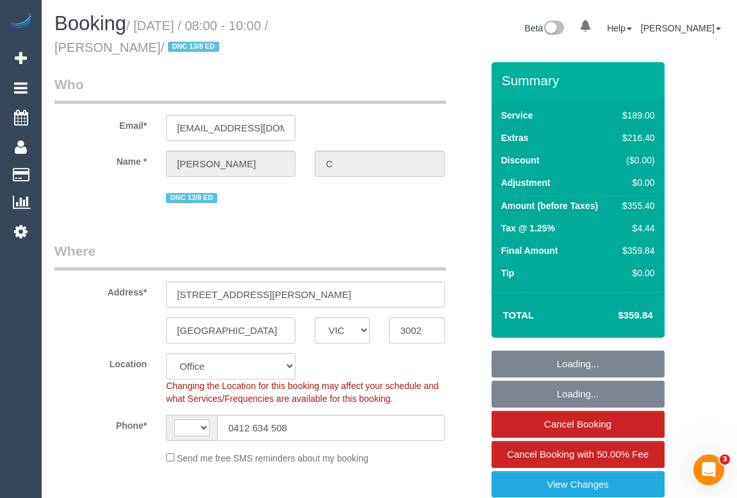
select select "object:441"
select select "string:AU"
select select "number:28"
select select "number:14"
select select "number:19"
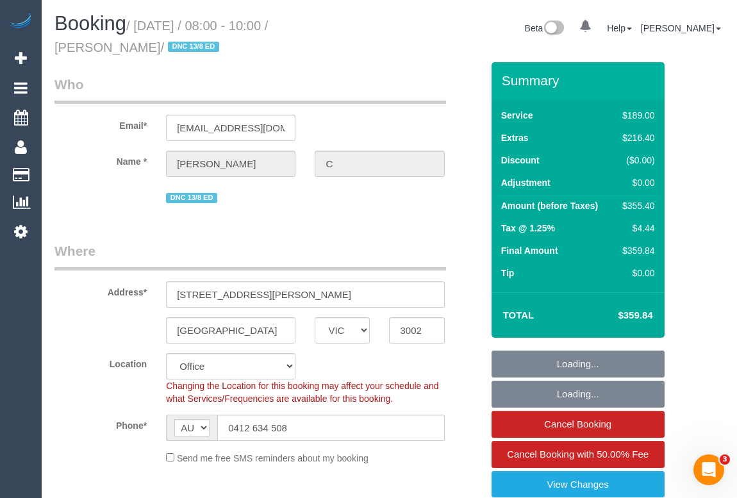
select select "number:24"
select select "number:26"
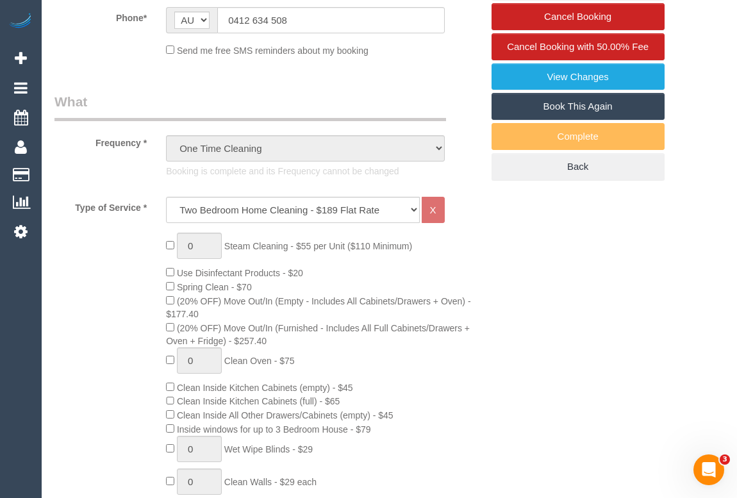
scroll to position [58, 0]
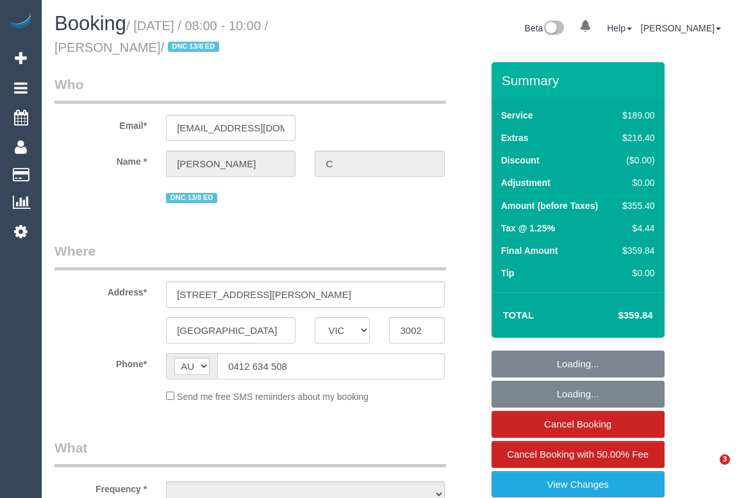
select select "VIC"
select select "string:stripe-pm_1RukgY2GScqysDRVVvtP8RBP"
select select "number:28"
select select "number:14"
select select "number:19"
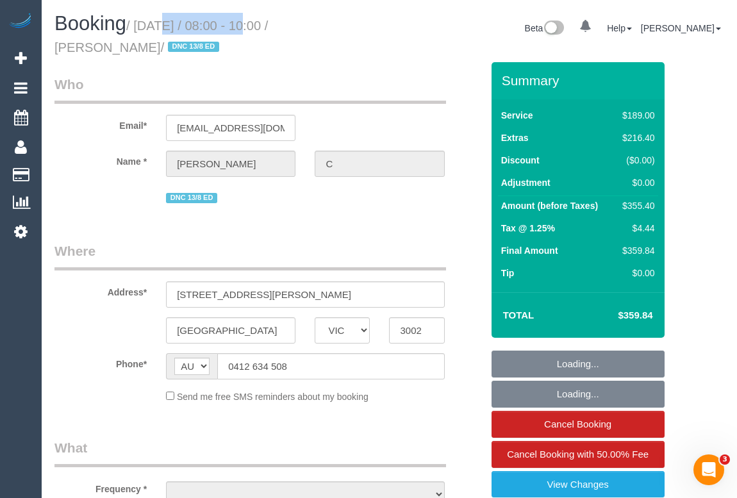
select select "number:24"
select select "number:26"
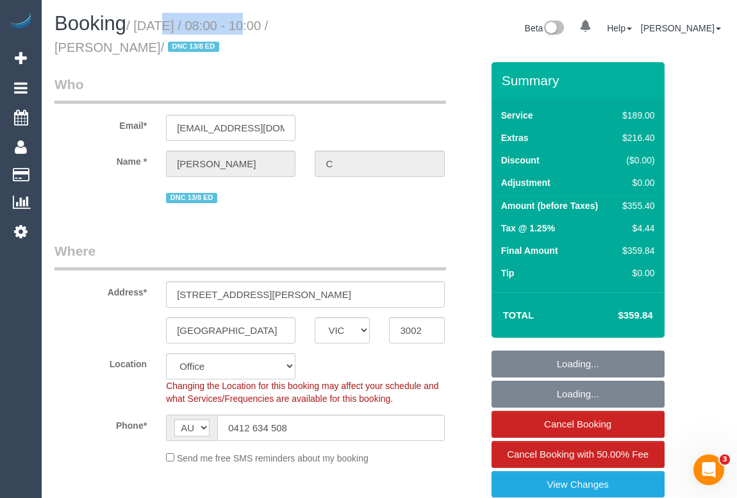
click at [231, 26] on small "/ August 13, 2025 / 08:00 - 10:00 / Tim C / DNC 13/8 ED" at bounding box center [160, 37] width 213 height 36
select select "object:1992"
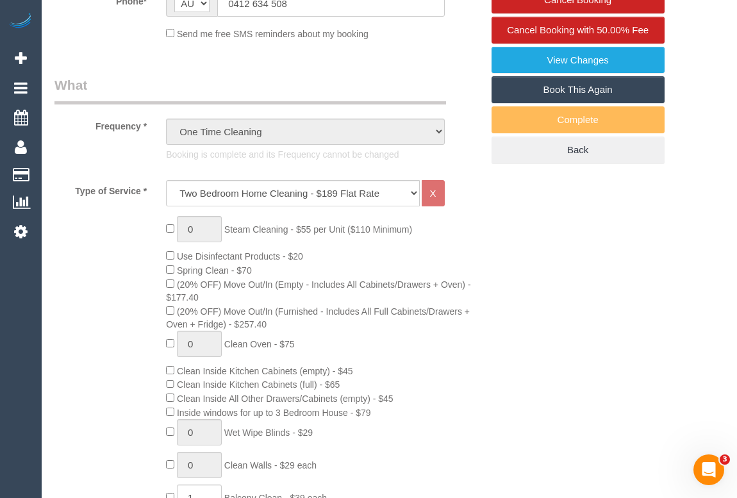
scroll to position [524, 0]
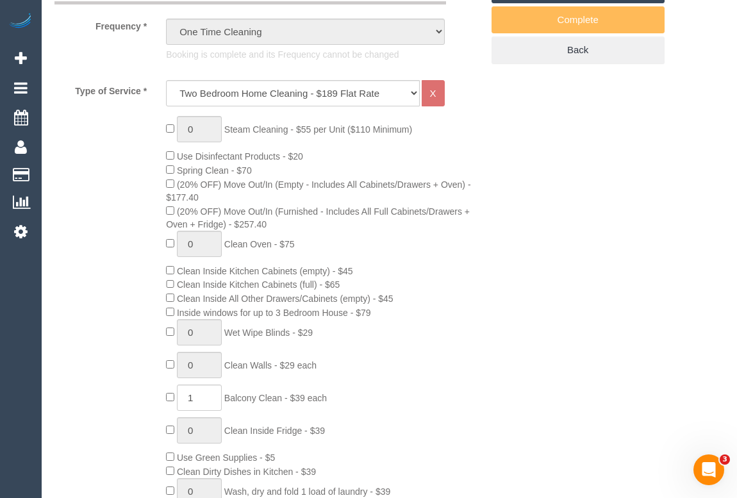
drag, startPoint x: 231, startPoint y: 182, endPoint x: 470, endPoint y: 179, distance: 239.6
click at [470, 179] on span "(20% OFF) Move Out/In (Empty - Includes All Cabinets/Drawers + Oven) - $177.40" at bounding box center [318, 190] width 304 height 23
copy span "Move Out/In (Empty - Includes All Cabinets/Drawers + Oven)"
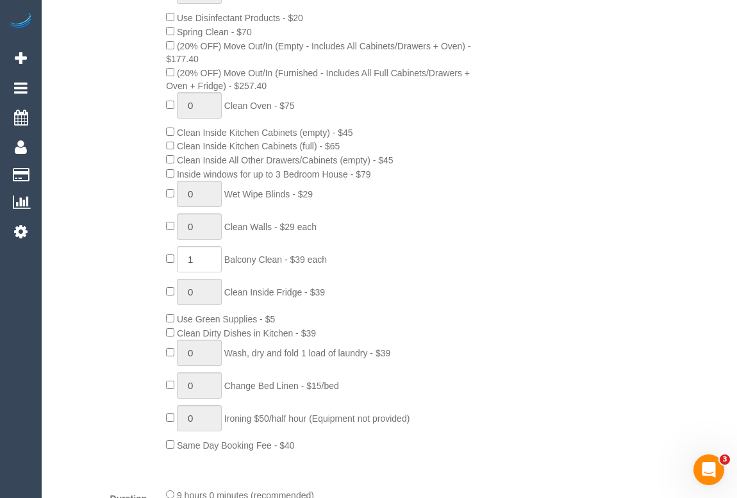
scroll to position [698, 0]
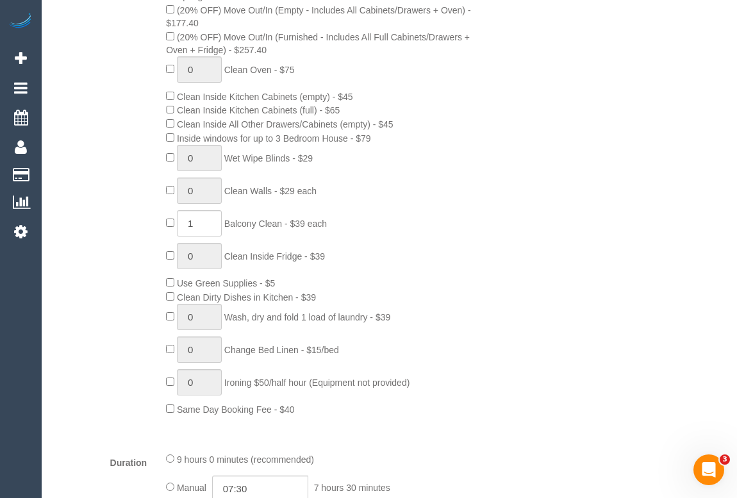
drag, startPoint x: 229, startPoint y: 224, endPoint x: 288, endPoint y: 233, distance: 59.6
click at [288, 233] on div "0 Steam Cleaning - $55 per Unit ($110 Minimum) Use Disinfectant Products - $20 …" at bounding box center [323, 179] width 334 height 474
copy span "Balcony Clean"
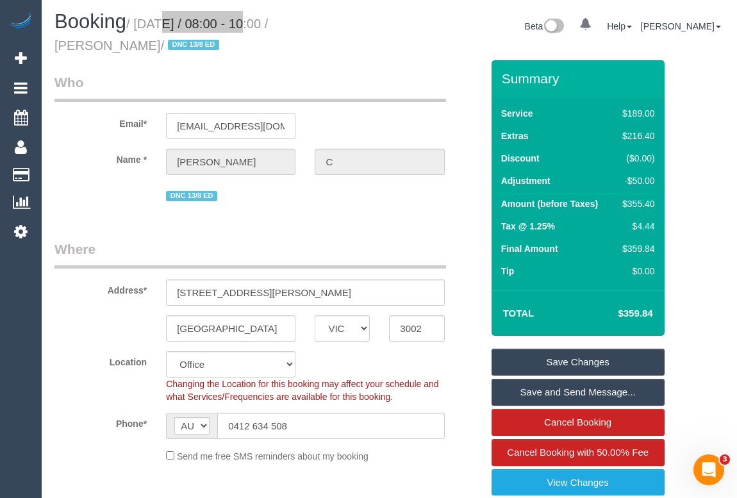
scroll to position [0, 0]
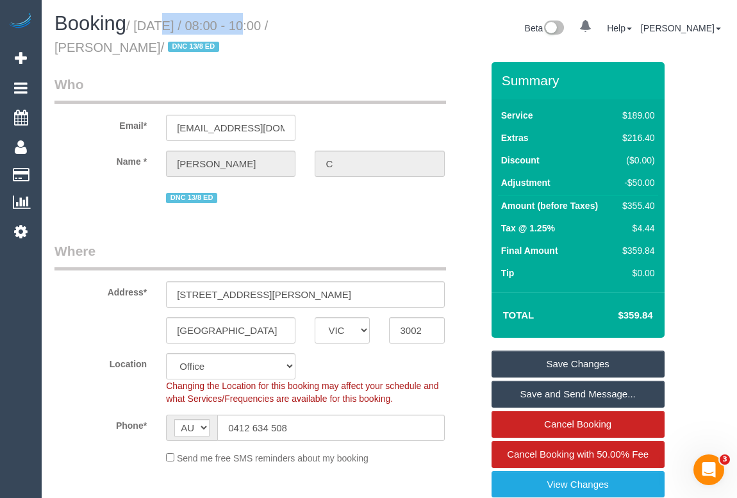
drag, startPoint x: 563, startPoint y: 180, endPoint x: 506, endPoint y: 186, distance: 57.3
click at [500, 182] on td "Adjustment" at bounding box center [556, 184] width 117 height 23
copy label "Adjustment"
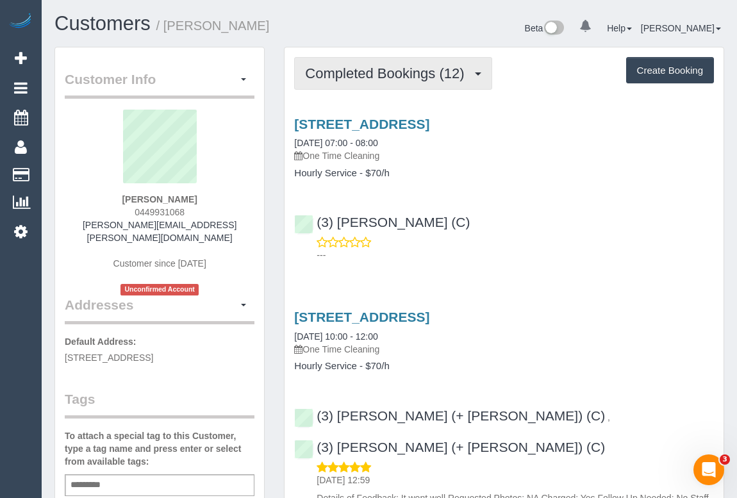
click at [413, 76] on span "Completed Bookings (12)" at bounding box center [387, 73] width 165 height 16
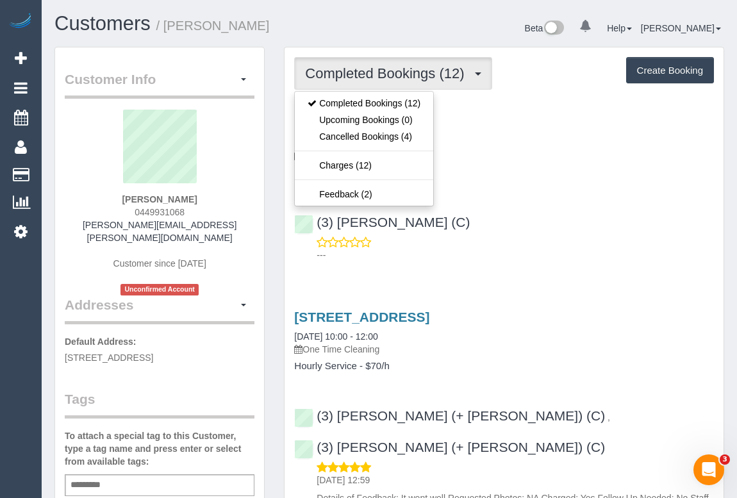
click at [552, 192] on div "[STREET_ADDRESS] [DATE] 07:00 - 08:00 One Time Cleaning Hourly Service - $70/h …" at bounding box center [503, 186] width 439 height 161
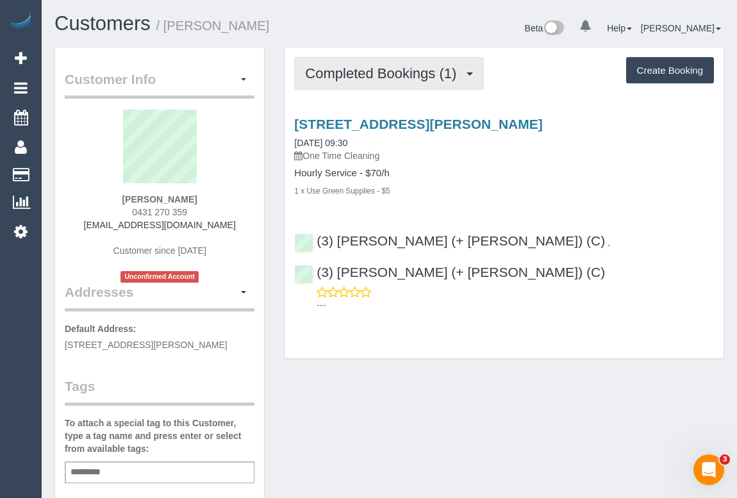
click at [404, 70] on span "Completed Bookings (1)" at bounding box center [384, 73] width 158 height 16
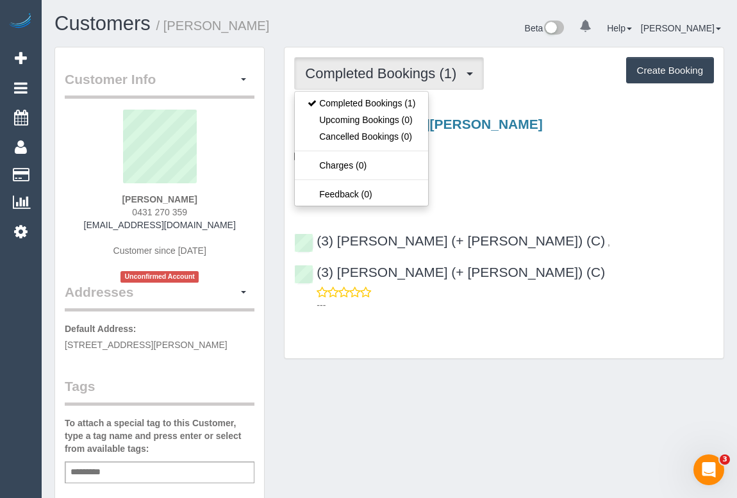
click at [503, 158] on p "One Time Cleaning" at bounding box center [504, 155] width 420 height 13
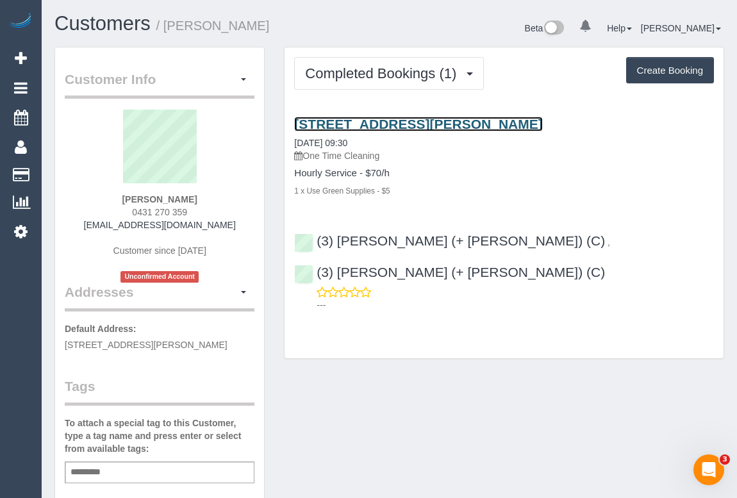
click at [415, 122] on link "[STREET_ADDRESS][PERSON_NAME]" at bounding box center [418, 124] width 248 height 15
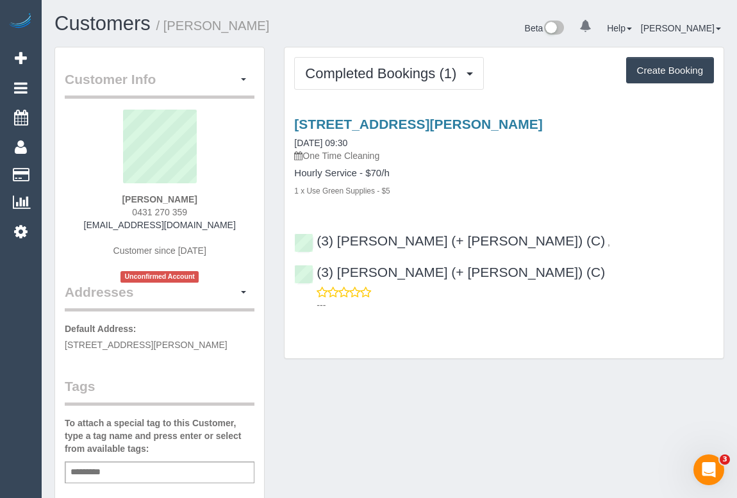
click at [365, 372] on div "Customer Info Edit Contact Info Send Message Email Preferences Special Sales Ta…" at bounding box center [389, 482] width 689 height 871
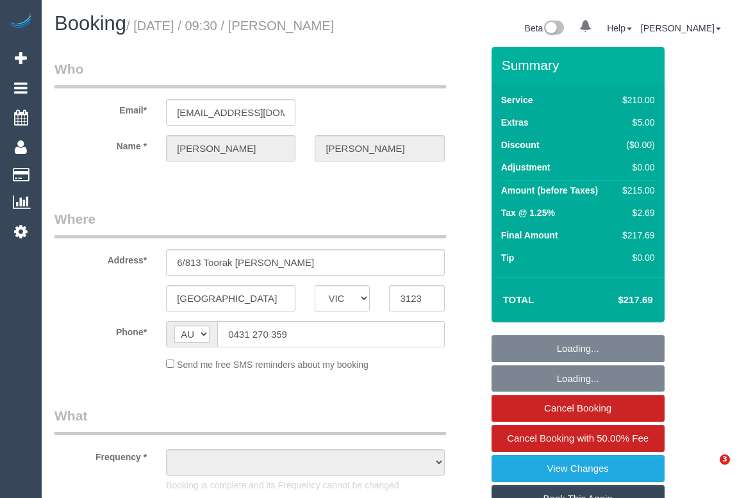
select select "VIC"
select select "number:28"
select select "number:14"
select select "number:19"
select select "number:36"
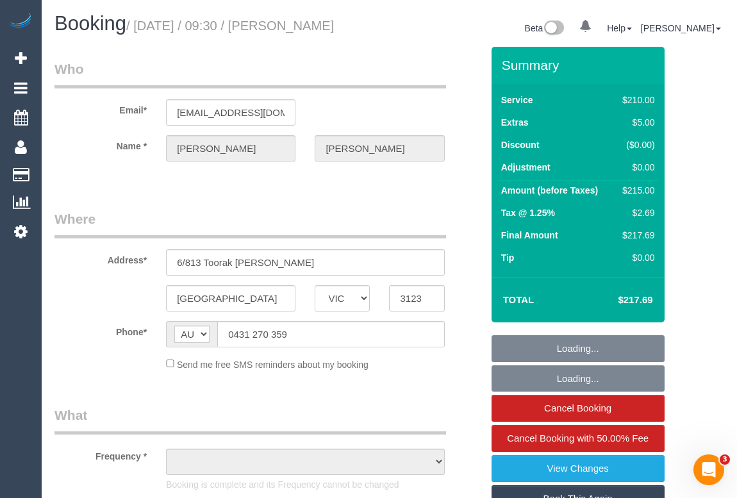
select select "string:stripe-pm_1RxN752GScqysDRVZopFo8JG"
select select "object:726"
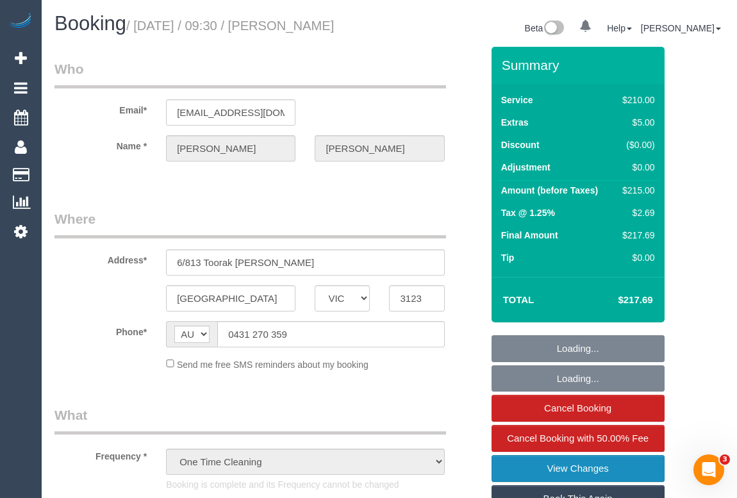
select select "180"
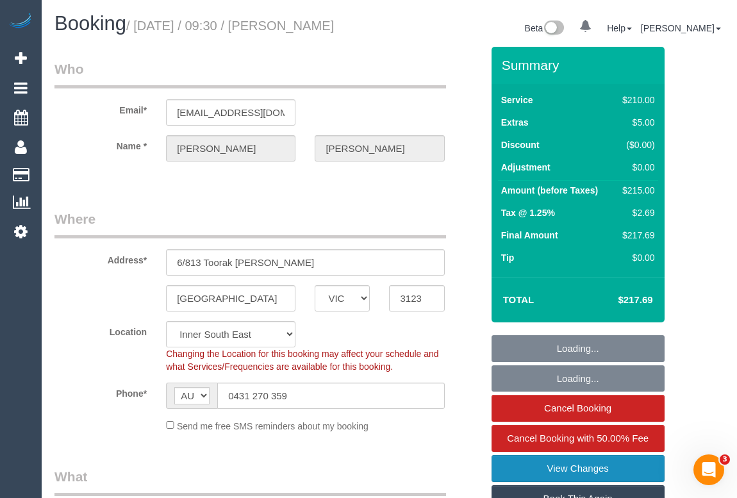
click at [569, 470] on link "View Changes" at bounding box center [577, 468] width 173 height 27
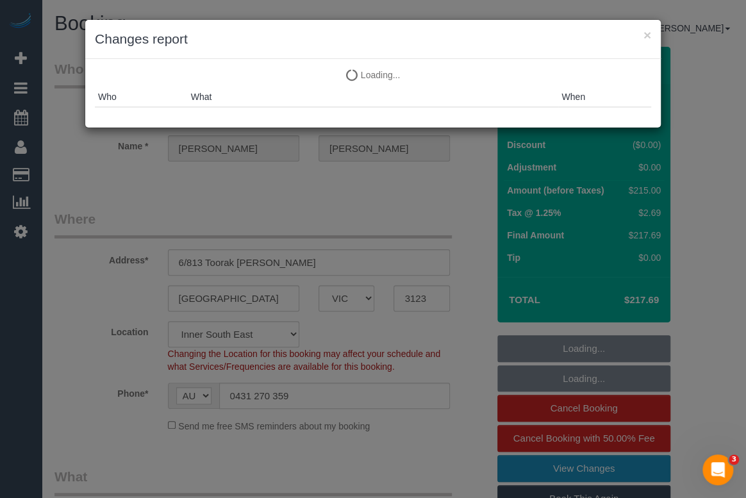
select select "object:1485"
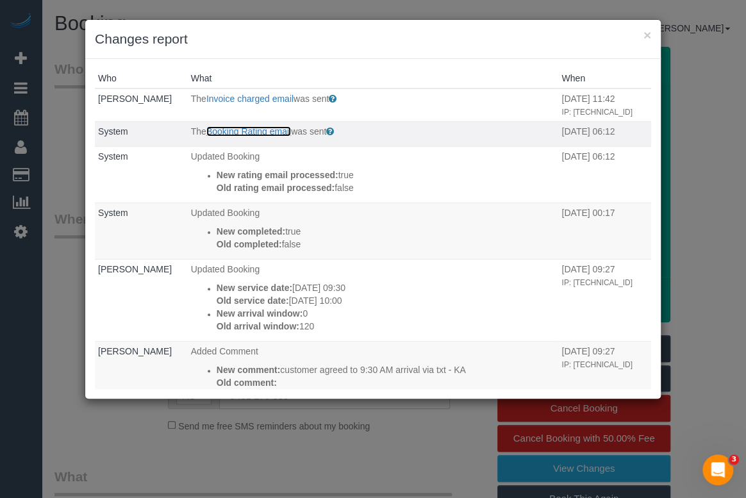
click at [261, 133] on link "Booking Rating email" at bounding box center [248, 131] width 85 height 10
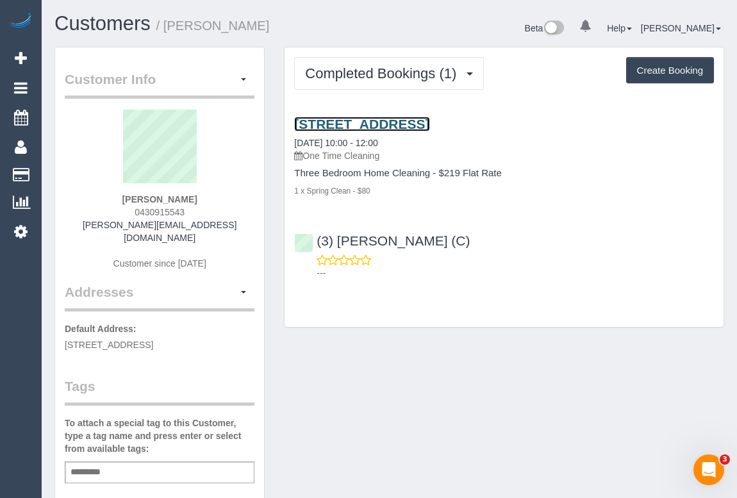
click at [416, 124] on link "[STREET_ADDRESS]" at bounding box center [361, 124] width 135 height 15
click at [389, 339] on div "Customer Info Edit Contact Info Send Message Email Preferences Special Sales Ta…" at bounding box center [389, 482] width 689 height 871
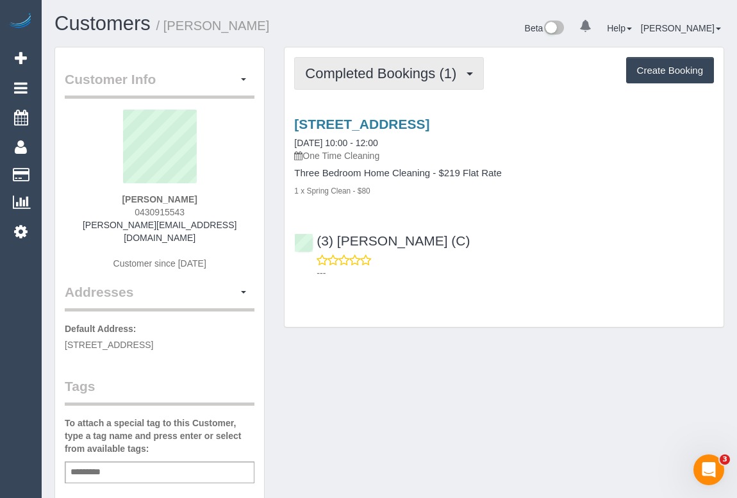
click at [371, 65] on span "Completed Bookings (1)" at bounding box center [384, 73] width 158 height 16
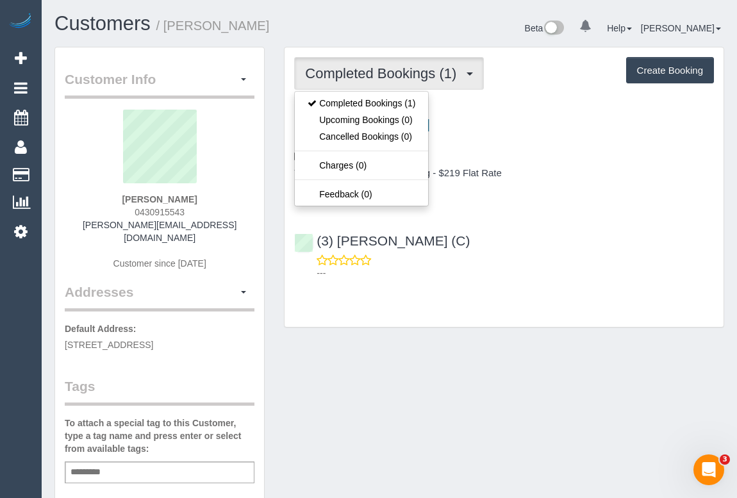
drag, startPoint x: 550, startPoint y: 196, endPoint x: 525, endPoint y: 197, distance: 25.0
click at [550, 196] on div "153 Main St, Thomastown, VIC 3074 23/08/2025 10:00 - 12:00 One Time Cleaning Th…" at bounding box center [503, 195] width 439 height 179
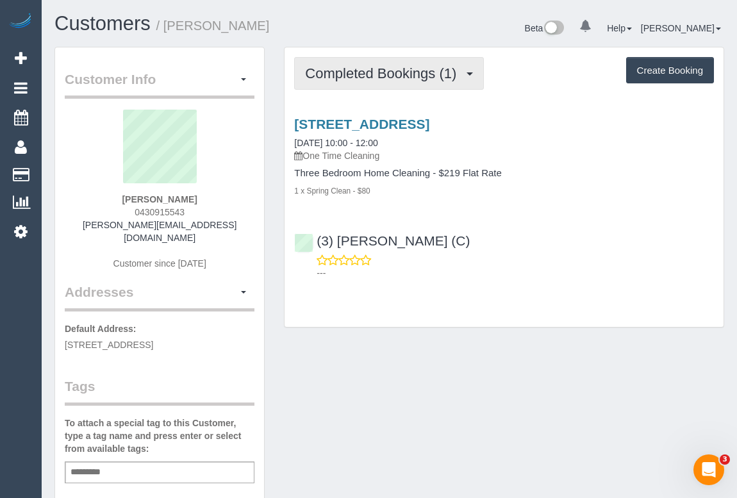
click at [393, 60] on button "Completed Bookings (1)" at bounding box center [389, 73] width 190 height 33
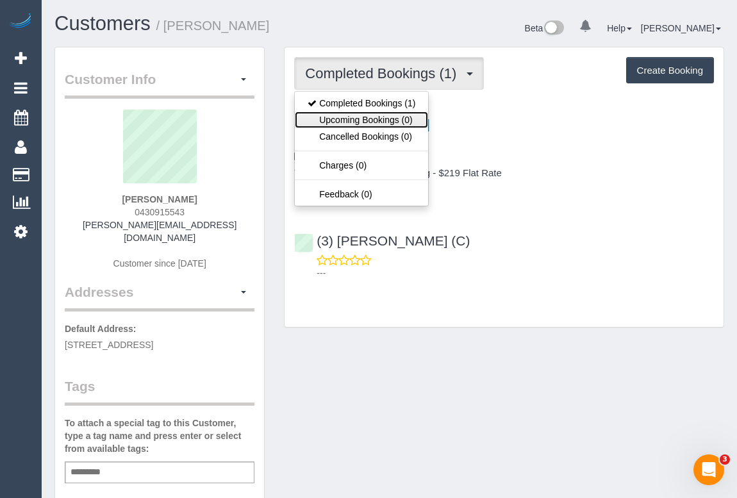
click at [381, 121] on link "Upcoming Bookings (0)" at bounding box center [361, 119] width 133 height 17
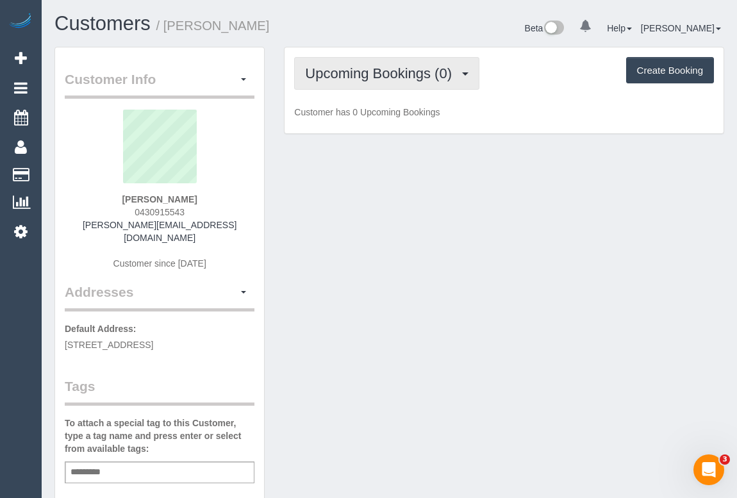
drag, startPoint x: 345, startPoint y: 72, endPoint x: 344, endPoint y: 86, distance: 14.1
click at [345, 72] on span "Upcoming Bookings (0)" at bounding box center [381, 73] width 153 height 16
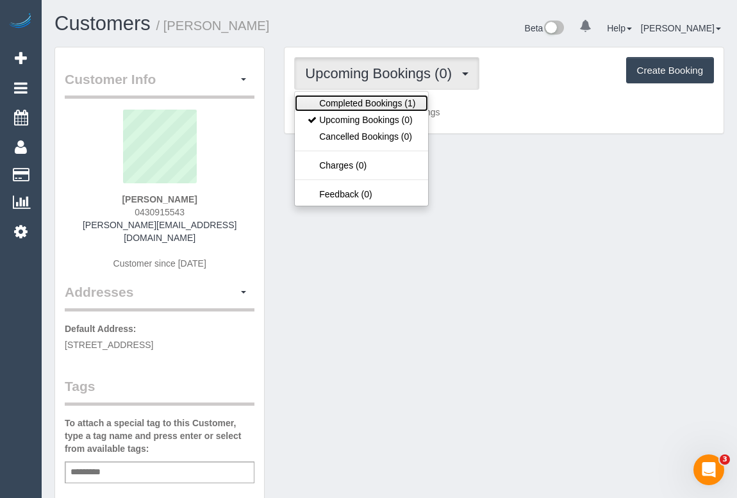
click at [343, 100] on link "Completed Bookings (1)" at bounding box center [361, 103] width 133 height 17
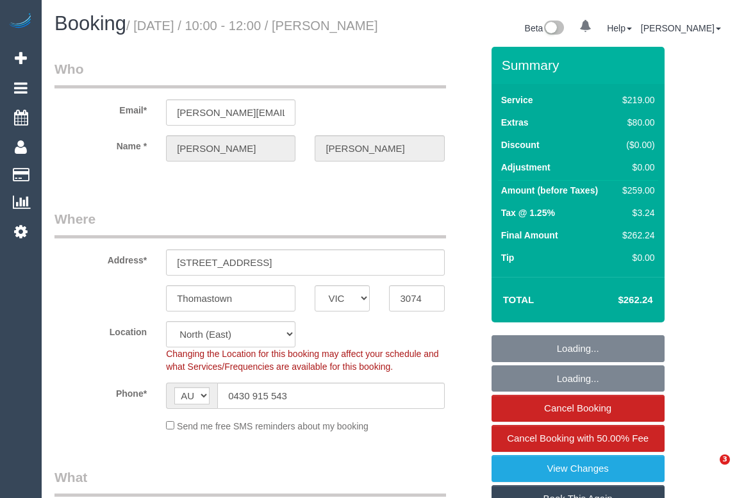
select select "VIC"
select select "number:30"
select select "number:14"
select select "number:18"
select select "number:24"
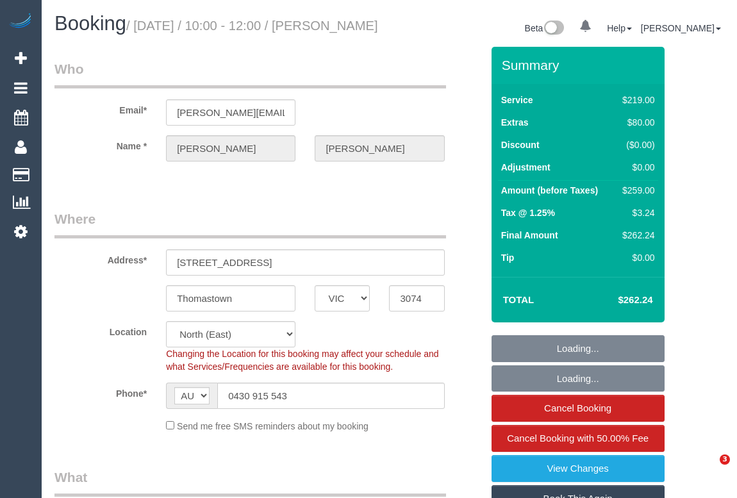
select select "number:26"
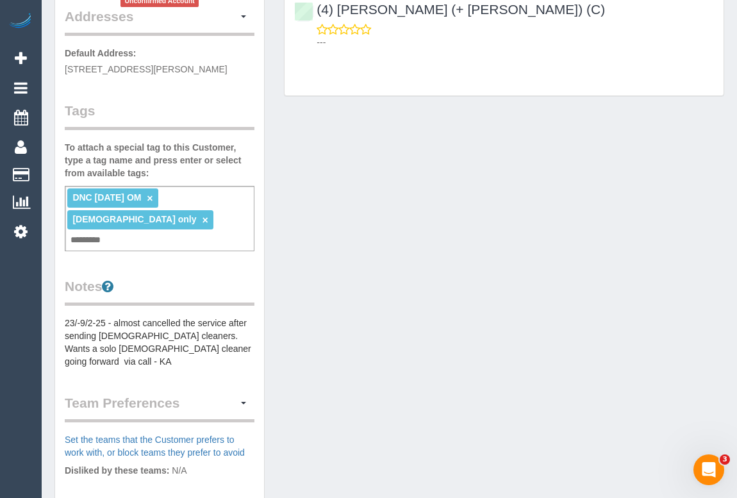
scroll to position [291, 0]
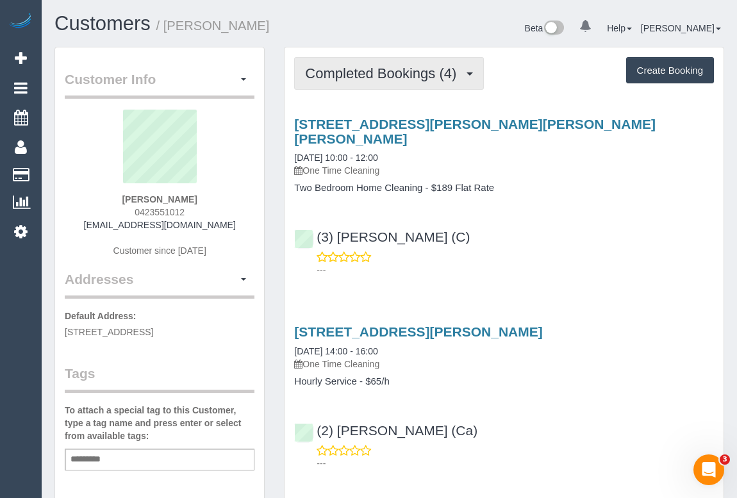
drag, startPoint x: 375, startPoint y: 76, endPoint x: 386, endPoint y: 96, distance: 23.0
click at [375, 76] on span "Completed Bookings (4)" at bounding box center [384, 73] width 158 height 16
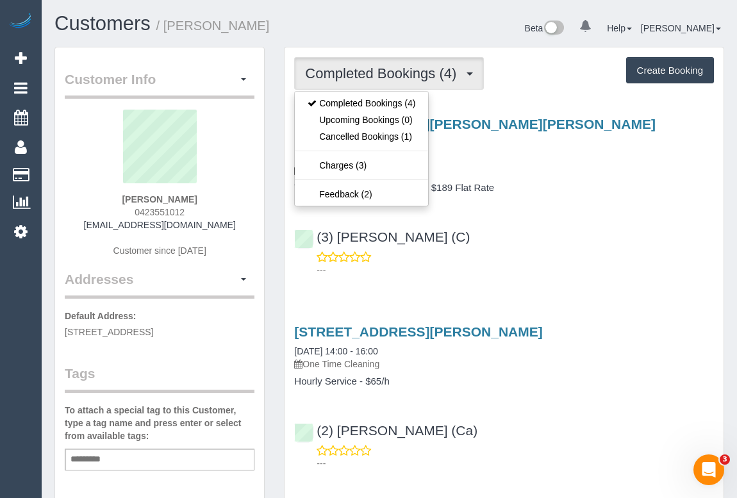
click at [614, 193] on div "15 Caroline Street, Clifton Hill, VIC 3068 23/08/2025 10:00 - 12:00 One Time Cl…" at bounding box center [503, 194] width 439 height 176
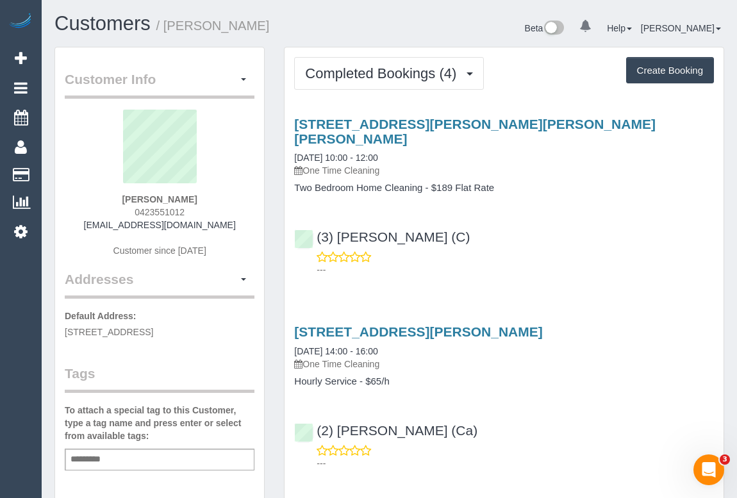
drag, startPoint x: 99, startPoint y: 225, endPoint x: 243, endPoint y: 224, distance: 144.1
click at [243, 224] on div "Jordan Boyle 0423551012 jordanboyle22@gmail.com Customer since 2019" at bounding box center [160, 190] width 190 height 160
copy link "jordanboyle22@gmail.com"
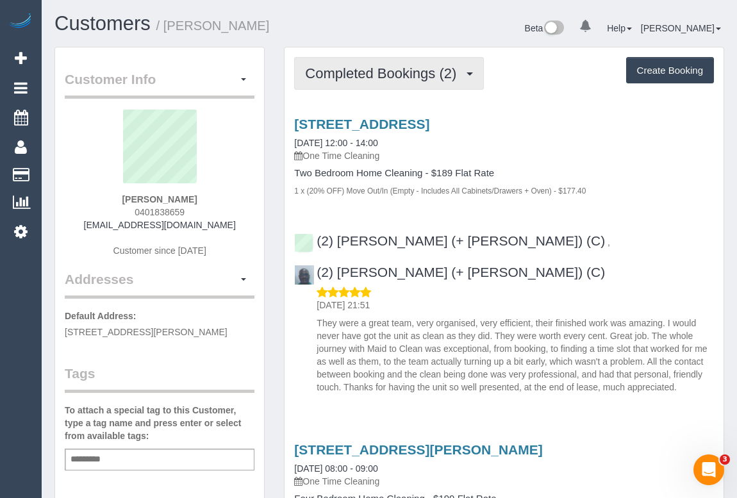
click at [364, 75] on span "Completed Bookings (2)" at bounding box center [384, 73] width 158 height 16
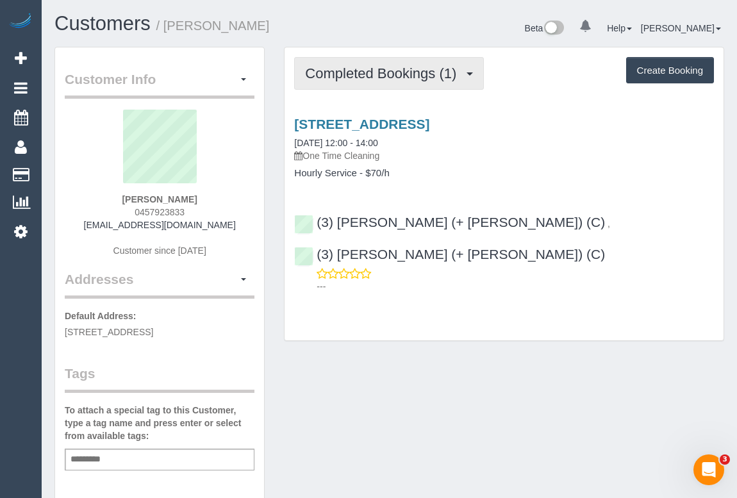
click at [404, 70] on span "Completed Bookings (1)" at bounding box center [384, 73] width 158 height 16
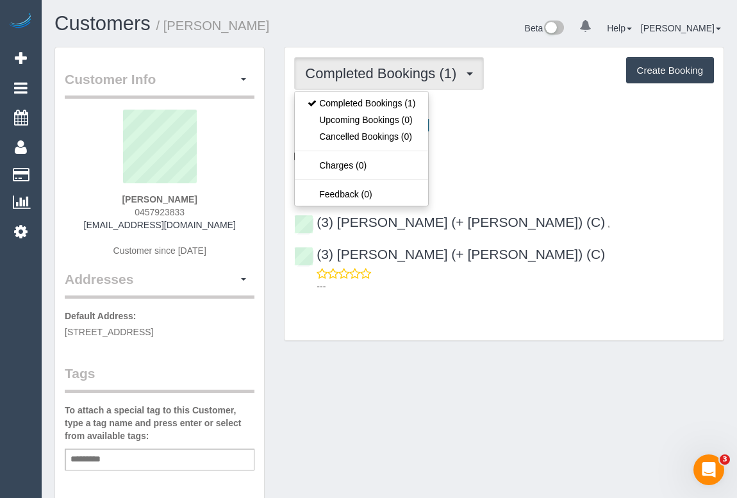
drag, startPoint x: 363, startPoint y: 282, endPoint x: 335, endPoint y: 250, distance: 43.1
click at [363, 280] on div "Completed Bookings (1) Completed Bookings (1) Upcoming Bookings (0) Cancelled B…" at bounding box center [503, 193] width 439 height 293
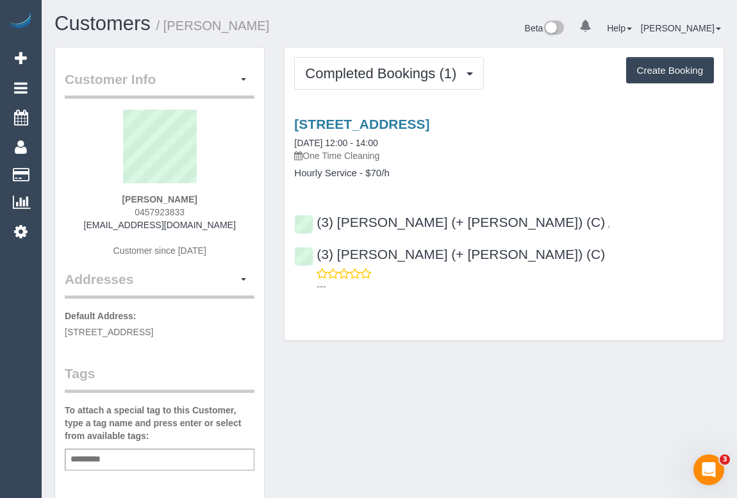
drag, startPoint x: 104, startPoint y: 224, endPoint x: 239, endPoint y: 222, distance: 135.2
click at [239, 222] on div "[PERSON_NAME] 0457923833 [EMAIL_ADDRESS][DOMAIN_NAME] Customer since [DATE]" at bounding box center [160, 190] width 190 height 160
copy link "[EMAIL_ADDRESS][DOMAIN_NAME]"
click at [407, 124] on link "64 Glengyle St, Coburg, VIC 3058" at bounding box center [361, 124] width 135 height 15
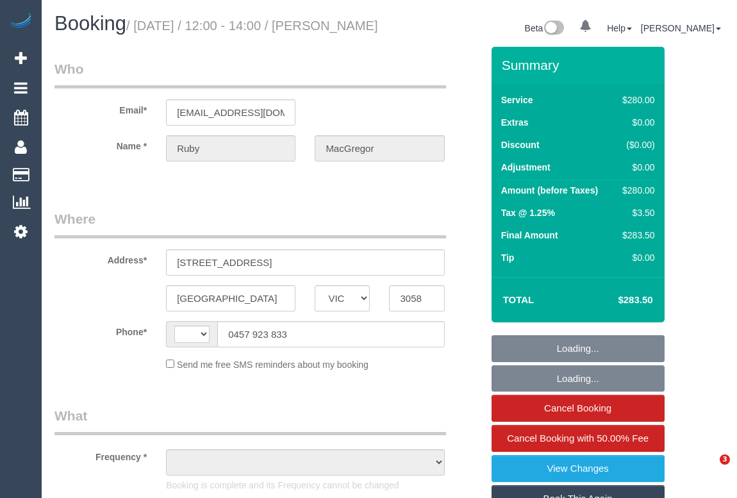
select select "VIC"
select select "string:AU"
select select "object:294"
select select "string:stripe-pm_1RxLuf2GScqysDRV2gIlRurq"
select select "2"
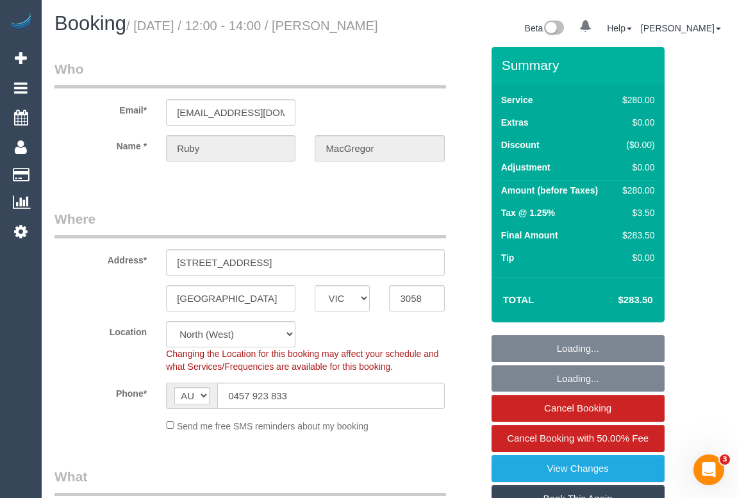
select select "number:32"
select select "number:14"
select select "number:19"
select select "number:24"
select select "number:12"
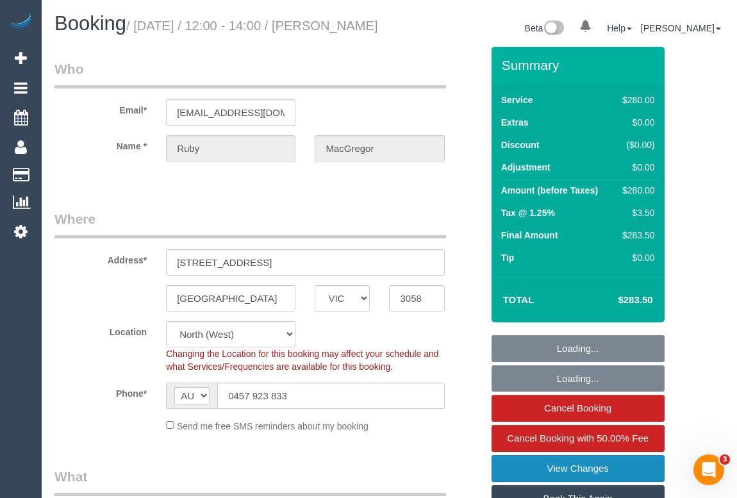
select select "object:902"
click at [578, 480] on link "View Changes" at bounding box center [577, 468] width 173 height 27
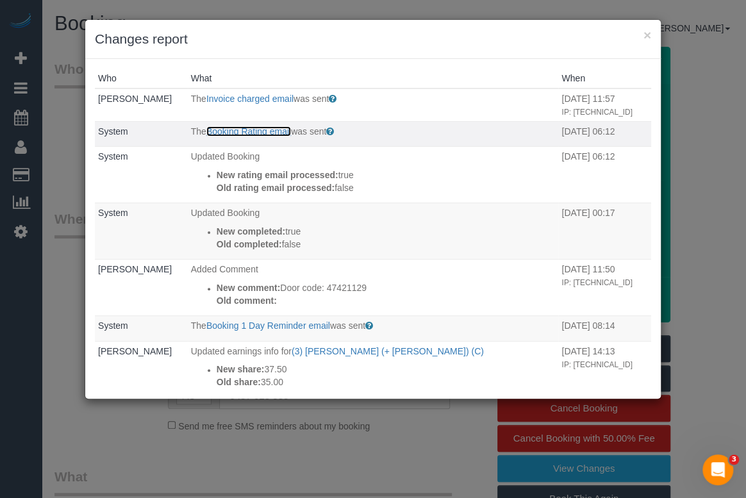
click at [272, 130] on link "Booking Rating email" at bounding box center [248, 131] width 85 height 10
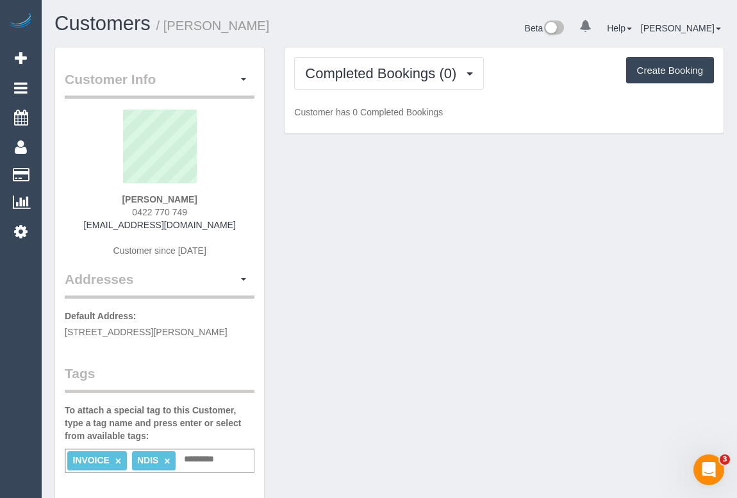
copy span "0422 770 749"
drag, startPoint x: 131, startPoint y: 208, endPoint x: 206, endPoint y: 215, distance: 75.3
click at [206, 215] on div "[PERSON_NAME] 0422 770 749 [EMAIL_ADDRESS][DOMAIN_NAME] Customer since [DATE]" at bounding box center [160, 190] width 190 height 160
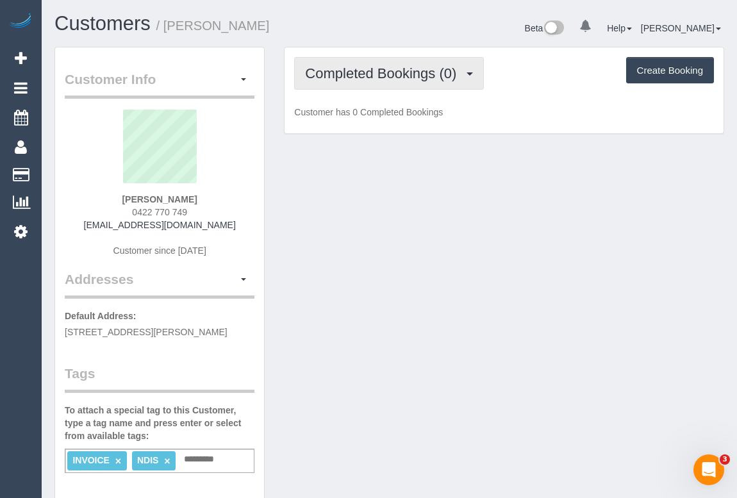
click at [411, 78] on span "Completed Bookings (0)" at bounding box center [384, 73] width 158 height 16
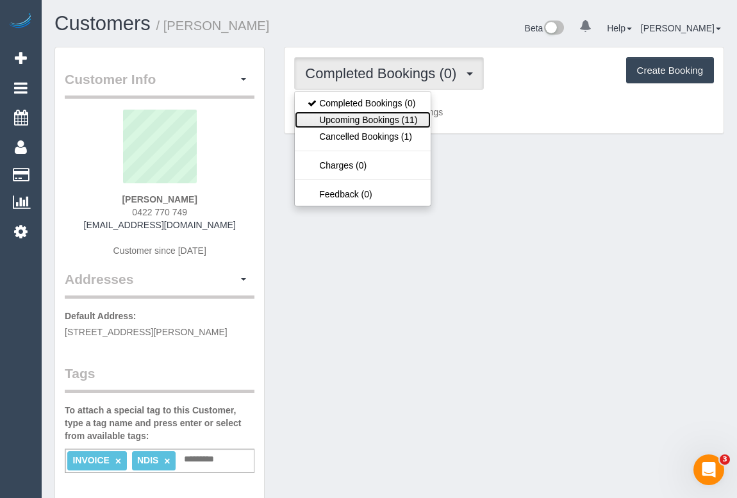
click at [395, 118] on link "Upcoming Bookings (11)" at bounding box center [362, 119] width 135 height 17
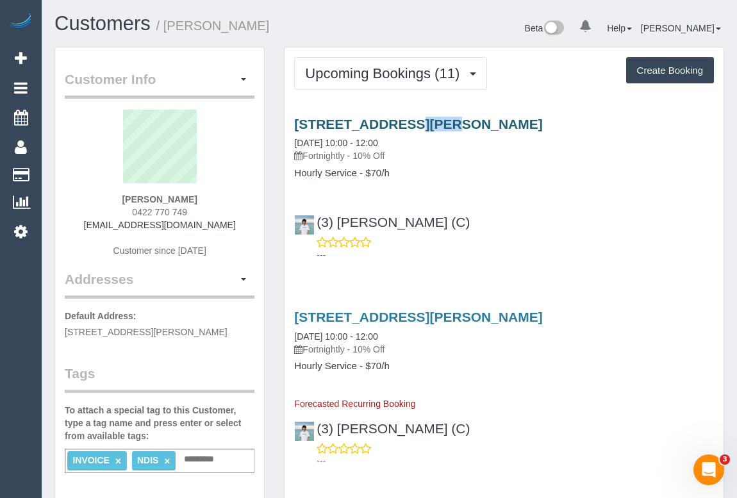
drag, startPoint x: 291, startPoint y: 121, endPoint x: 327, endPoint y: 121, distance: 35.9
click at [327, 121] on div "1 Betty Close, Lysterfield, VIC 3178 27/08/2025 10:00 - 12:00 Fortnightly - 10%…" at bounding box center [503, 148] width 439 height 62
drag, startPoint x: 461, startPoint y: 153, endPoint x: 452, endPoint y: 140, distance: 15.8
click at [460, 151] on p "Fortnightly - 10% Off" at bounding box center [504, 155] width 420 height 13
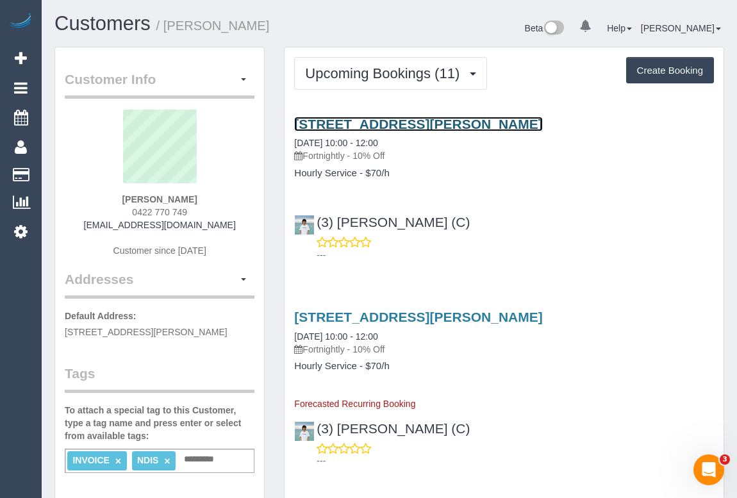
click at [389, 124] on link "1 Betty Close, Lysterfield, VIC 3178" at bounding box center [418, 124] width 248 height 15
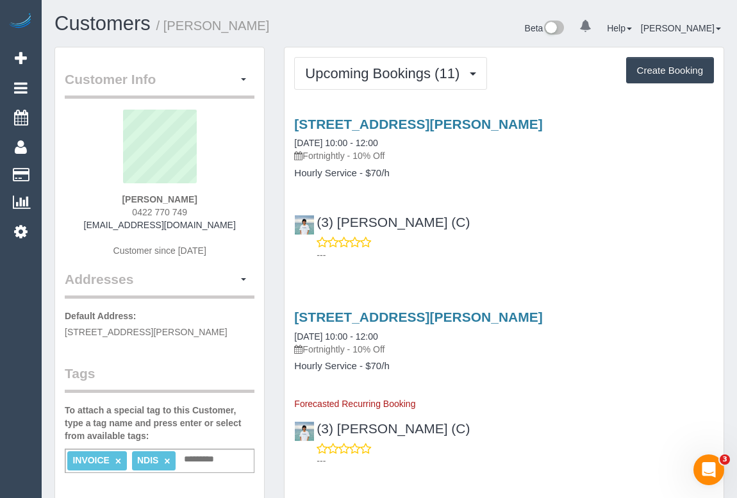
drag, startPoint x: 122, startPoint y: 332, endPoint x: 164, endPoint y: 332, distance: 41.6
click at [164, 332] on span "1 Betty Close, Lysterfield, VIC 3178" at bounding box center [146, 332] width 163 height 10
copy span "Lysterfield"
drag, startPoint x: 121, startPoint y: 195, endPoint x: 202, endPoint y: 199, distance: 80.8
click at [202, 199] on div "Amanda Brock 0422 770 749 amandajallan74@gmail.com Customer since 2025" at bounding box center [160, 190] width 190 height 160
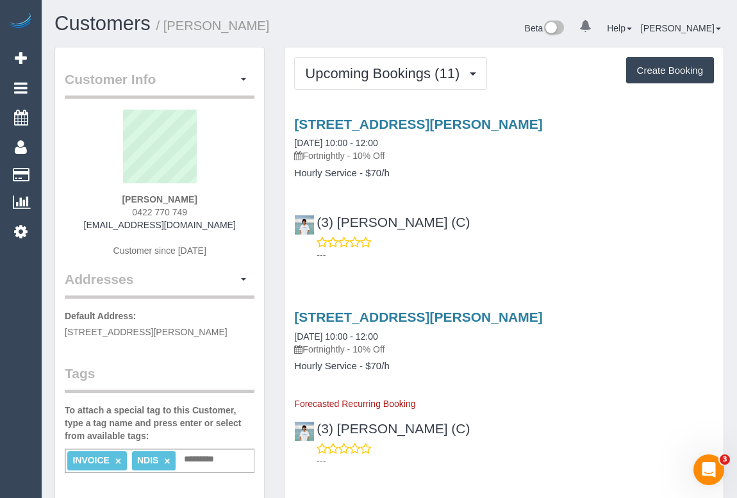
copy strong "Amanda Brock"
drag, startPoint x: 548, startPoint y: 176, endPoint x: 412, endPoint y: 111, distance: 150.4
click at [544, 170] on h4 "Hourly Service - $70/h" at bounding box center [504, 173] width 420 height 11
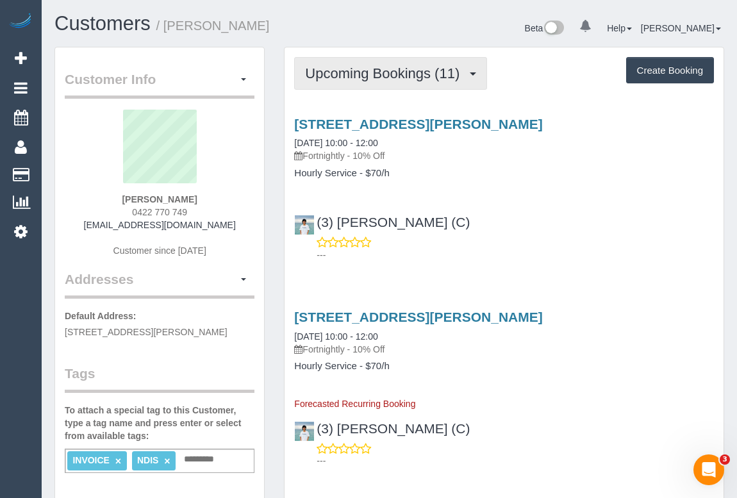
click at [388, 82] on button "Upcoming Bookings (11)" at bounding box center [390, 73] width 193 height 33
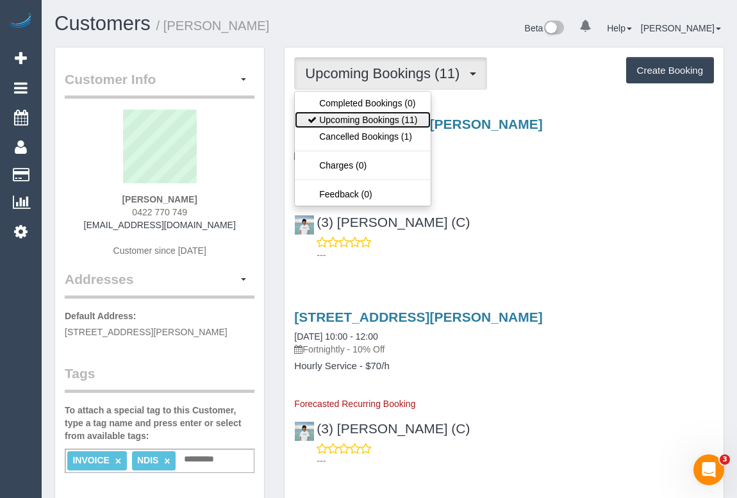
click at [382, 118] on link "Upcoming Bookings (11)" at bounding box center [362, 119] width 135 height 17
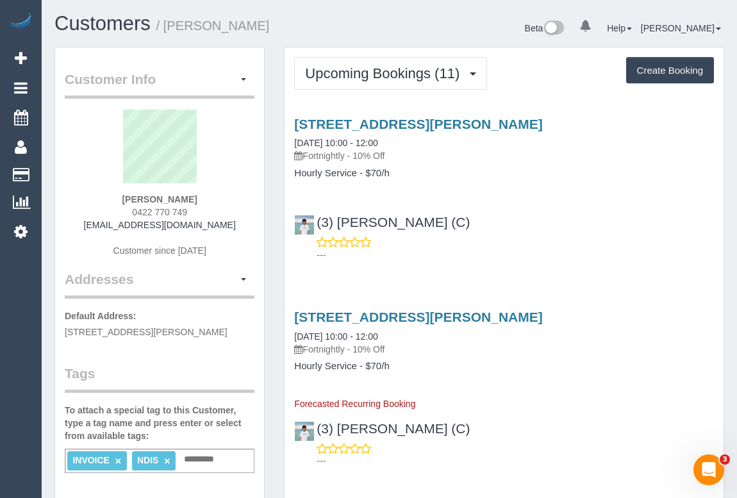
click at [518, 168] on h4 "Hourly Service - $70/h" at bounding box center [504, 173] width 420 height 11
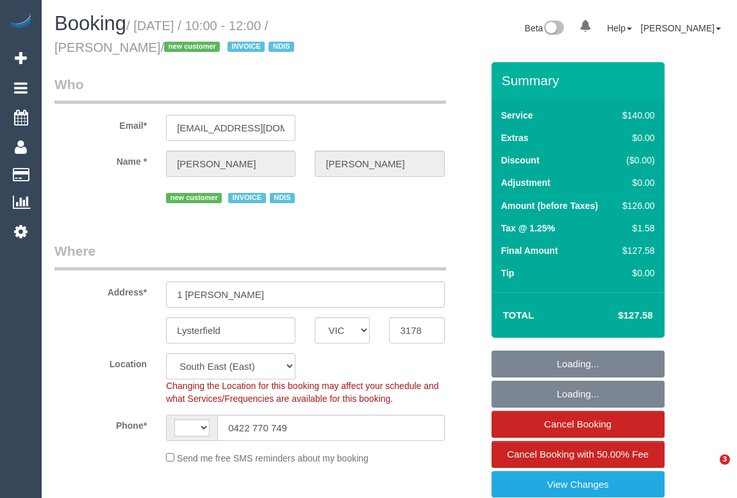
select select "VIC"
select select "number:29"
select select "number:14"
select select "number:19"
select select "number:25"
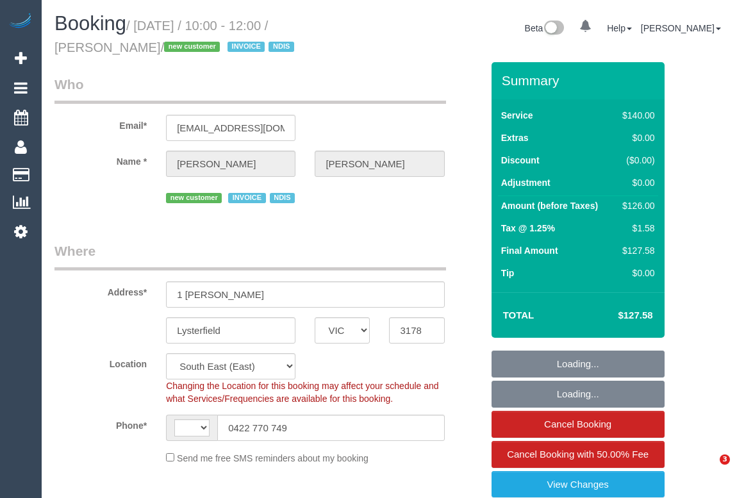
select select "number:34"
select select "object:871"
select select "string:AU"
select select "spot1"
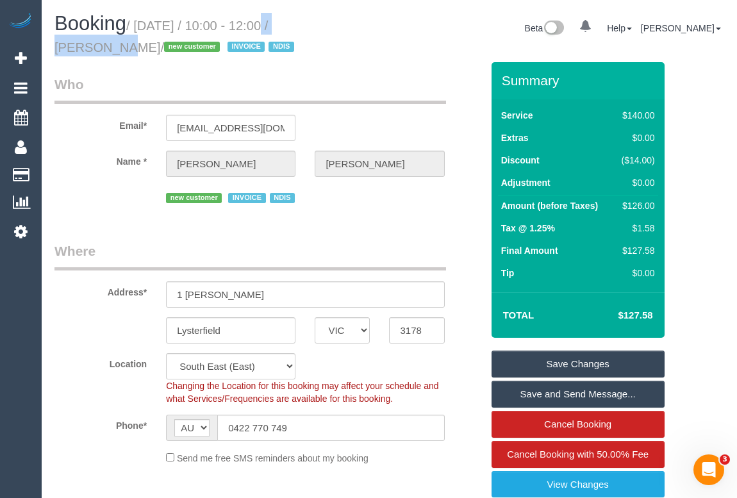
drag, startPoint x: 244, startPoint y: 23, endPoint x: 317, endPoint y: 25, distance: 73.0
click at [298, 25] on small "/ August 27, 2025 / 10:00 - 12:00 / Amanda Brock / new customer INVOICE NDIS" at bounding box center [175, 37] width 243 height 36
copy small "10:00 - 12:00"
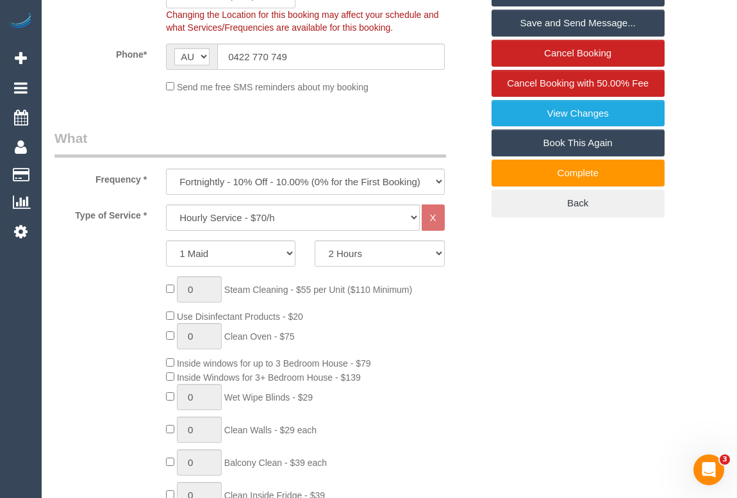
scroll to position [349, 0]
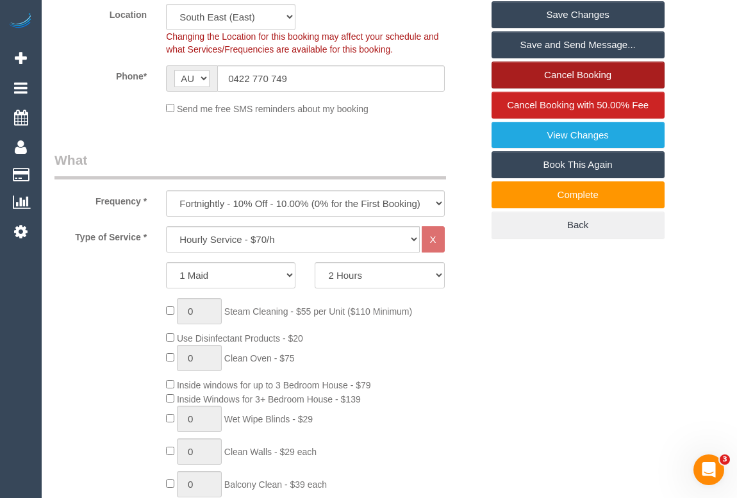
click at [556, 78] on link "Cancel Booking" at bounding box center [577, 74] width 173 height 27
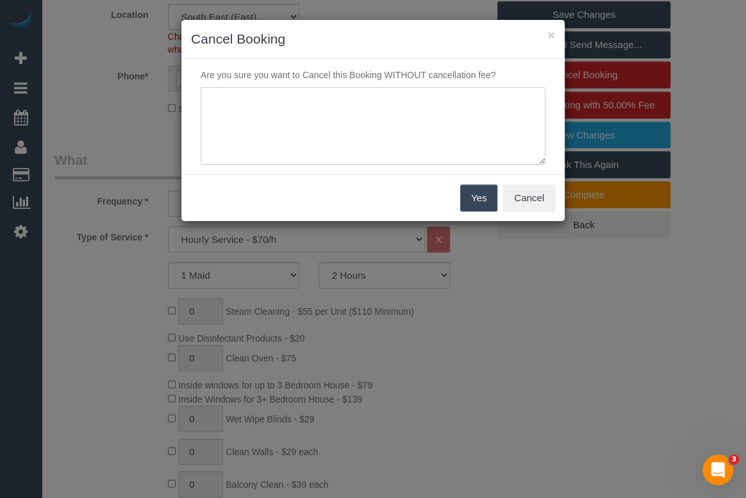
click at [329, 101] on textarea at bounding box center [372, 126] width 345 height 78
type textarea "Cleaner will arrive outside the AW. Customer no longer available. -sms - OM"
click at [480, 204] on button "Yes" at bounding box center [478, 197] width 37 height 27
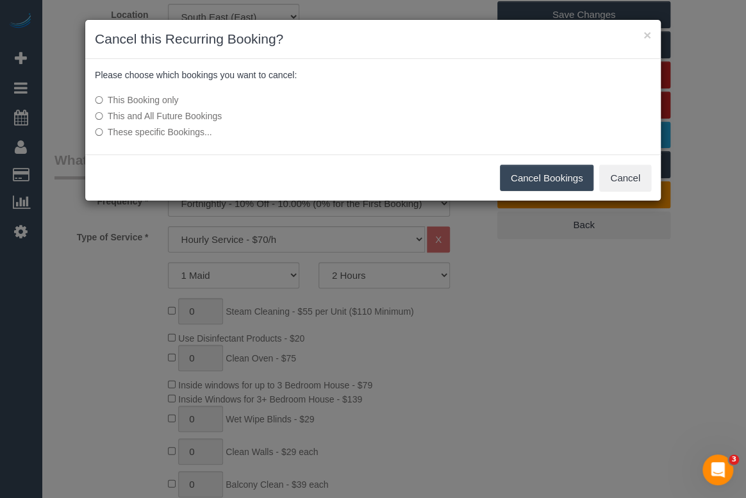
click at [539, 177] on button "Cancel Bookings" at bounding box center [547, 178] width 94 height 27
